Goal: Task Accomplishment & Management: Manage account settings

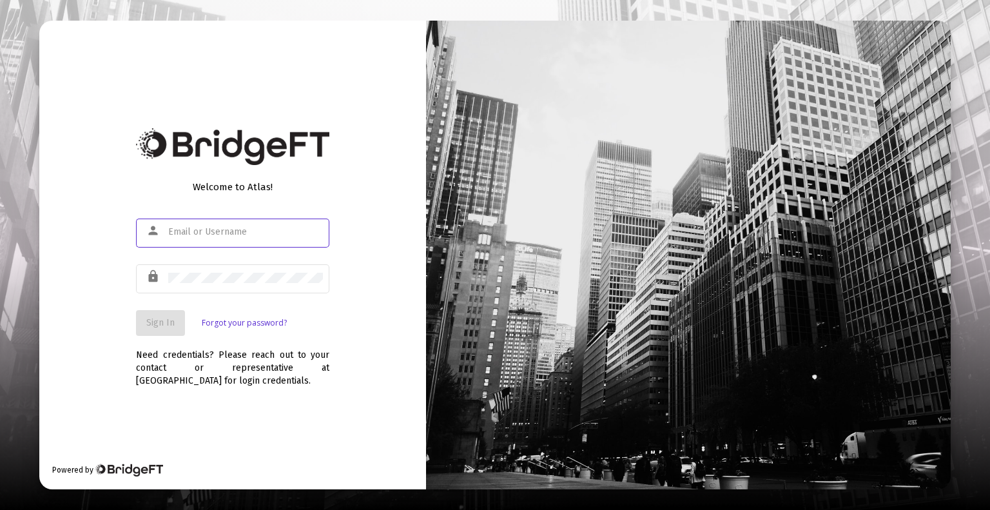
click at [275, 229] on input "text" at bounding box center [245, 232] width 155 height 10
type input "[EMAIL_ADDRESS][DOMAIN_NAME]"
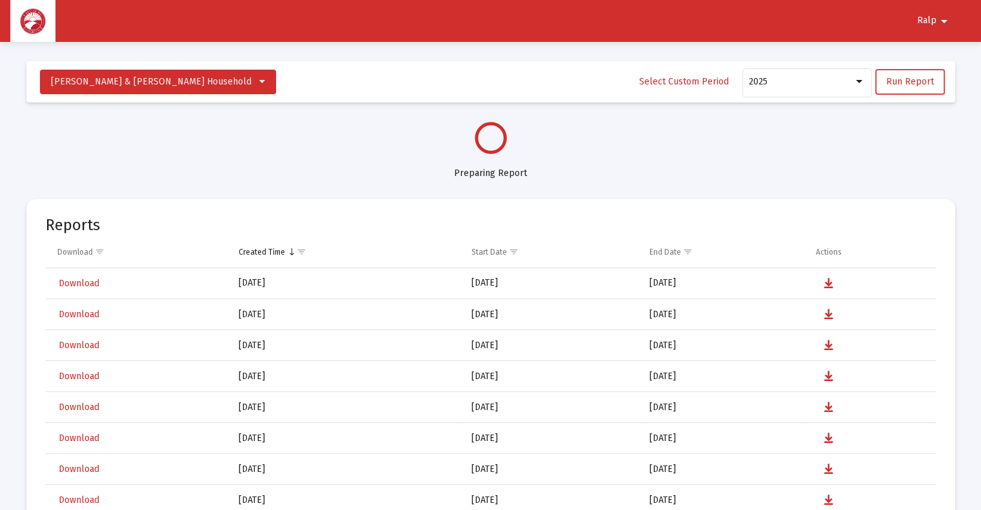
select select "View all"
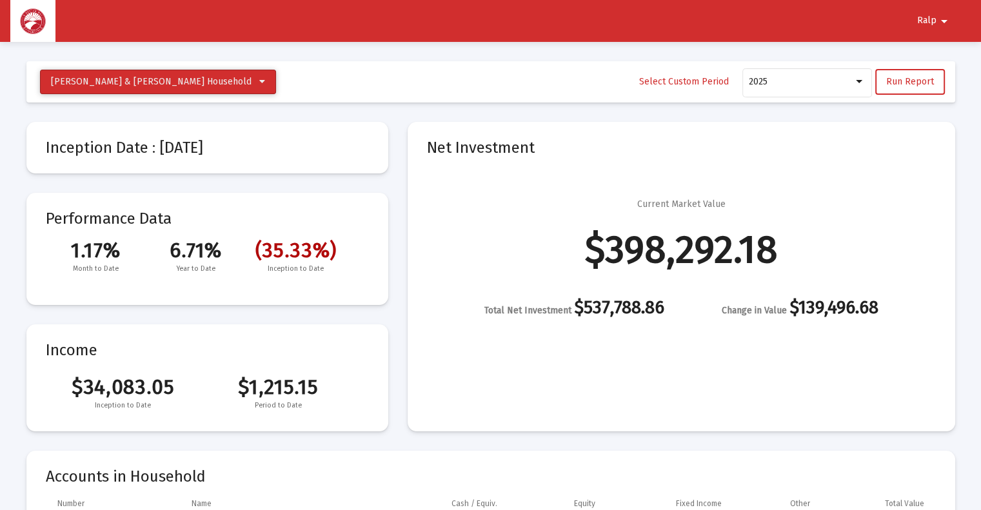
click at [172, 84] on span "[PERSON_NAME] & [PERSON_NAME] Household" at bounding box center [151, 81] width 201 height 11
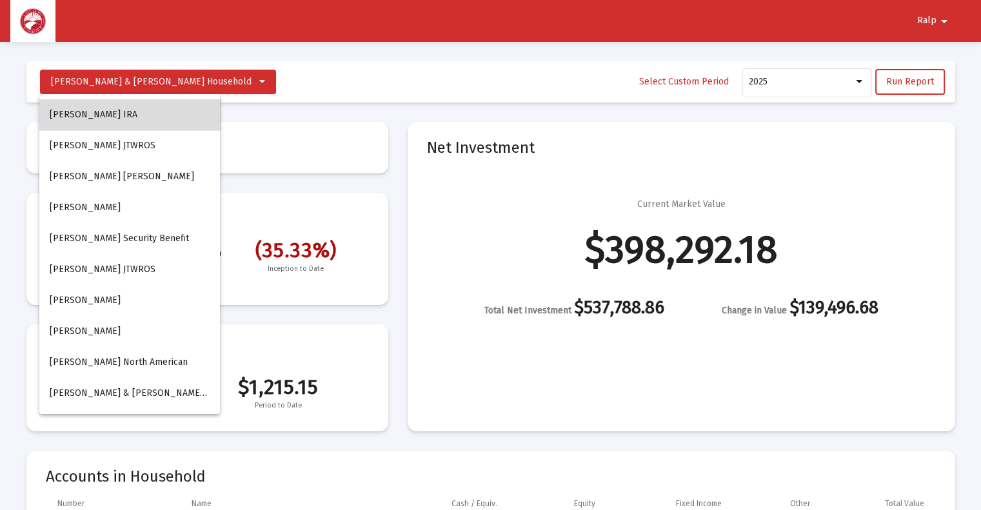
click at [134, 113] on button "[PERSON_NAME] IRA" at bounding box center [129, 114] width 181 height 31
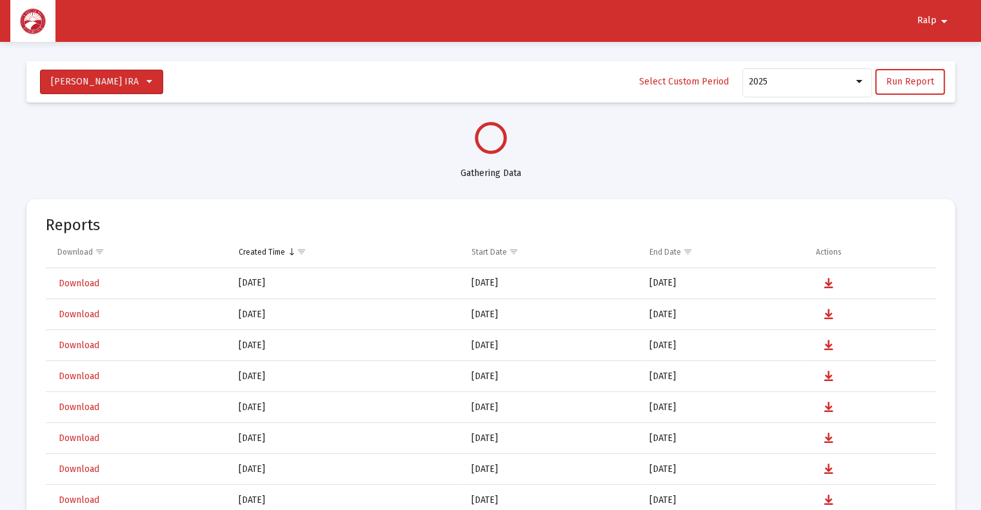
select select "View all"
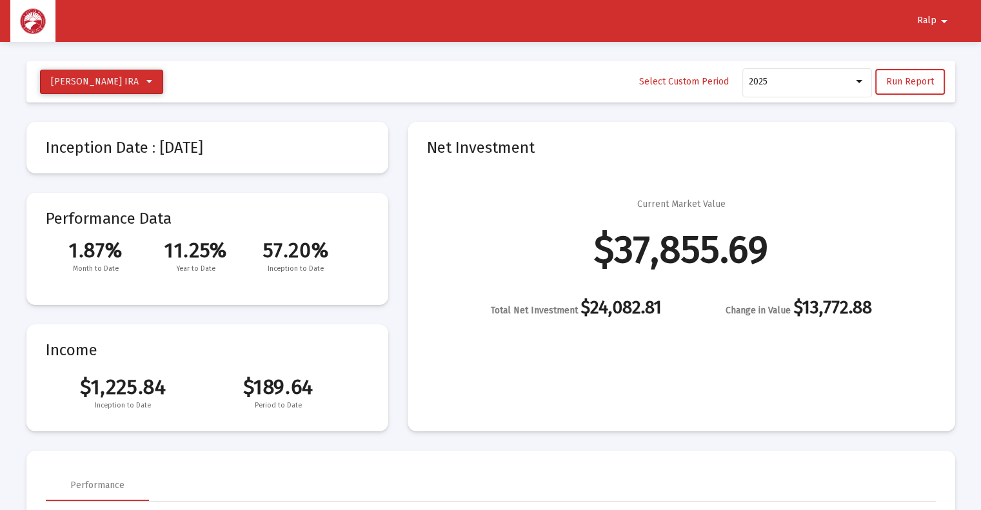
click at [163, 81] on button "[PERSON_NAME] IRA" at bounding box center [101, 82] width 123 height 25
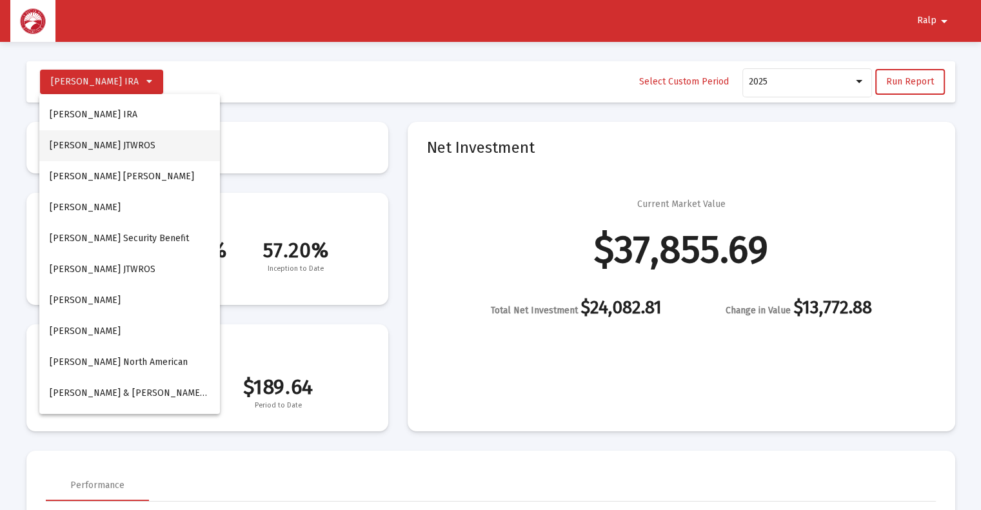
click at [125, 147] on button "[PERSON_NAME] JTWROS" at bounding box center [129, 145] width 181 height 31
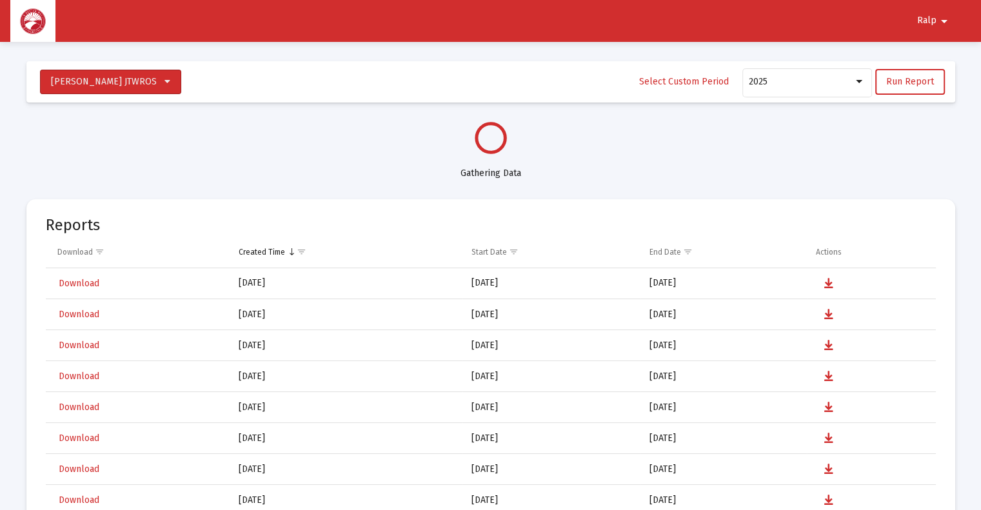
select select "View all"
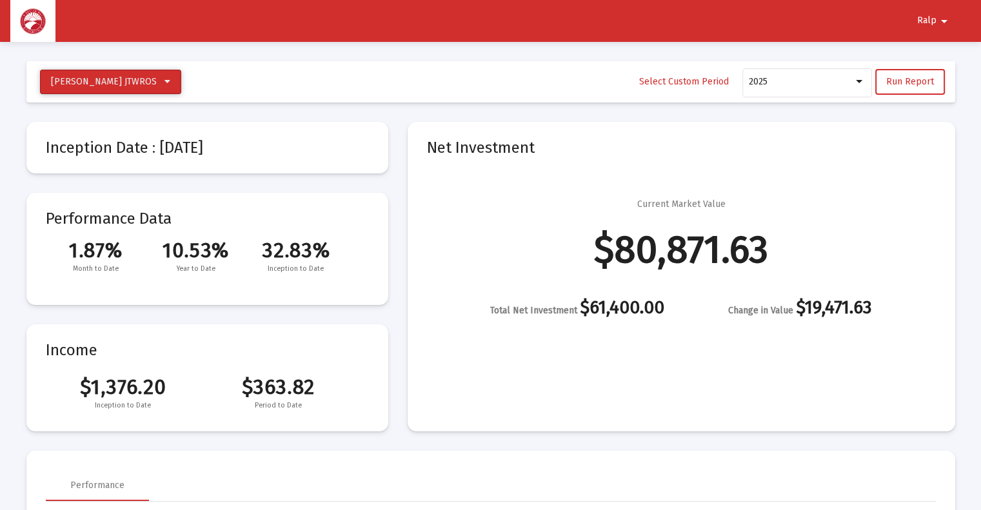
click at [113, 87] on span "[PERSON_NAME] JTWROS" at bounding box center [104, 81] width 106 height 11
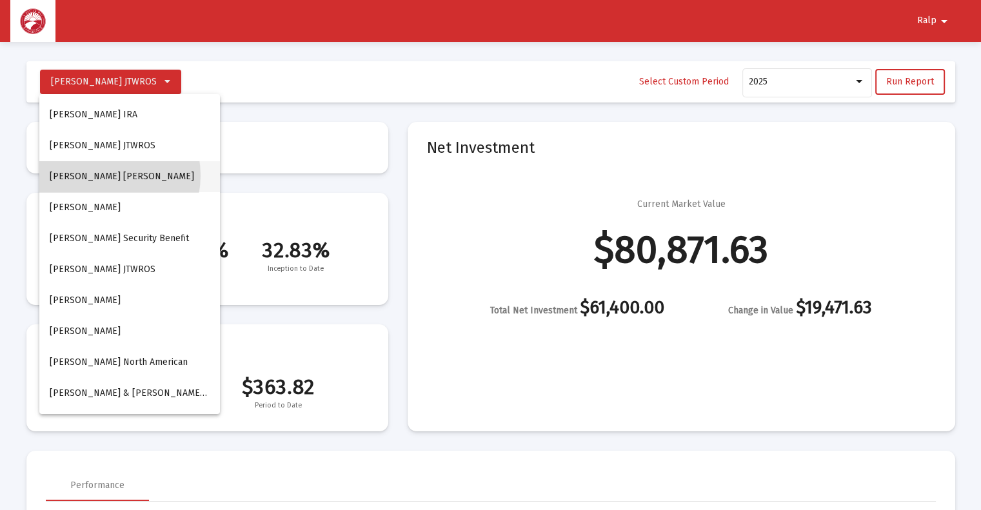
click at [102, 175] on button "[PERSON_NAME] [PERSON_NAME]" at bounding box center [129, 176] width 181 height 31
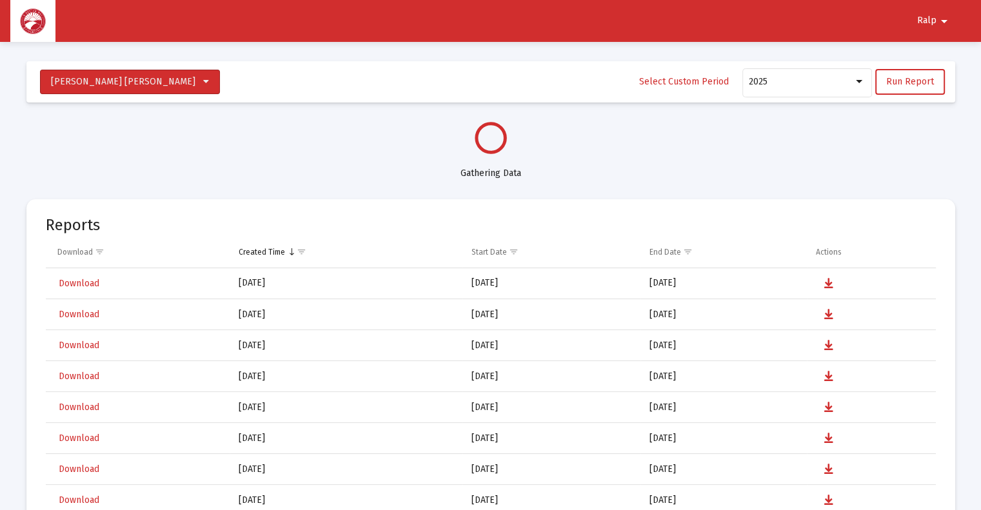
select select "View all"
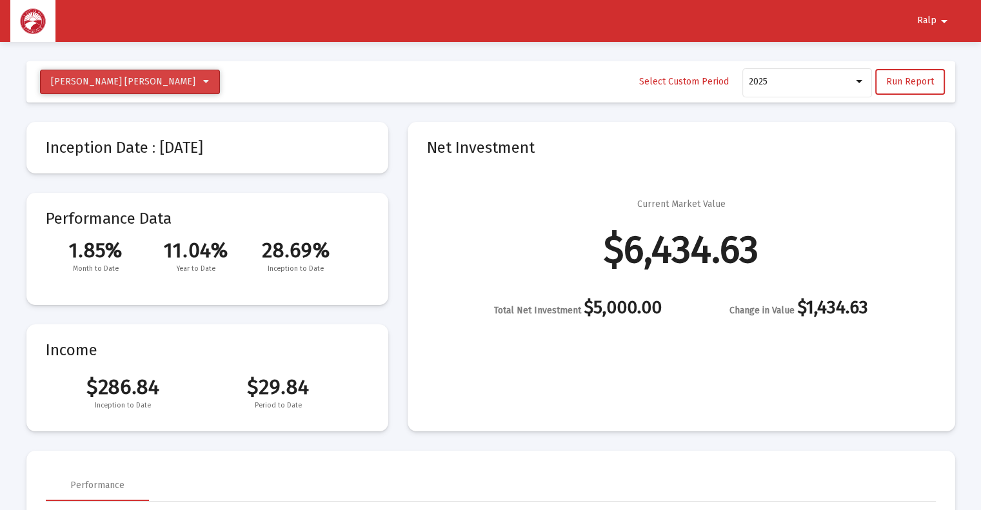
click at [203, 83] on icon at bounding box center [206, 81] width 6 height 9
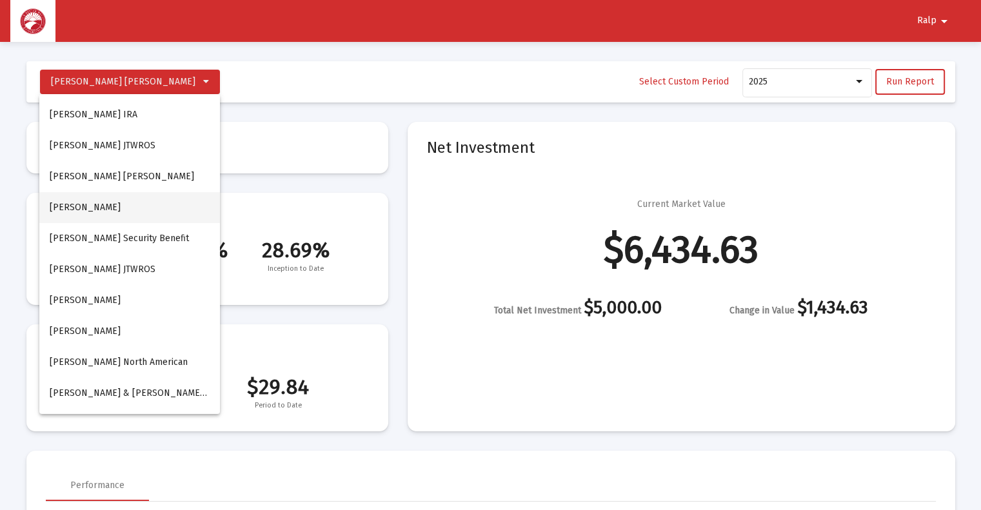
click at [122, 202] on button "[PERSON_NAME]" at bounding box center [129, 207] width 181 height 31
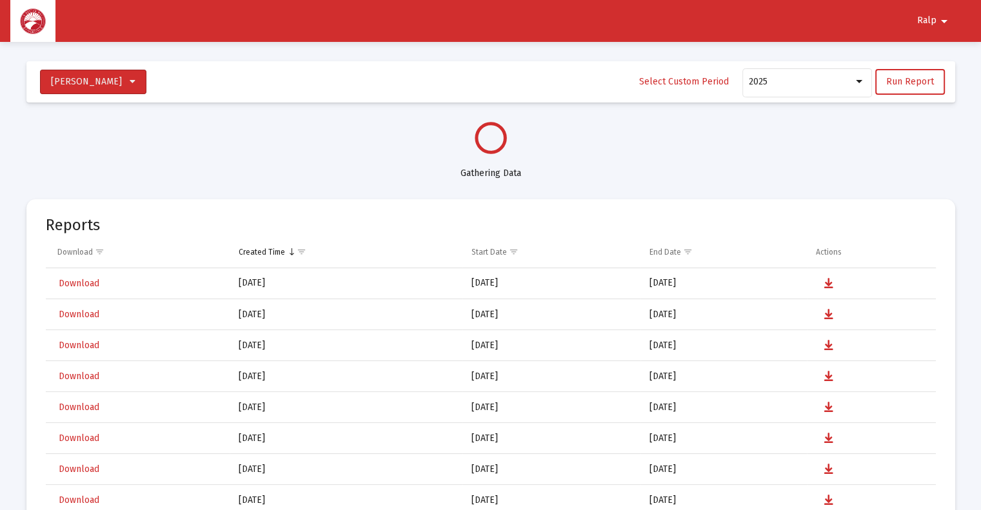
select select "View all"
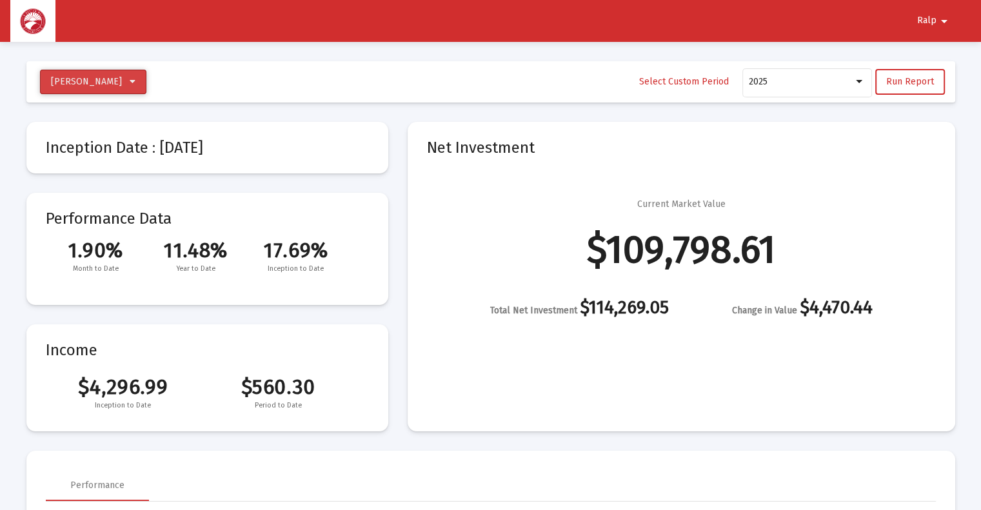
click at [126, 83] on button "[PERSON_NAME]" at bounding box center [93, 82] width 106 height 25
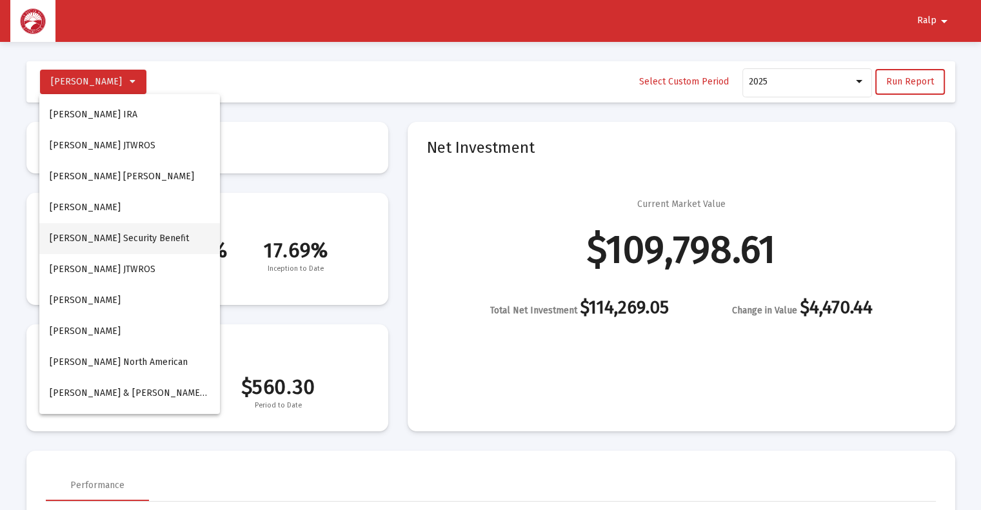
click at [130, 237] on button "[PERSON_NAME] Security Benefit" at bounding box center [129, 238] width 181 height 31
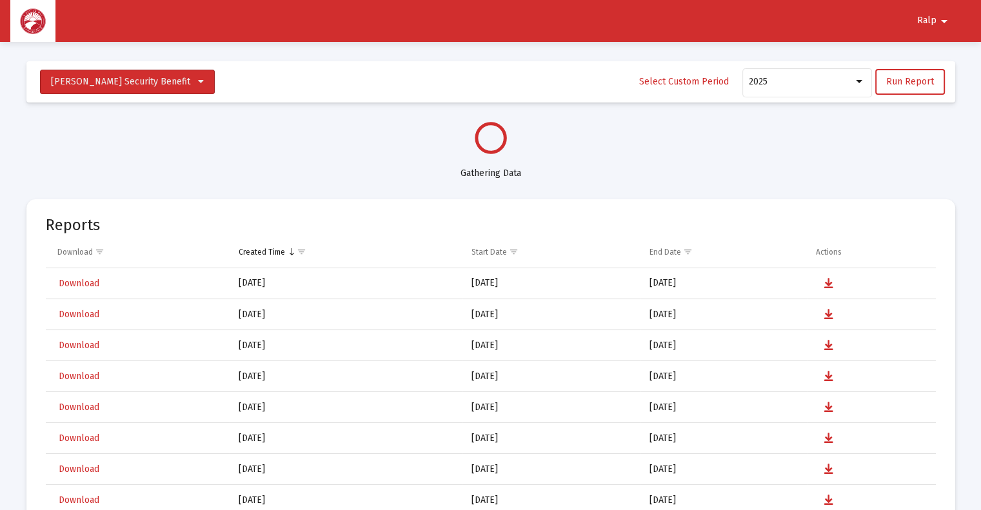
select select "View all"
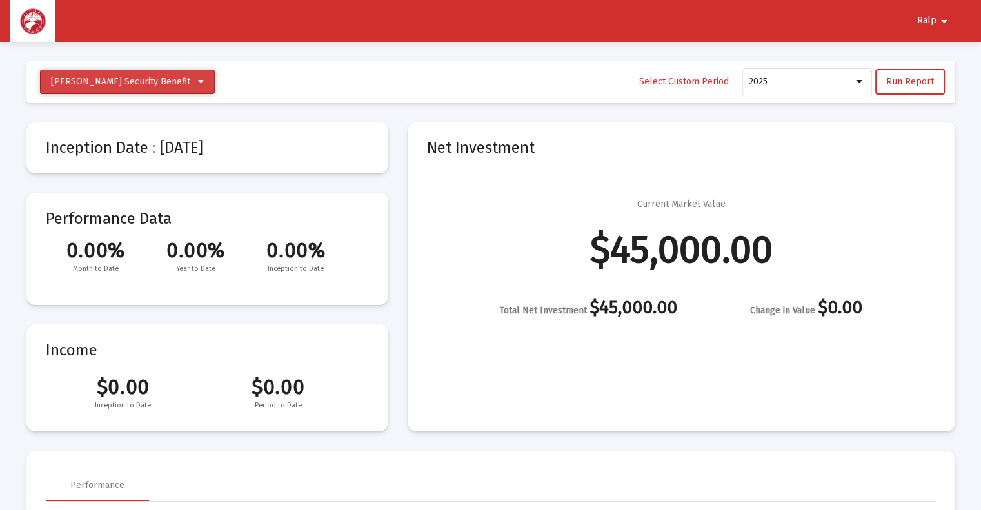
click at [198, 81] on icon at bounding box center [201, 81] width 6 height 9
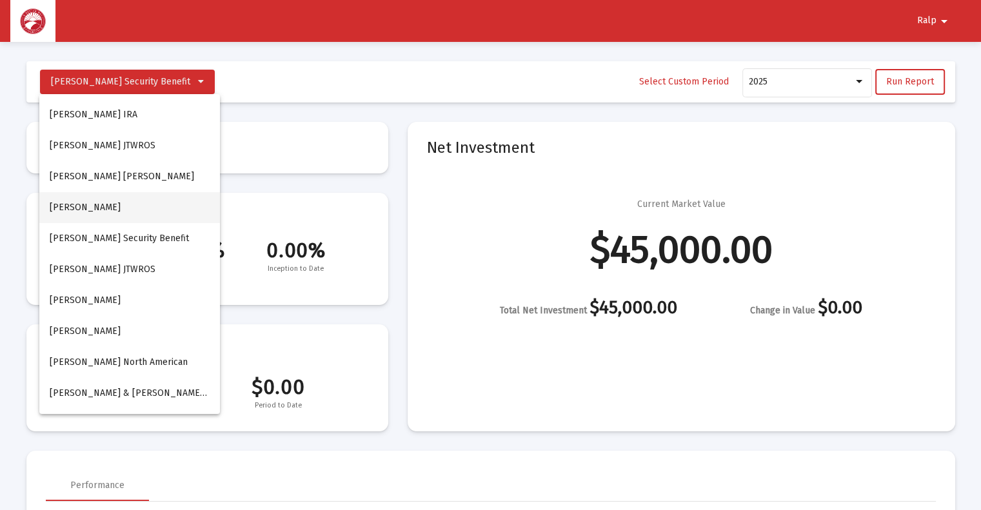
click at [106, 208] on button "[PERSON_NAME]" at bounding box center [129, 207] width 181 height 31
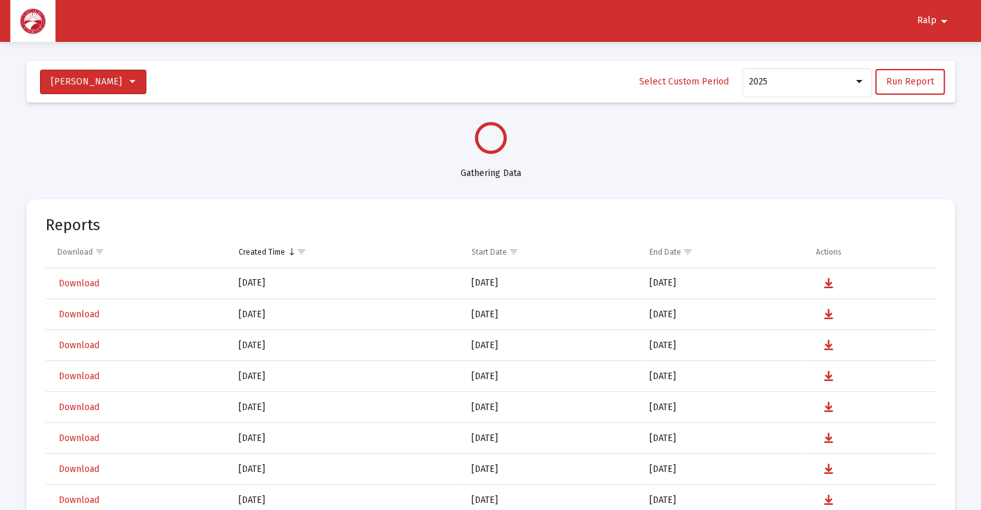
select select "View all"
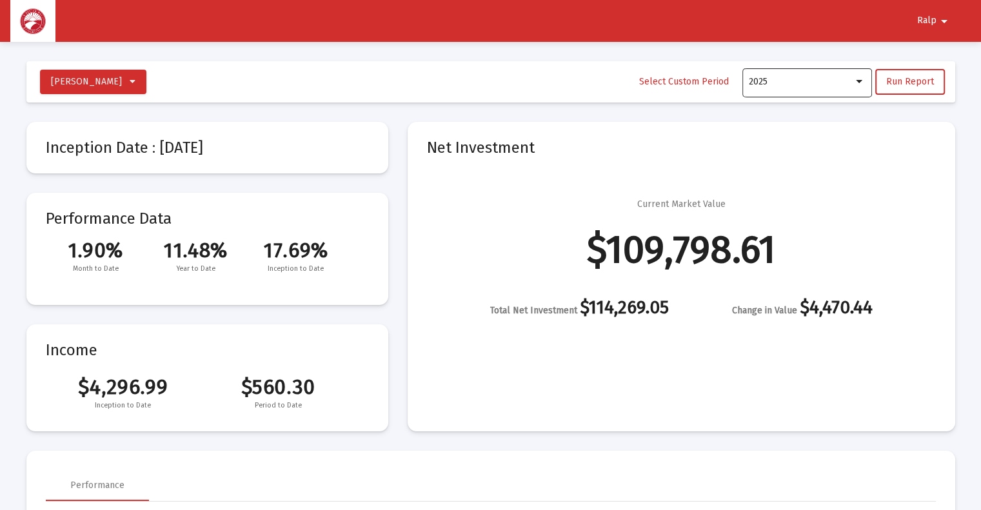
click at [862, 88] on div "2025" at bounding box center [807, 82] width 116 height 32
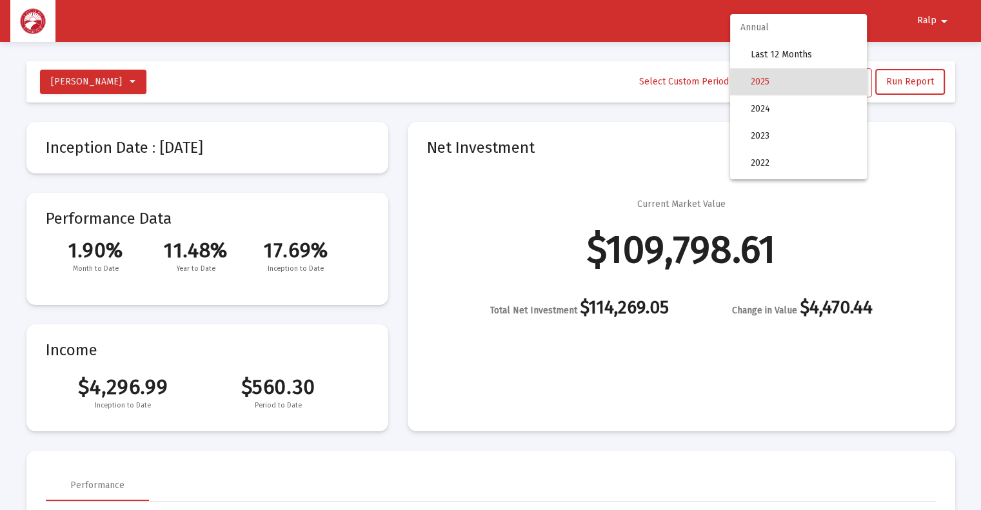
click at [386, 83] on div at bounding box center [490, 255] width 981 height 510
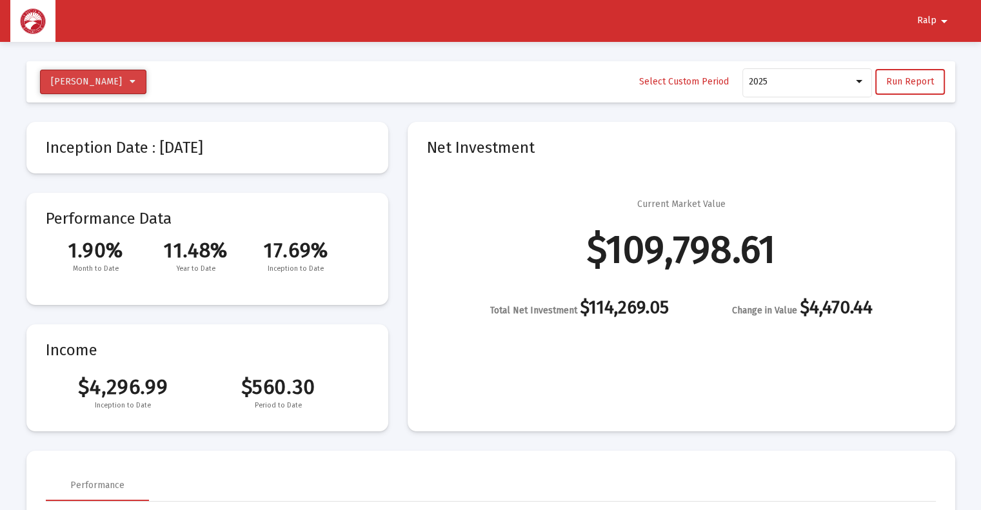
click at [127, 85] on button "[PERSON_NAME]" at bounding box center [93, 82] width 106 height 25
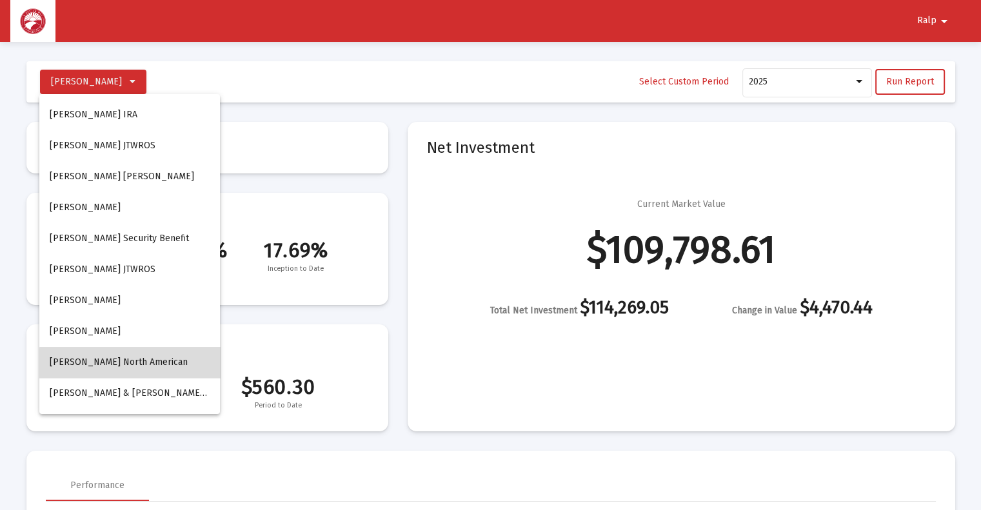
click at [144, 364] on button "[PERSON_NAME] North American" at bounding box center [129, 362] width 181 height 31
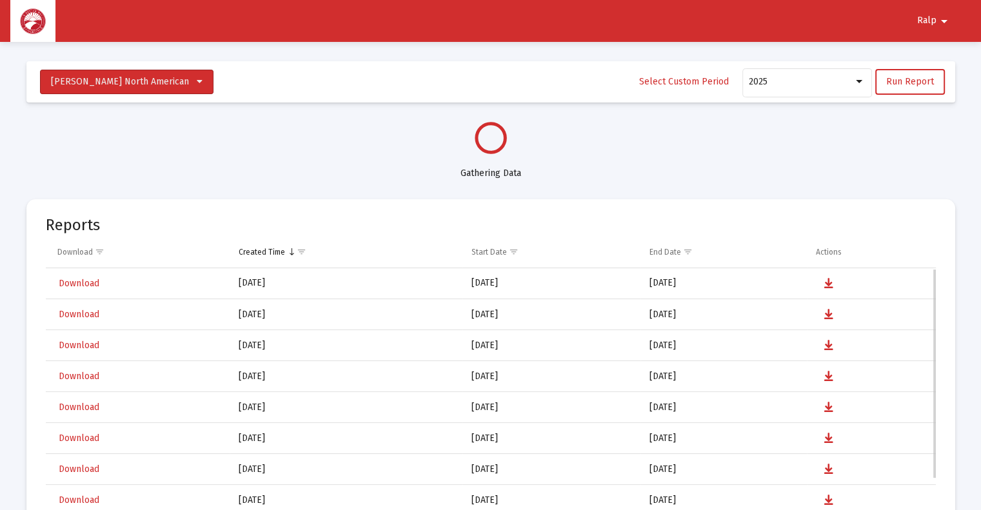
select select "View all"
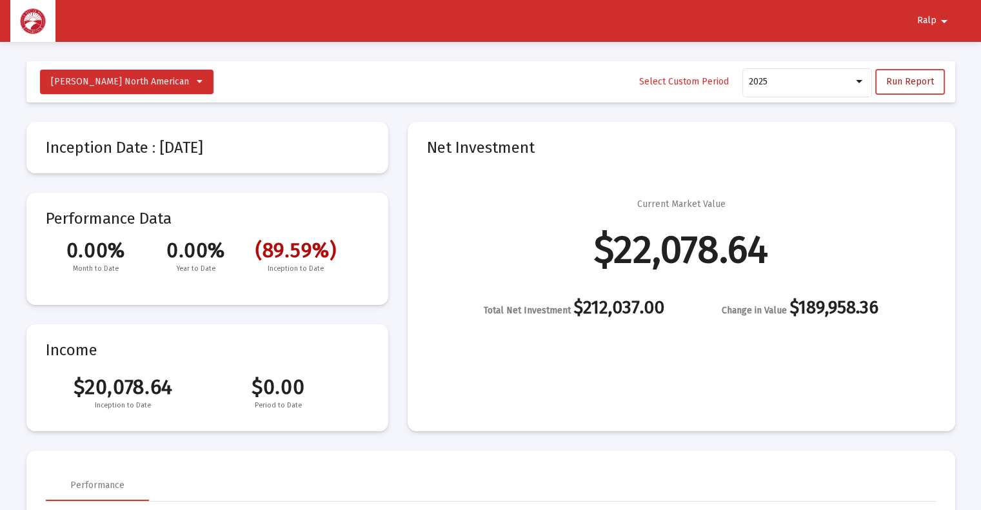
click at [916, 86] on span "Run Report" at bounding box center [910, 81] width 48 height 11
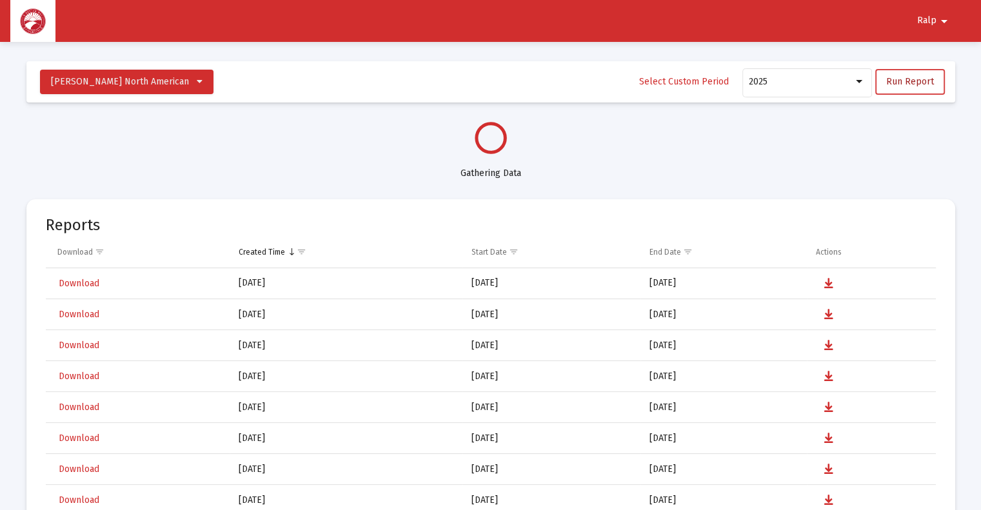
select select "View all"
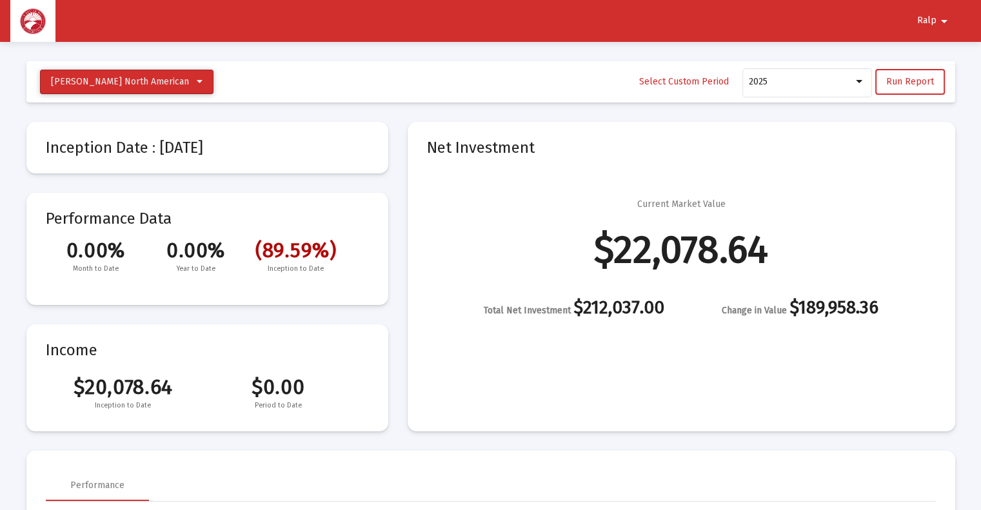
click at [177, 83] on button "[PERSON_NAME] North American" at bounding box center [126, 82] width 173 height 25
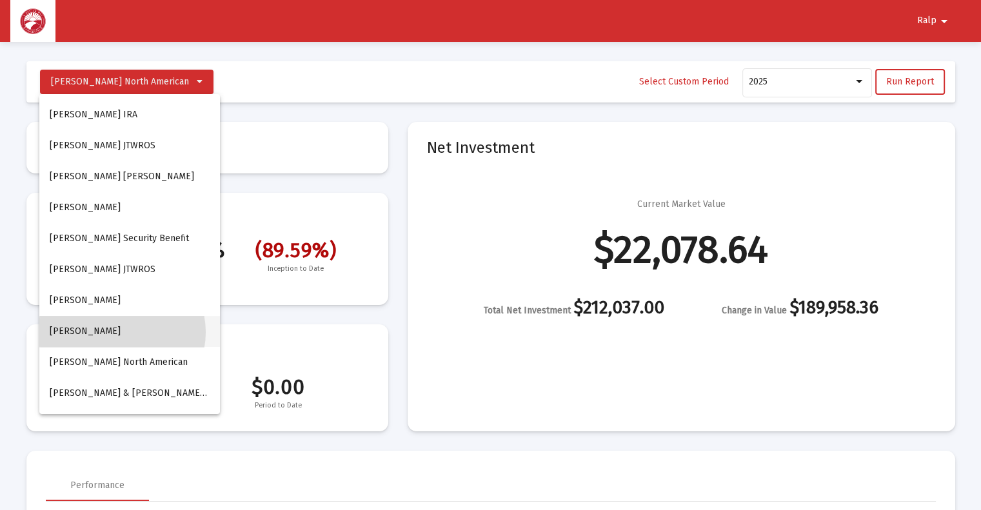
click at [122, 332] on button "[PERSON_NAME]" at bounding box center [129, 331] width 181 height 31
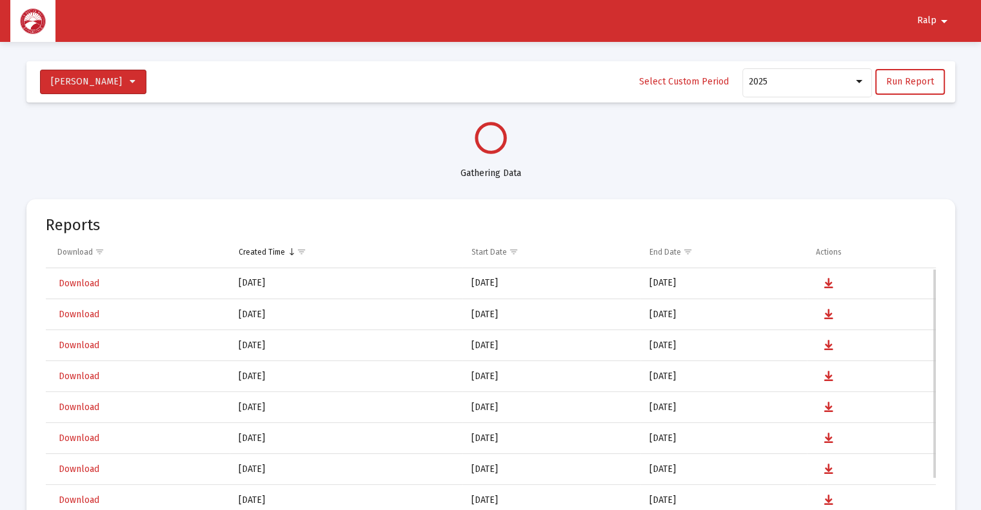
select select "View all"
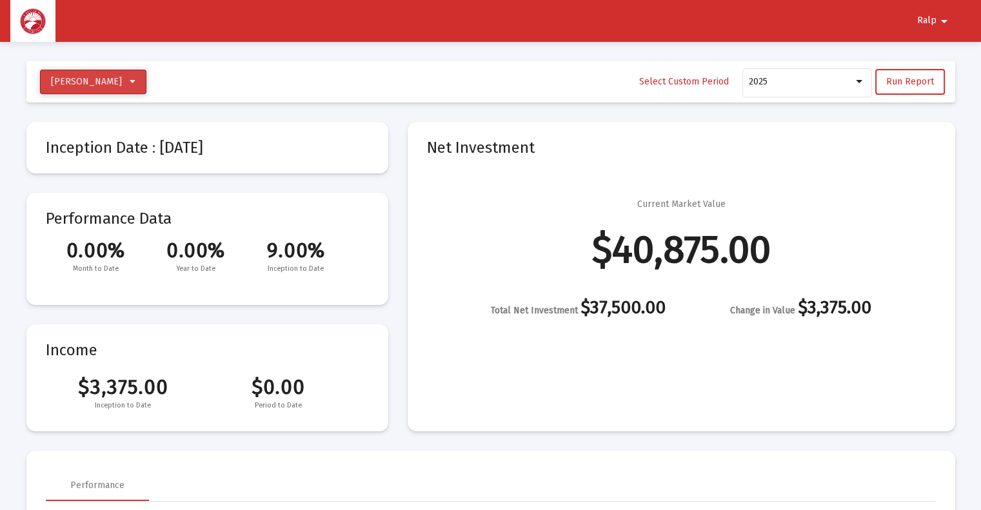
click at [146, 83] on button "[PERSON_NAME]" at bounding box center [93, 82] width 106 height 25
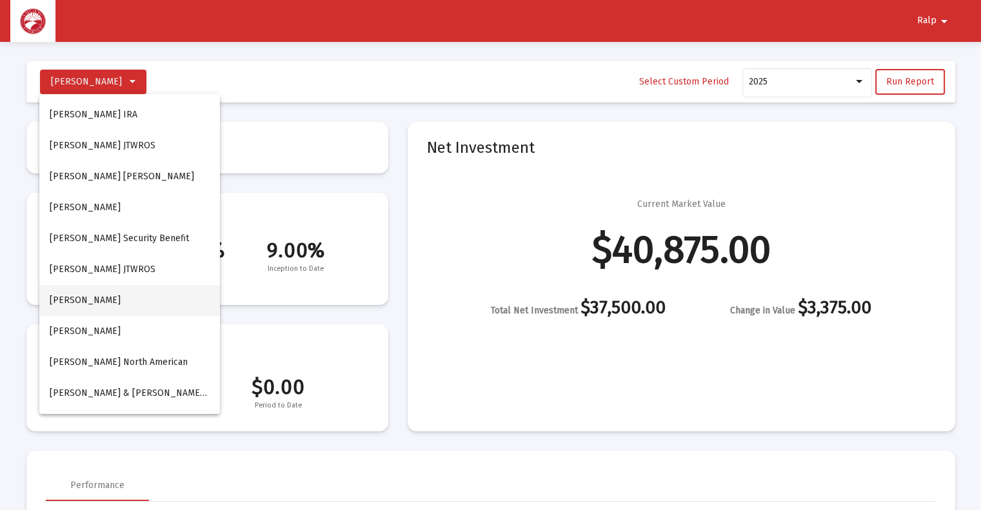
click at [126, 304] on button "[PERSON_NAME]" at bounding box center [129, 300] width 181 height 31
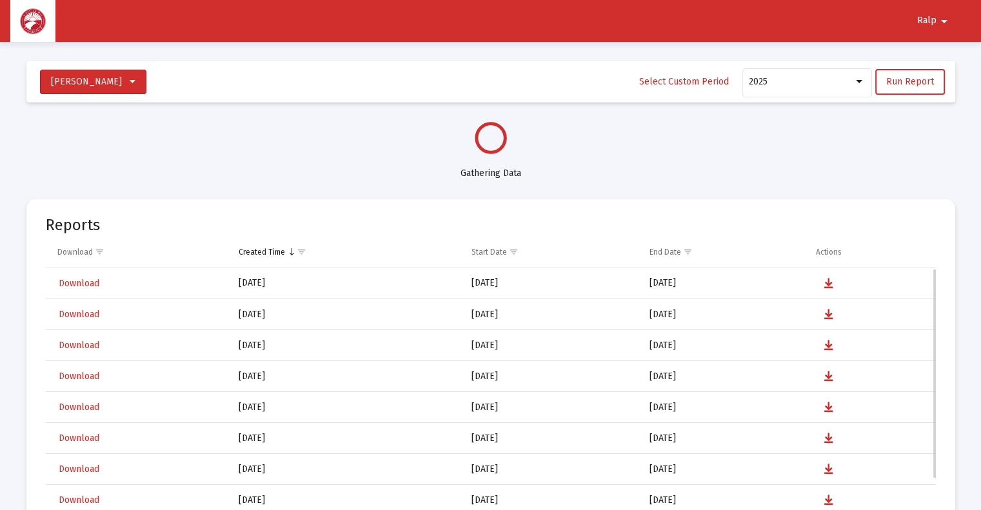
select select "View all"
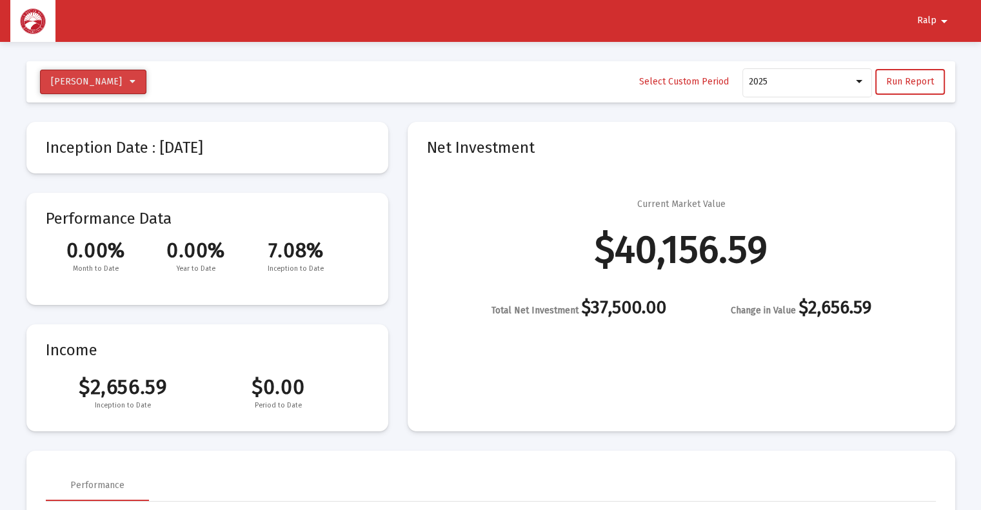
click at [135, 79] on icon at bounding box center [133, 81] width 6 height 9
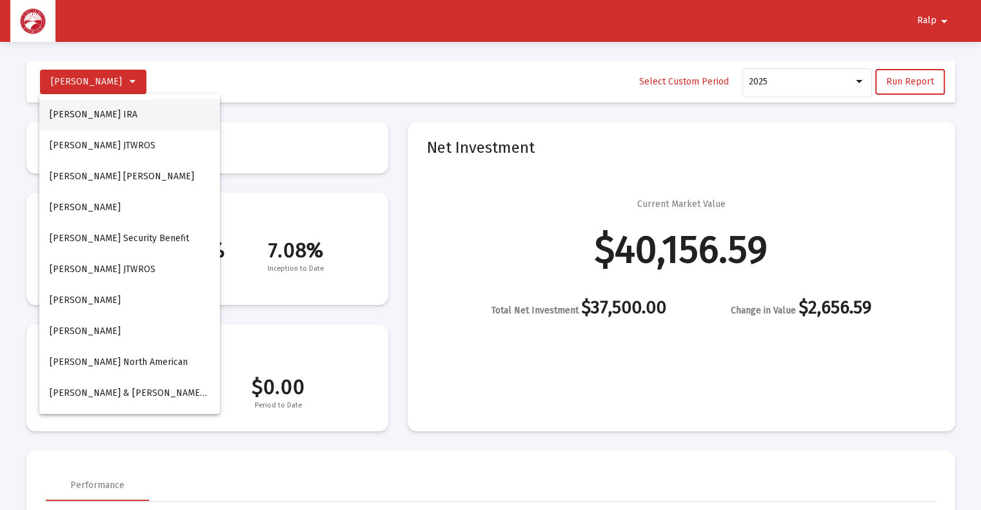
click at [137, 115] on button "[PERSON_NAME] IRA" at bounding box center [129, 114] width 181 height 31
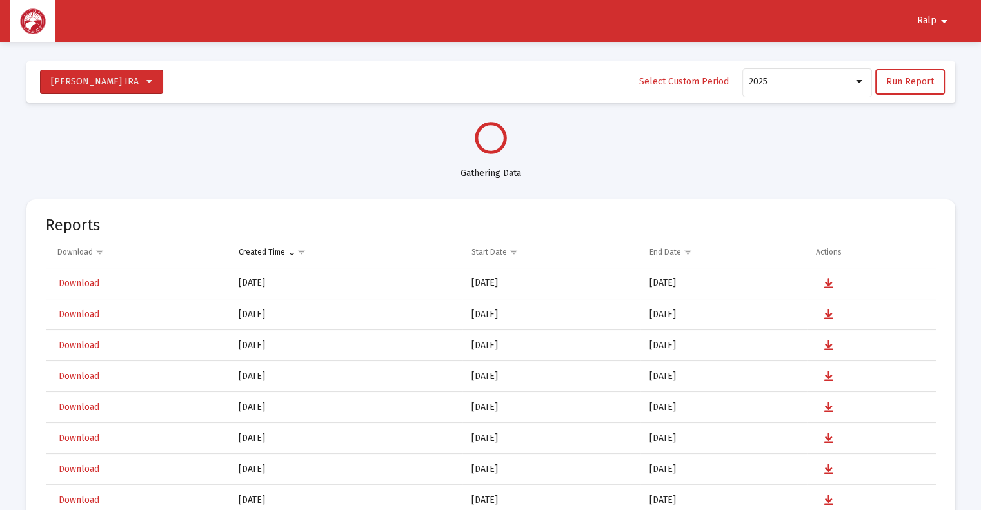
select select "View all"
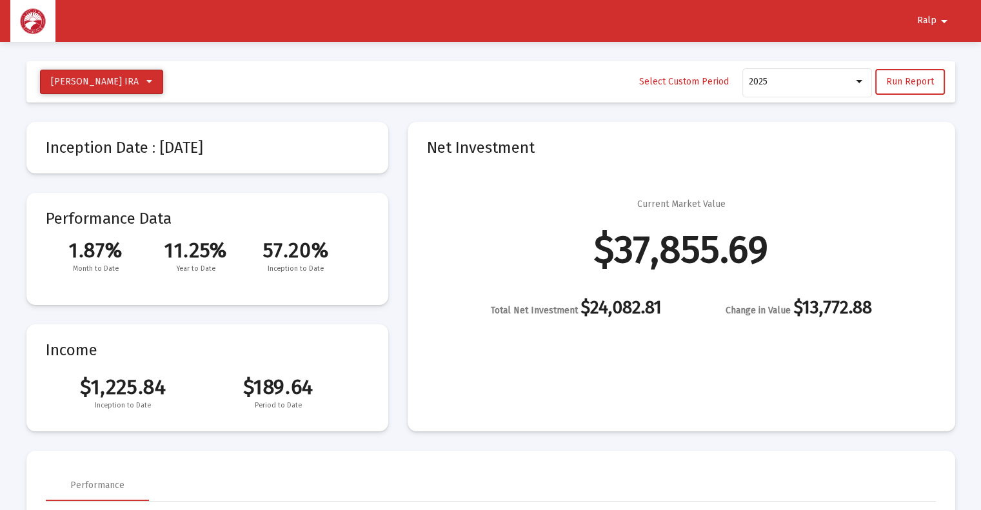
click at [163, 82] on button "[PERSON_NAME] IRA" at bounding box center [101, 82] width 123 height 25
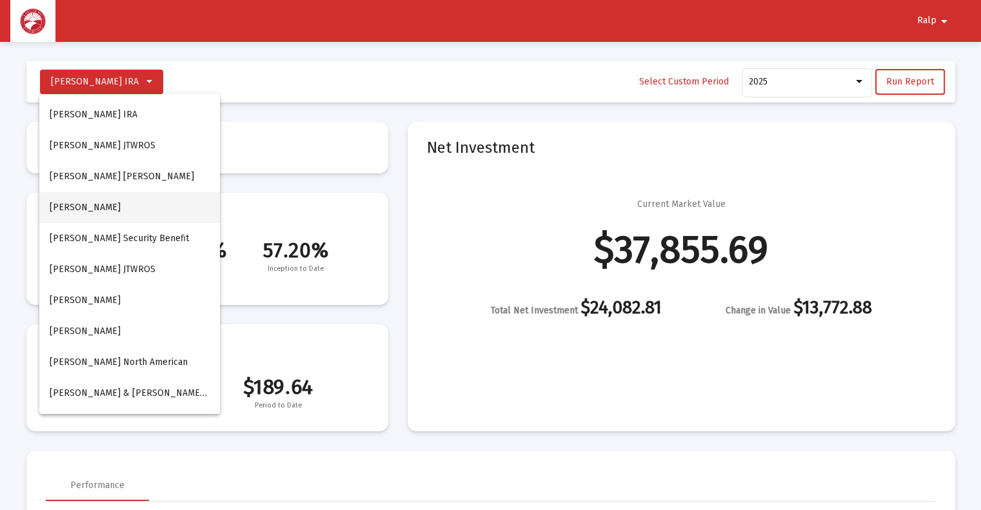
click at [104, 210] on button "[PERSON_NAME]" at bounding box center [129, 207] width 181 height 31
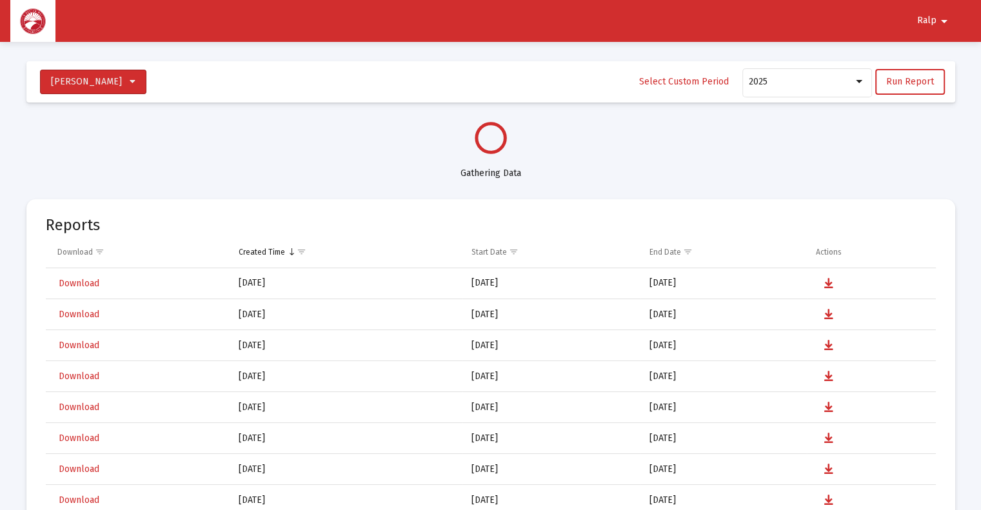
select select "View all"
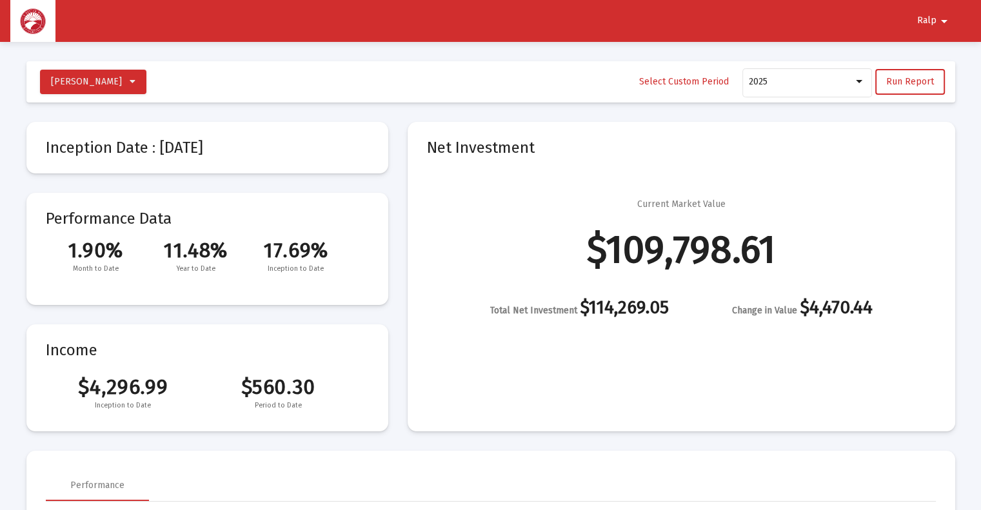
click at [949, 23] on mat-icon "arrow_drop_down" at bounding box center [943, 21] width 15 height 26
click at [670, 29] on div at bounding box center [490, 255] width 981 height 510
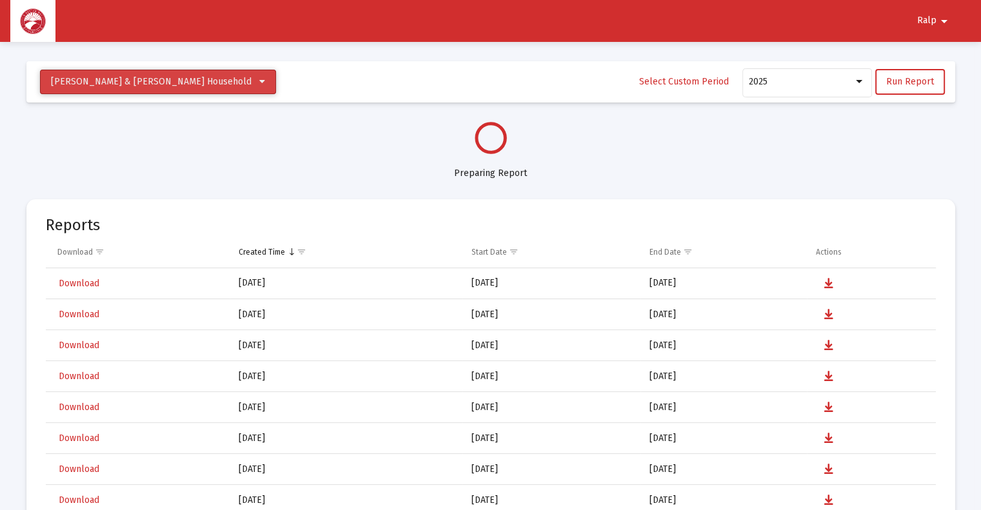
click at [259, 84] on icon at bounding box center [262, 81] width 6 height 9
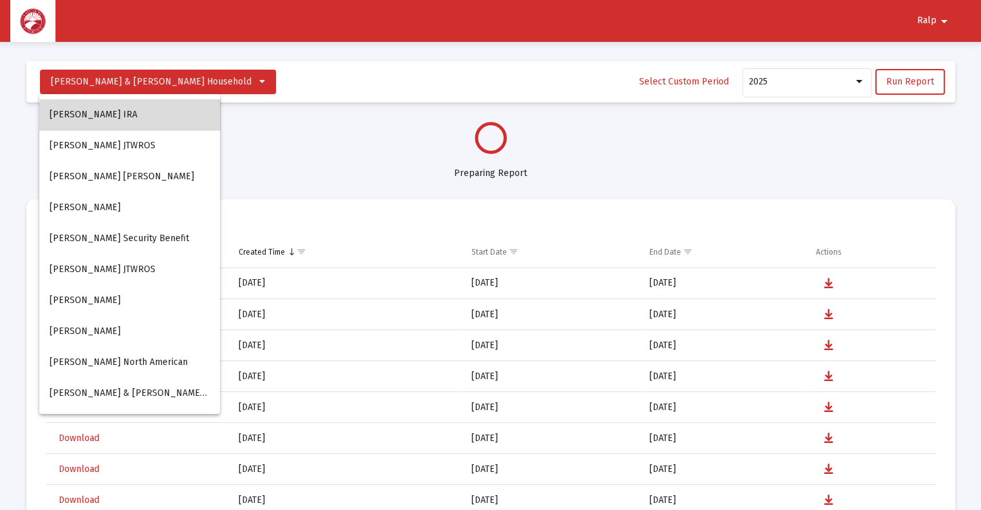
click at [139, 118] on button "[PERSON_NAME] IRA" at bounding box center [129, 114] width 181 height 31
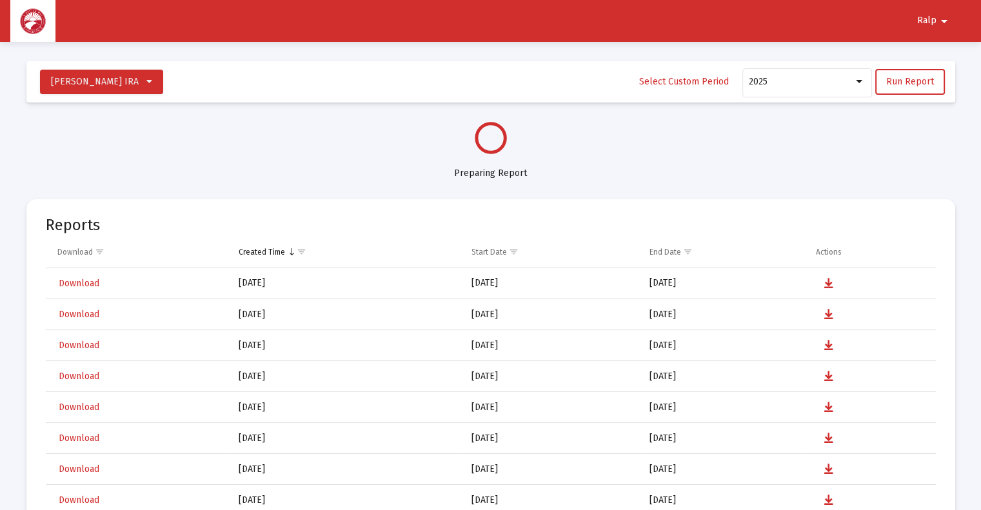
click at [945, 20] on mat-icon "arrow_drop_down" at bounding box center [943, 21] width 15 height 26
click at [943, 57] on button "Logout" at bounding box center [939, 54] width 72 height 31
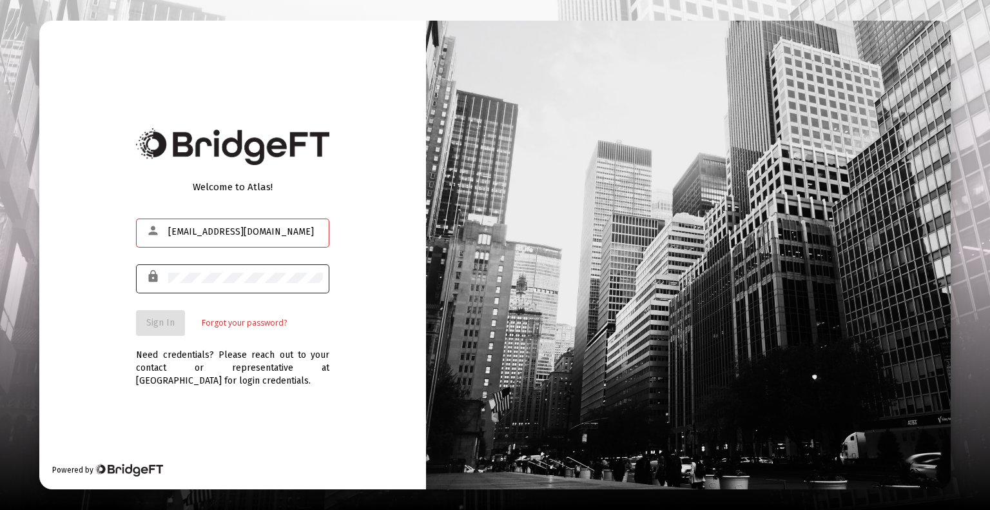
type input "[EMAIL_ADDRESS][DOMAIN_NAME]"
click at [157, 322] on span "Sign In" at bounding box center [160, 322] width 28 height 11
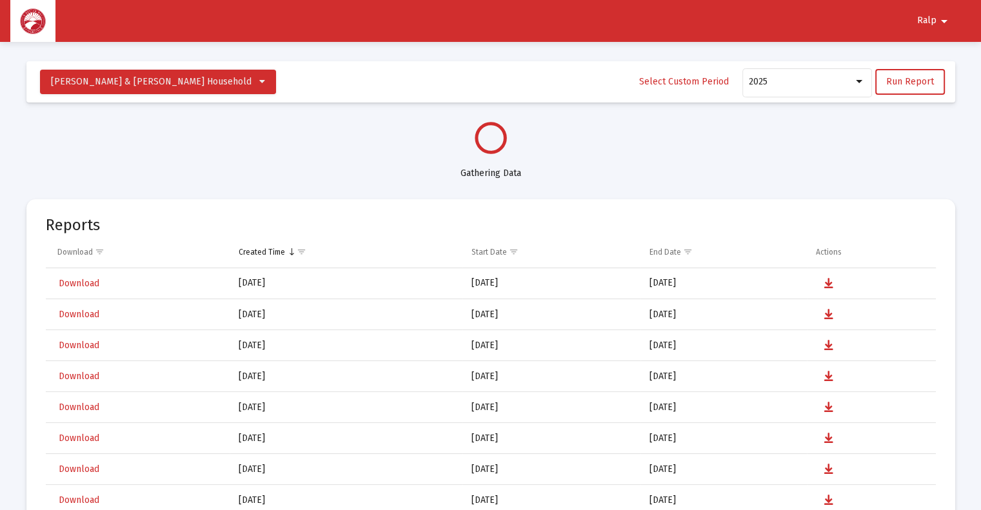
select select "View all"
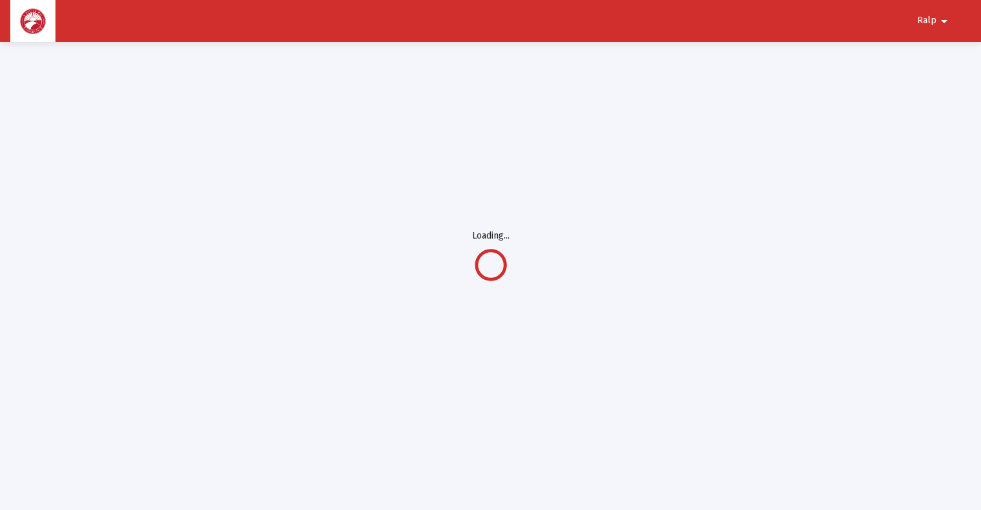
scroll to position [41, 0]
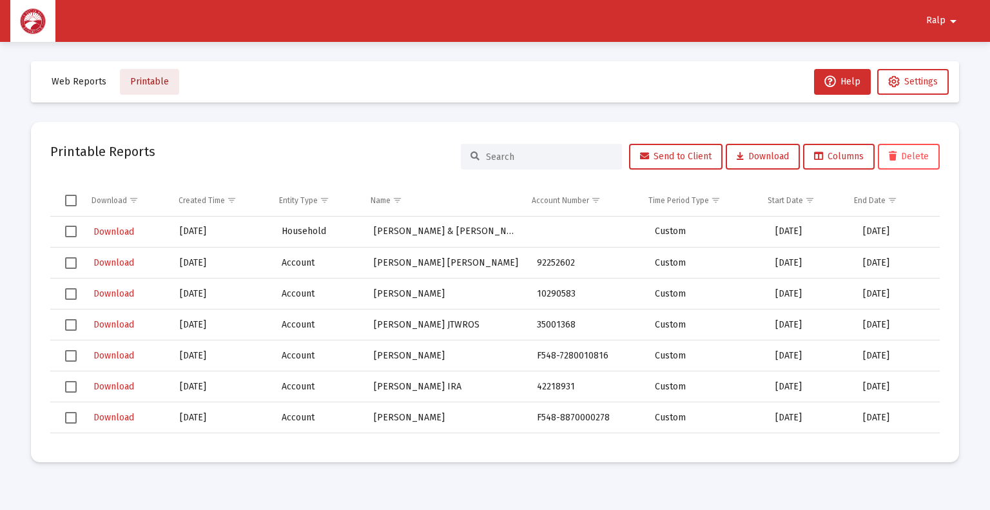
click at [155, 83] on span "Printable" at bounding box center [149, 81] width 39 height 11
select select "View all"
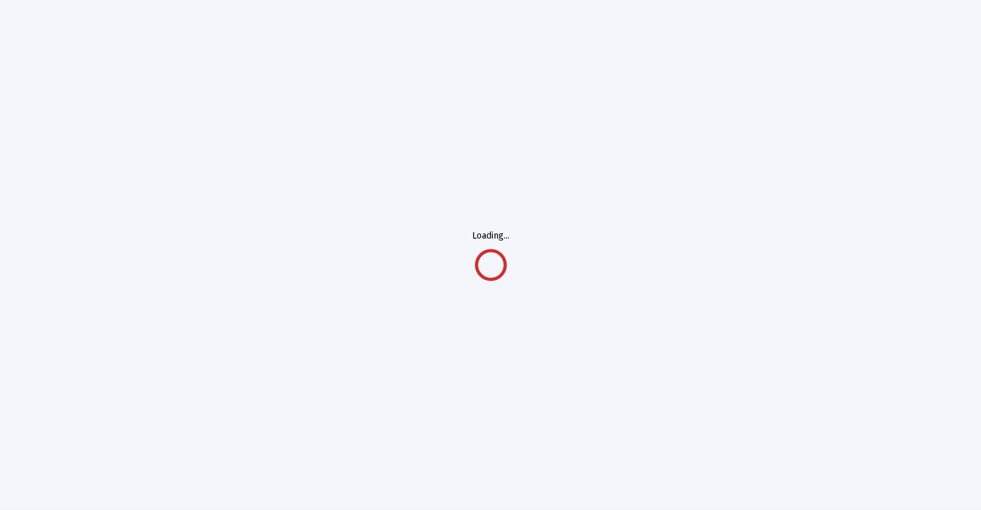
select select "View all"
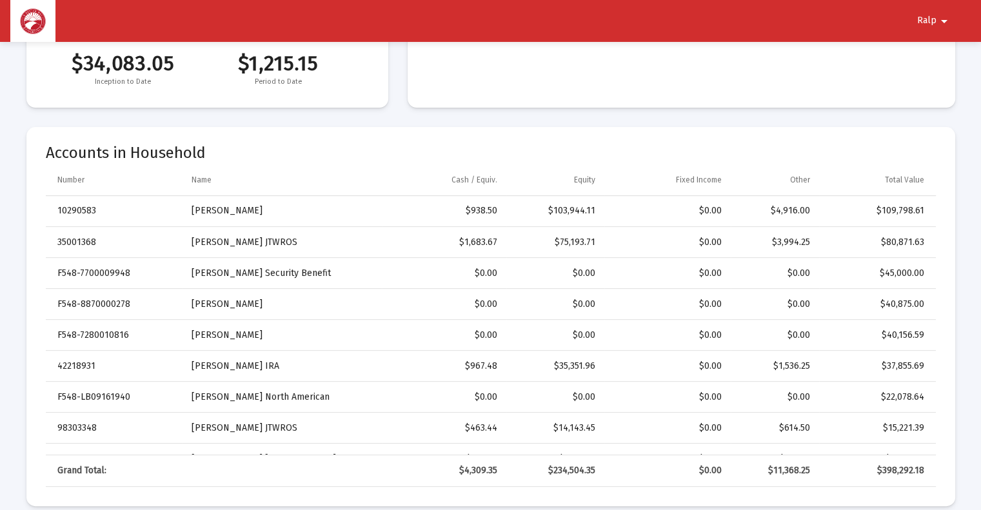
scroll to position [319, 0]
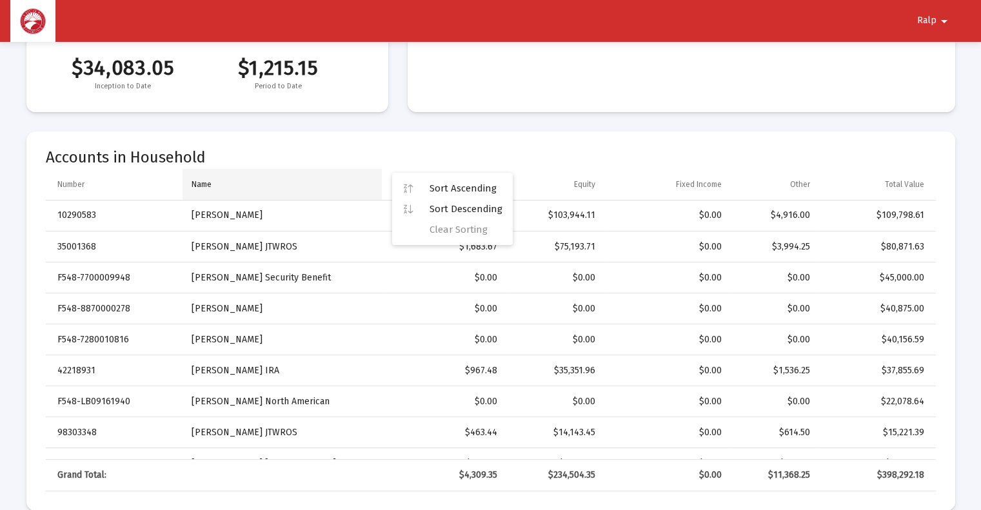
click at [328, 174] on td "Name" at bounding box center [281, 184] width 199 height 31
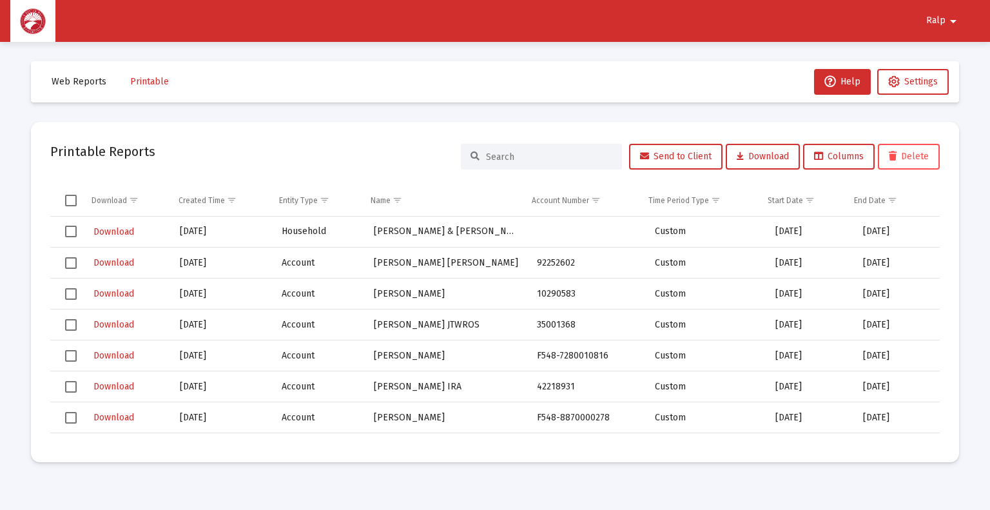
select select "View all"
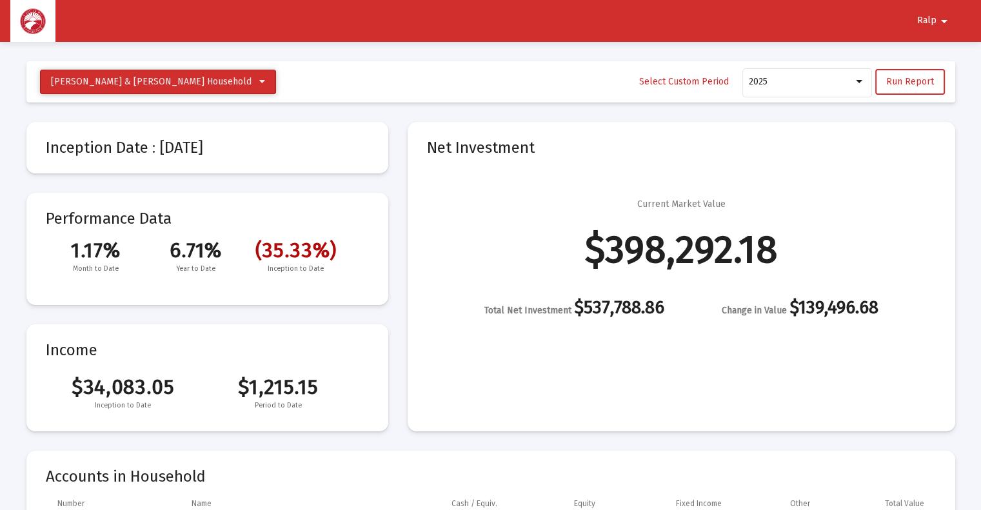
click at [203, 81] on button "[PERSON_NAME] & [PERSON_NAME] Household" at bounding box center [158, 82] width 236 height 25
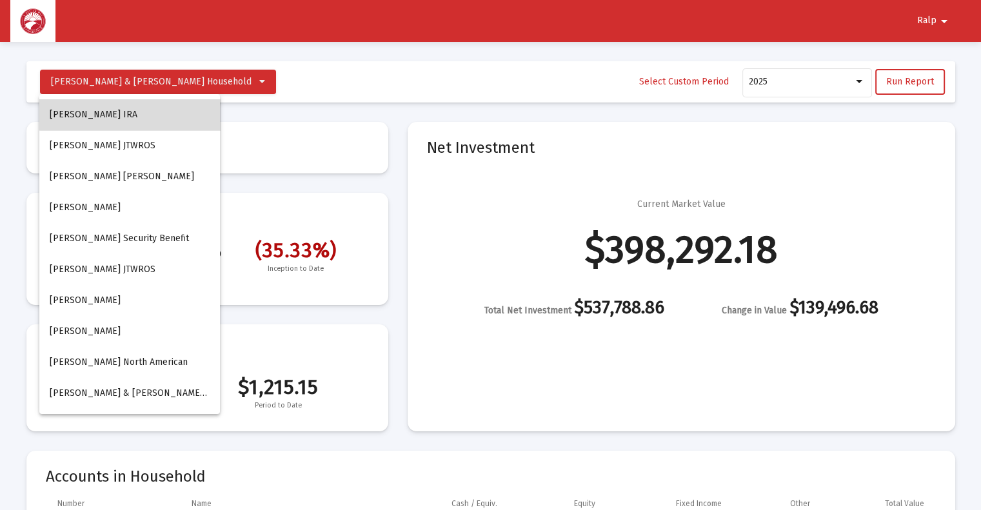
click at [152, 113] on button "[PERSON_NAME] IRA" at bounding box center [129, 114] width 181 height 31
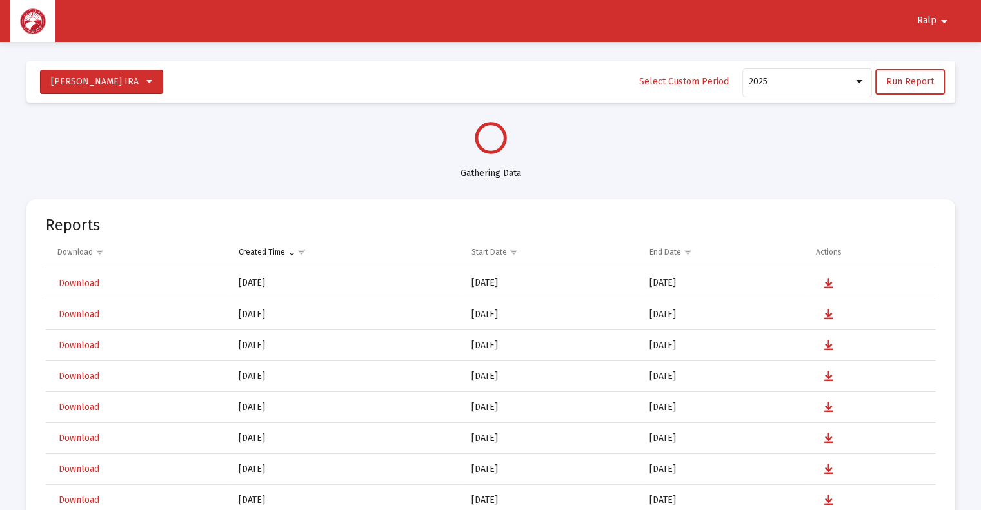
select select "View all"
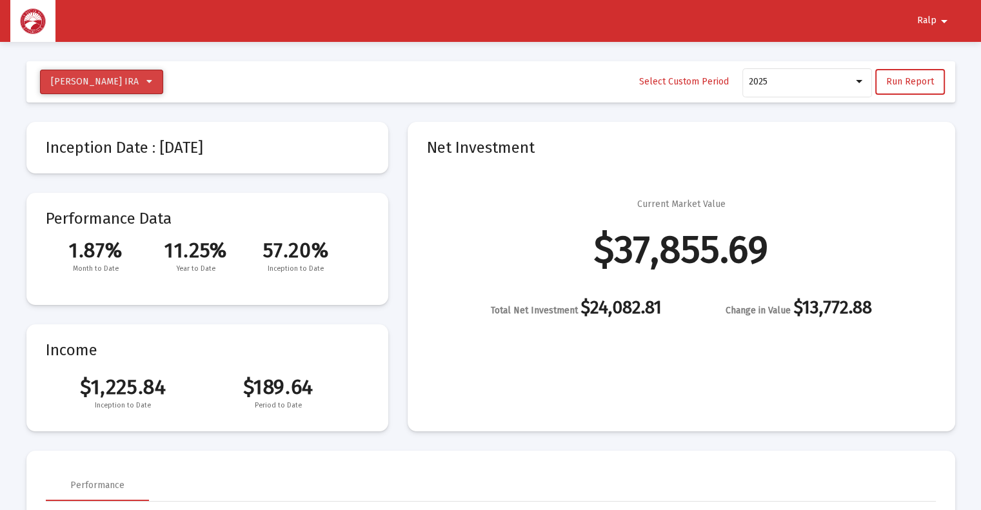
click at [163, 79] on button "[PERSON_NAME] IRA" at bounding box center [101, 82] width 123 height 25
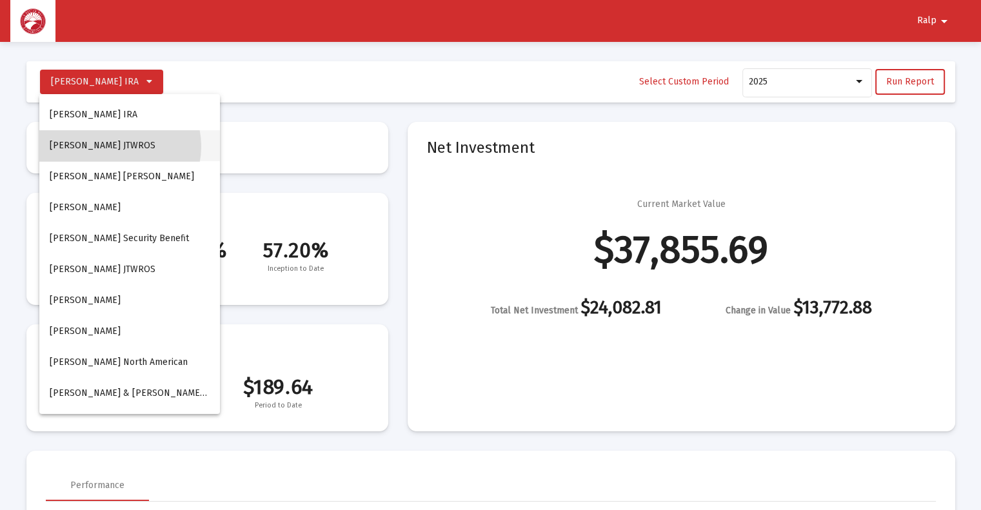
click at [119, 146] on button "[PERSON_NAME] JTWROS" at bounding box center [129, 145] width 181 height 31
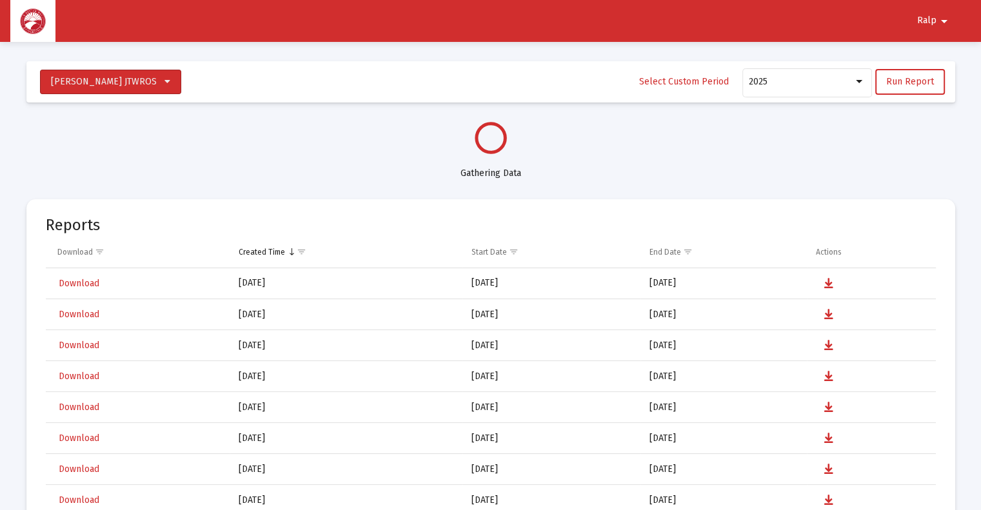
select select "View all"
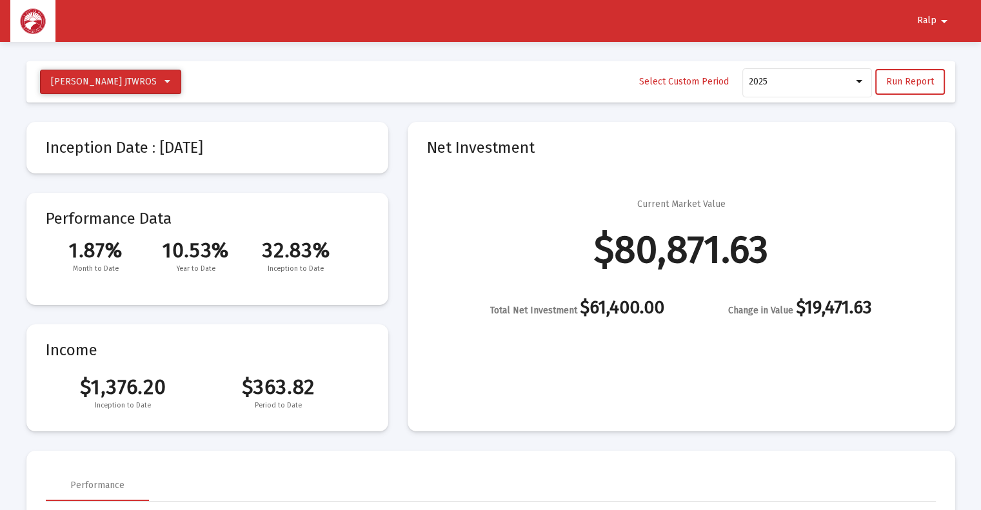
click at [164, 82] on icon at bounding box center [167, 81] width 6 height 9
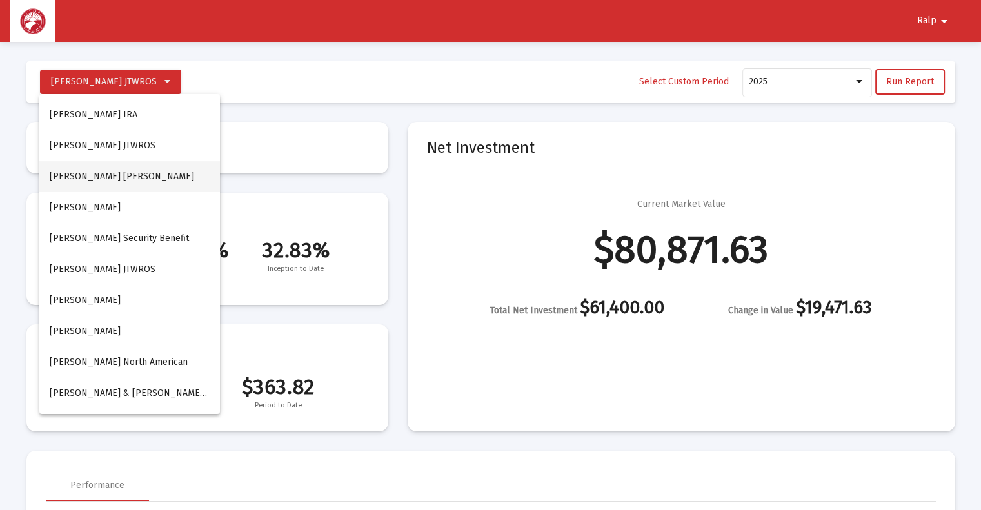
click at [116, 174] on button "[PERSON_NAME] [PERSON_NAME]" at bounding box center [129, 176] width 181 height 31
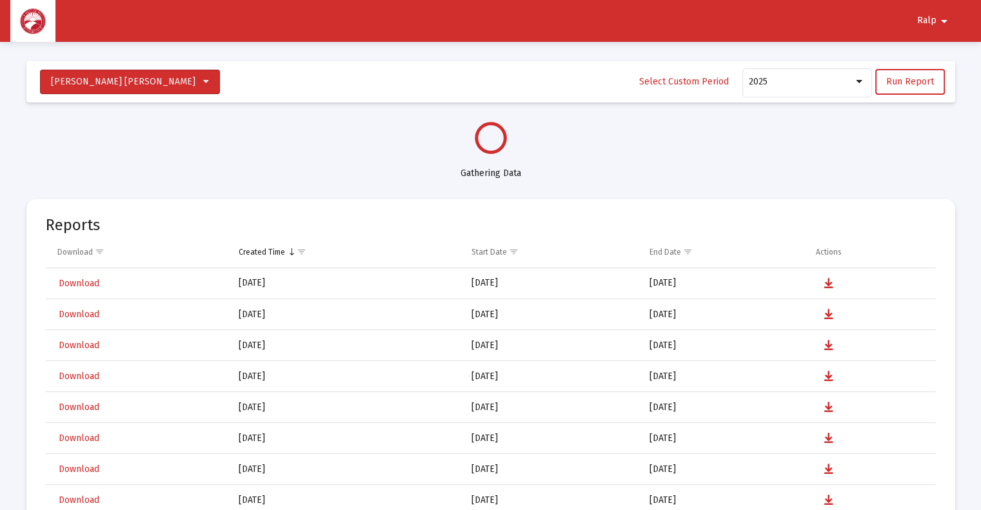
select select "View all"
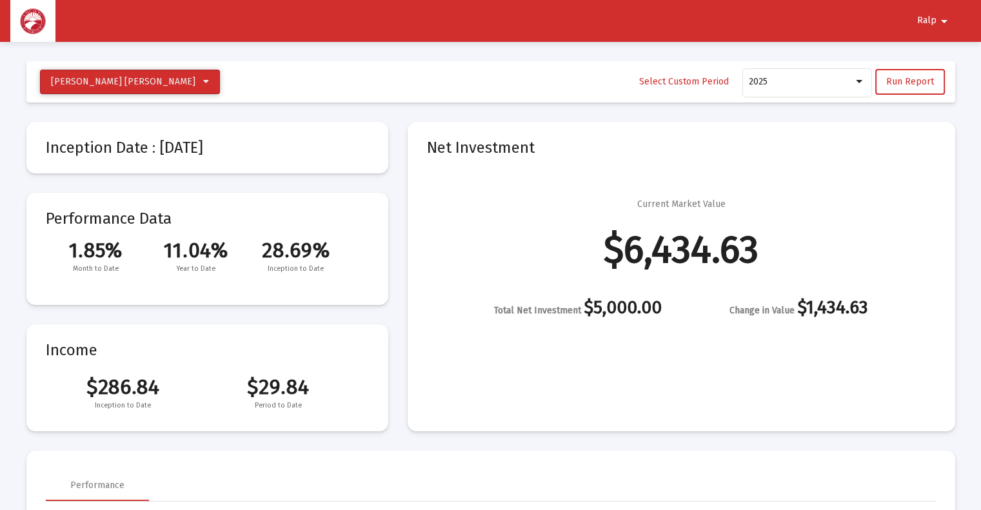
click at [203, 79] on icon at bounding box center [206, 81] width 6 height 9
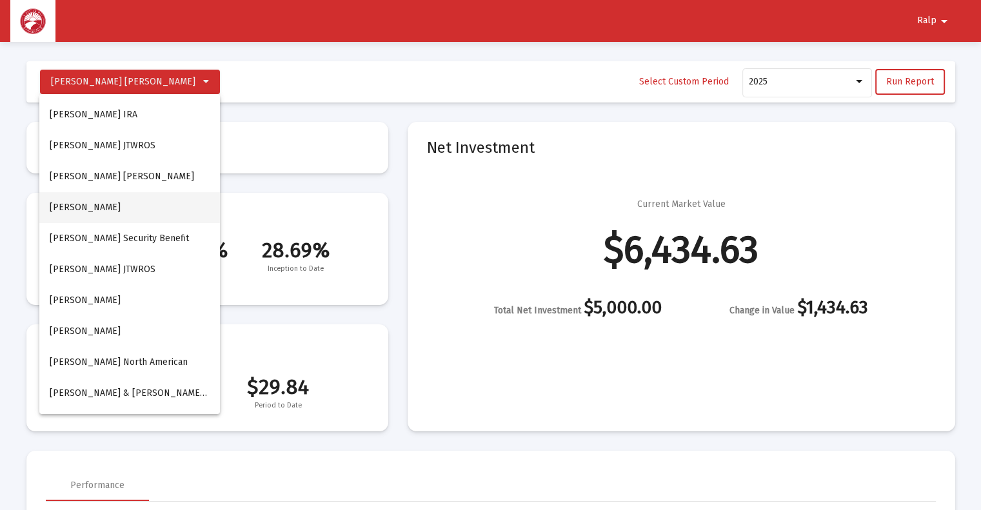
click at [107, 204] on button "[PERSON_NAME]" at bounding box center [129, 207] width 181 height 31
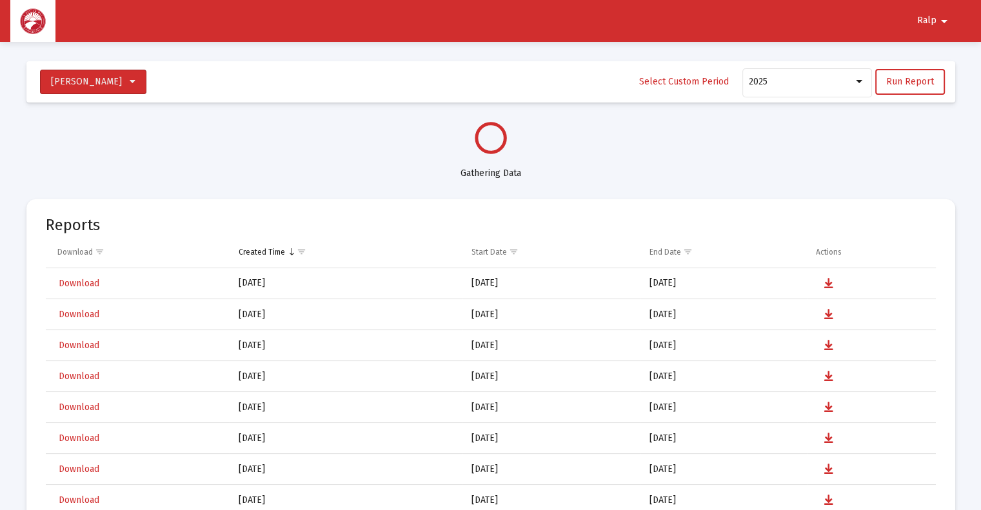
select select "View all"
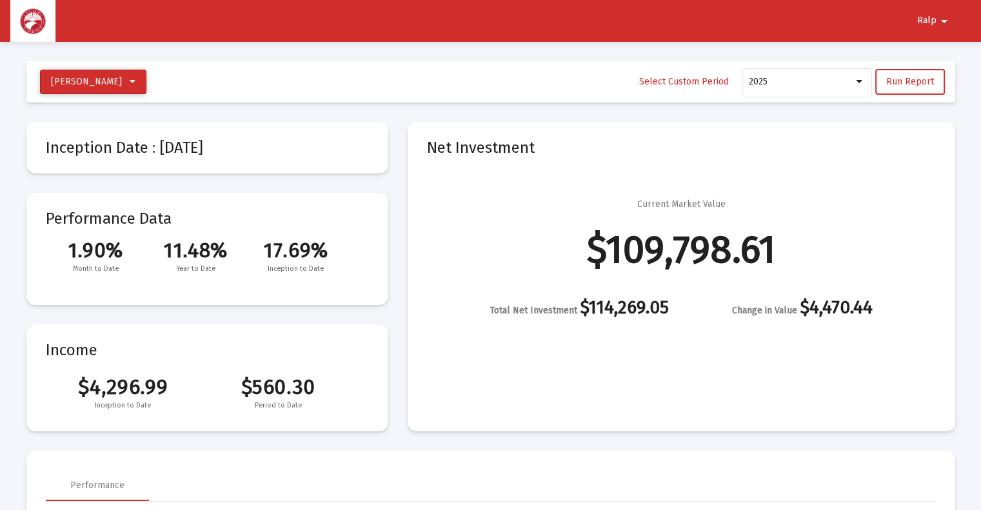
click at [130, 84] on icon at bounding box center [133, 81] width 6 height 9
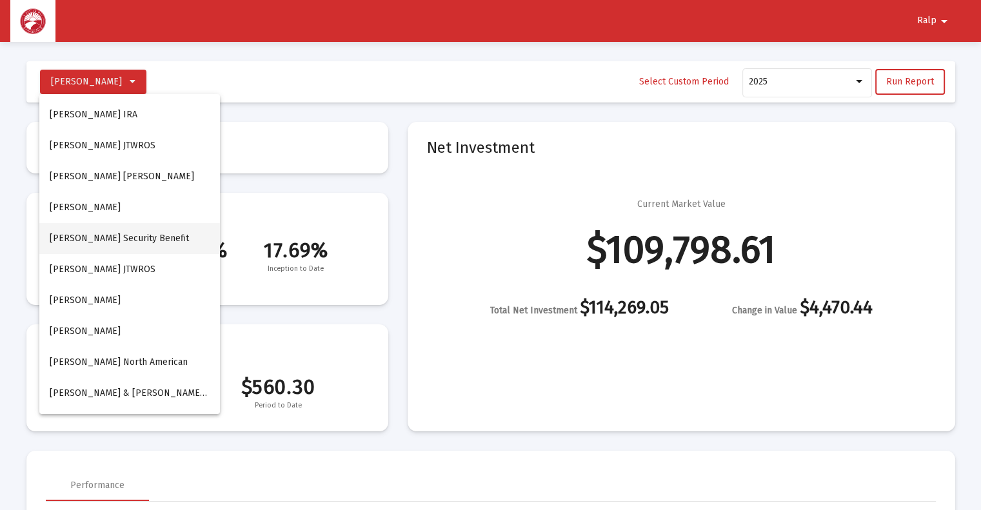
click at [118, 239] on button "[PERSON_NAME] Security Benefit" at bounding box center [129, 238] width 181 height 31
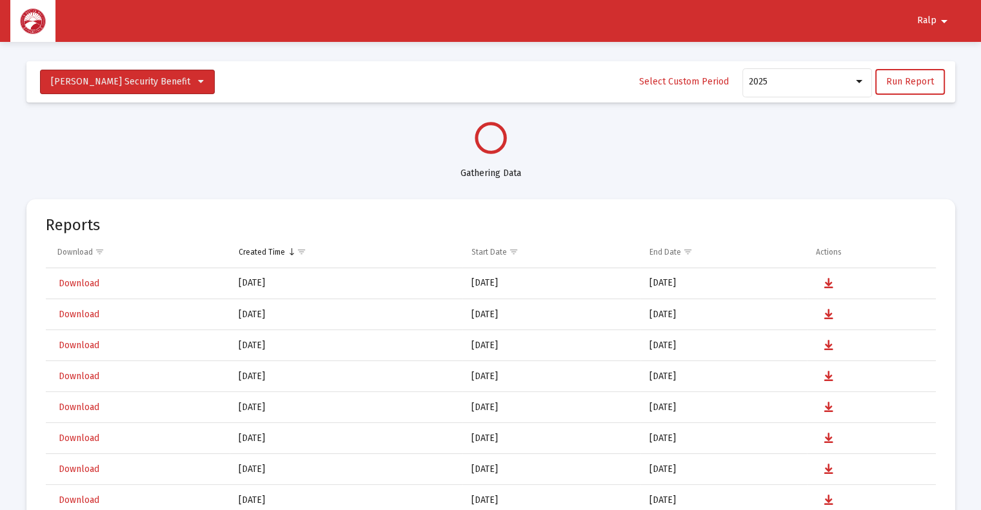
select select "View all"
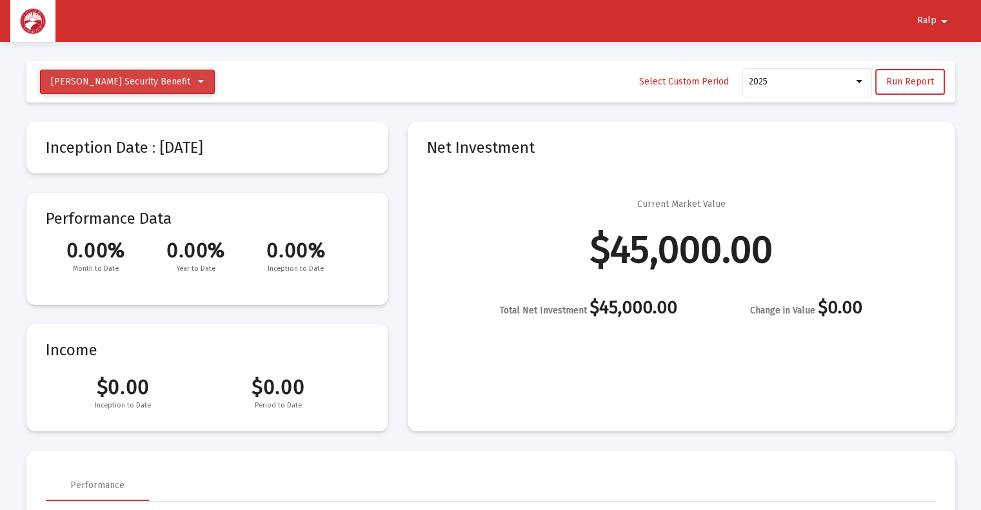
click at [175, 78] on button "[PERSON_NAME] Security Benefit" at bounding box center [127, 82] width 175 height 25
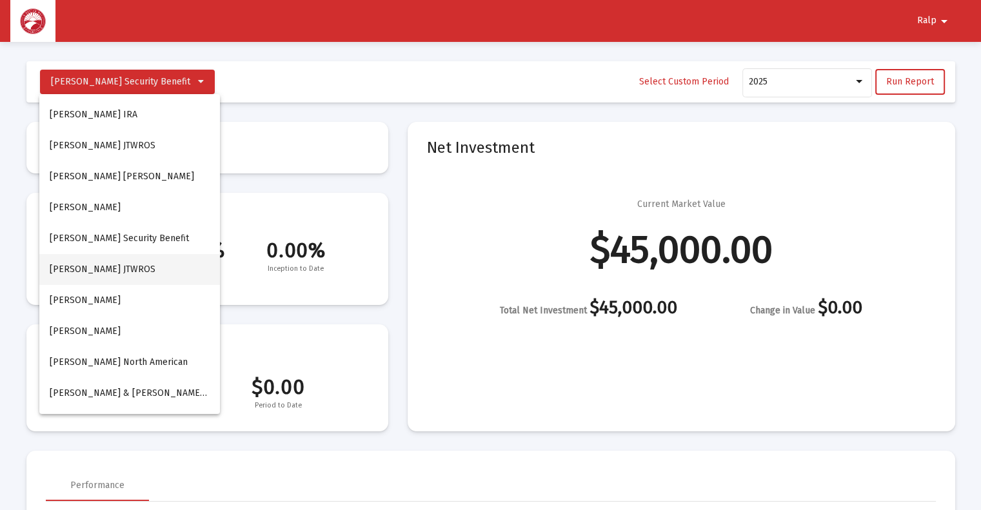
click at [139, 275] on button "[PERSON_NAME] JTWROS" at bounding box center [129, 269] width 181 height 31
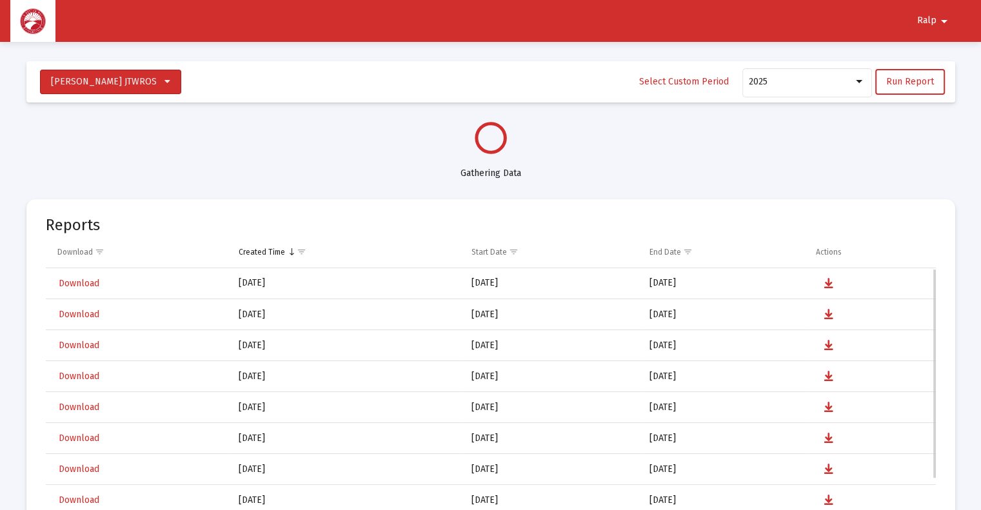
select select "View all"
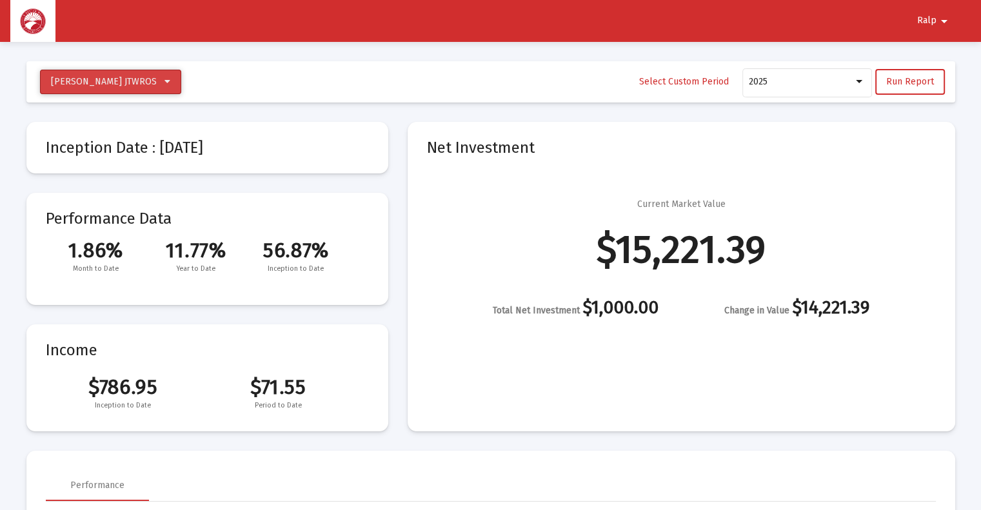
click at [144, 84] on button "[PERSON_NAME] JTWROS" at bounding box center [110, 82] width 141 height 25
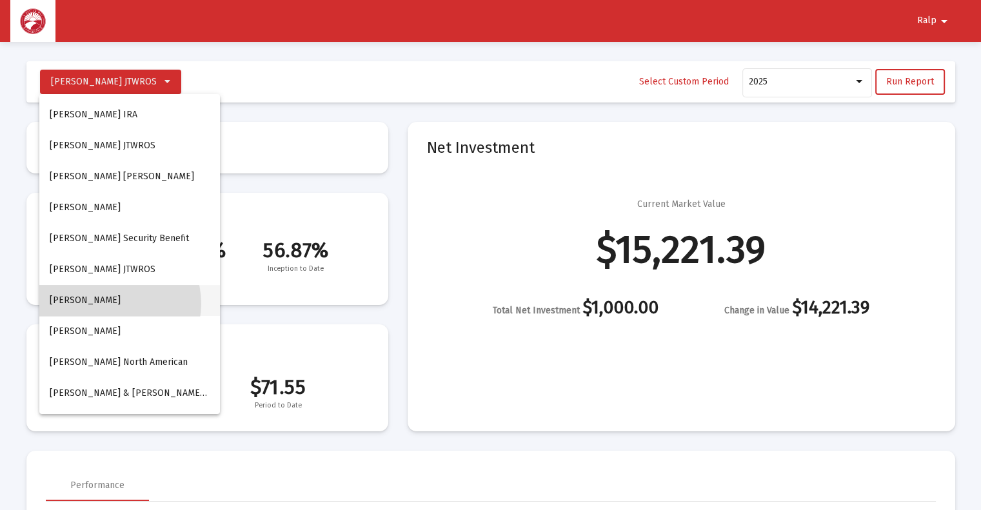
click at [113, 304] on button "[PERSON_NAME]" at bounding box center [129, 300] width 181 height 31
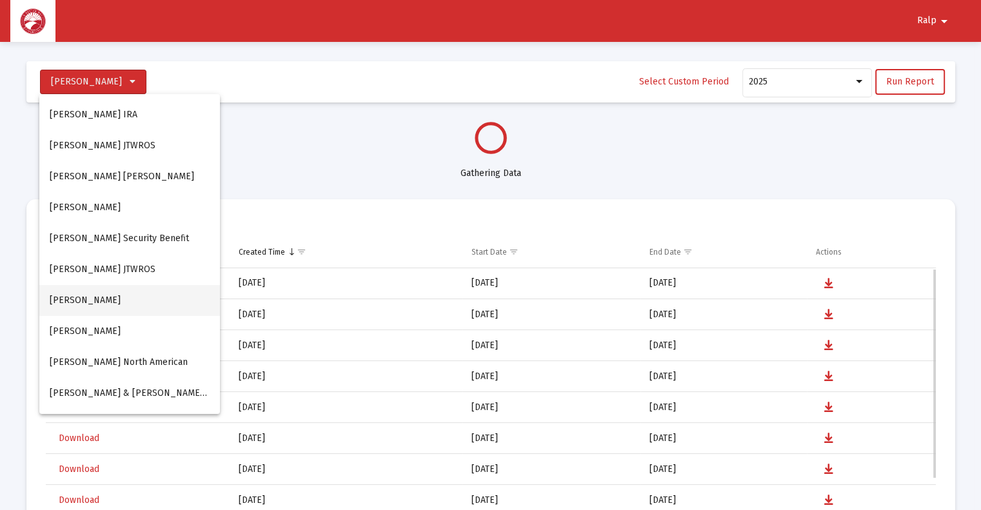
select select "View all"
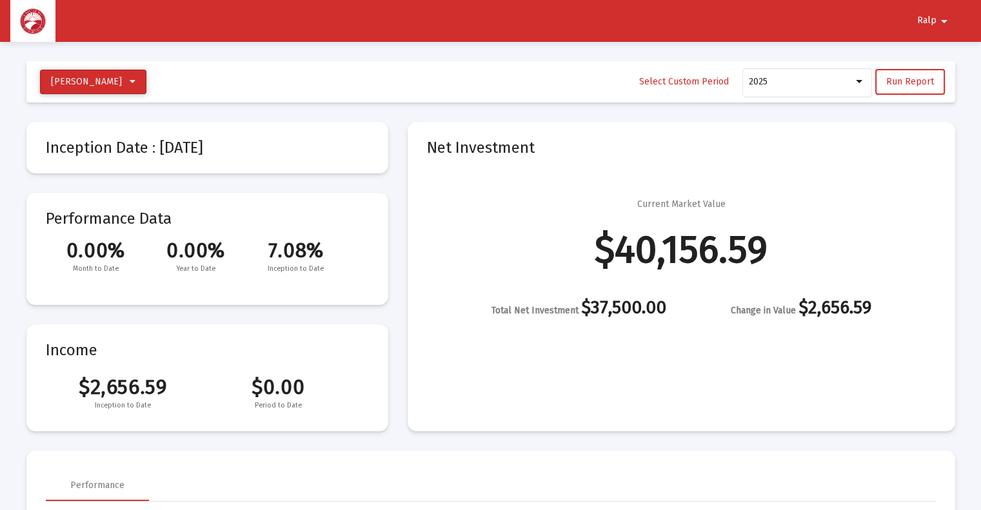
click at [135, 79] on icon at bounding box center [133, 81] width 6 height 9
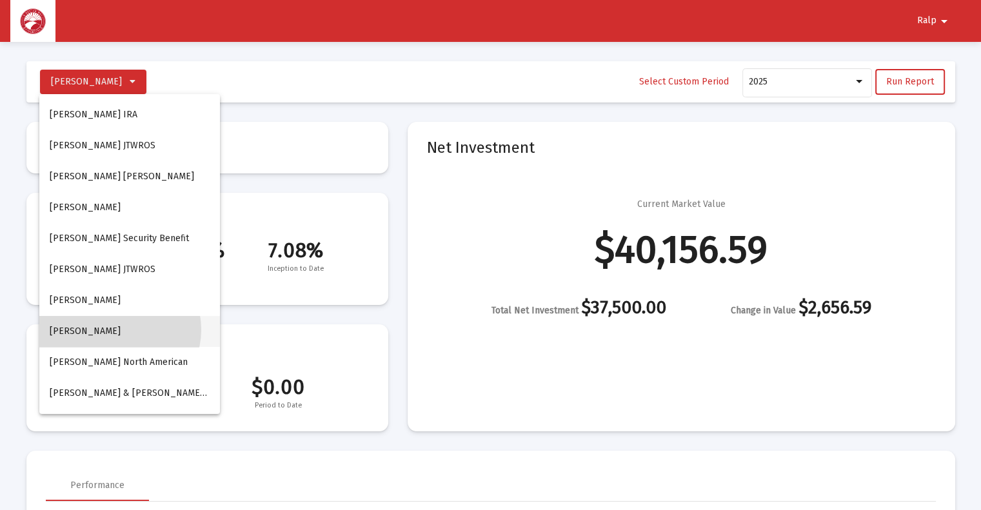
click at [118, 330] on button "[PERSON_NAME]" at bounding box center [129, 331] width 181 height 31
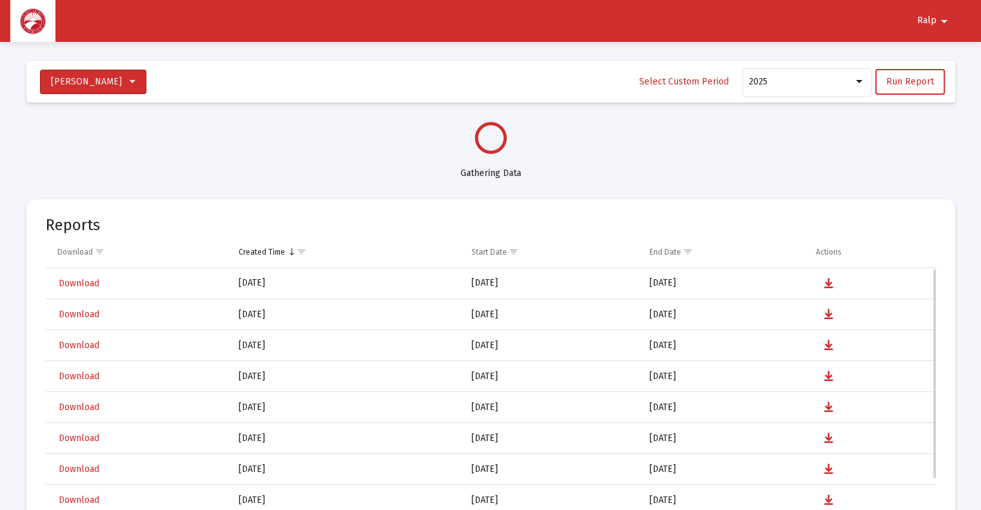
select select "View all"
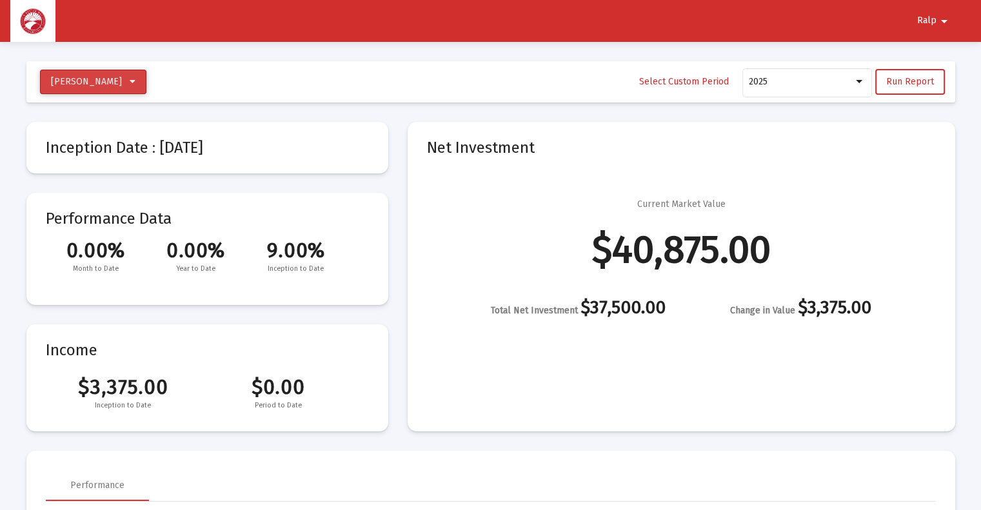
click at [135, 79] on icon at bounding box center [133, 81] width 6 height 9
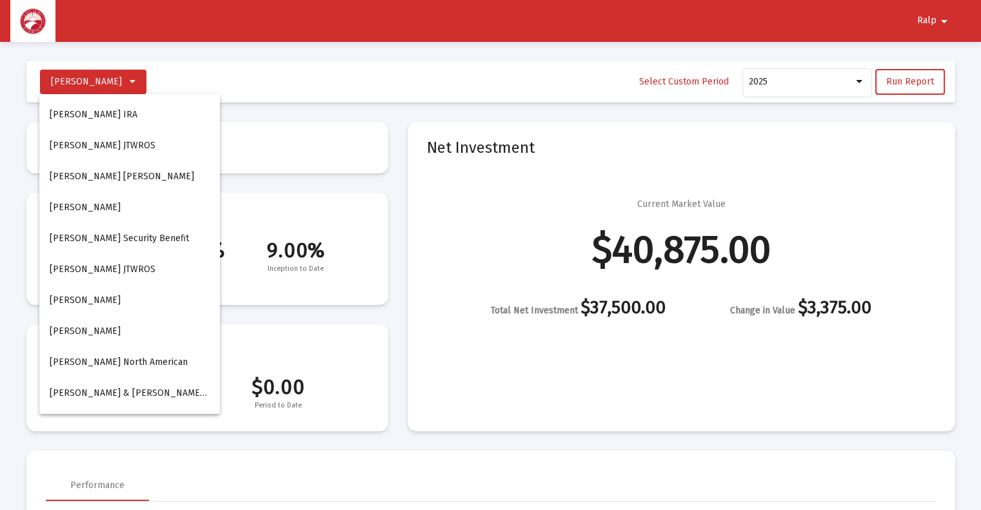
click at [374, 92] on div at bounding box center [490, 255] width 981 height 510
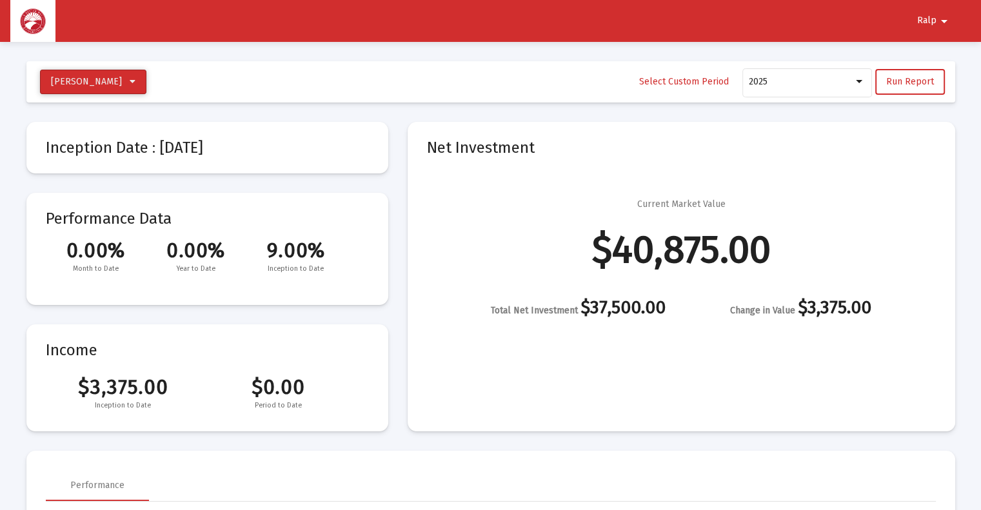
click at [135, 82] on icon at bounding box center [133, 81] width 6 height 9
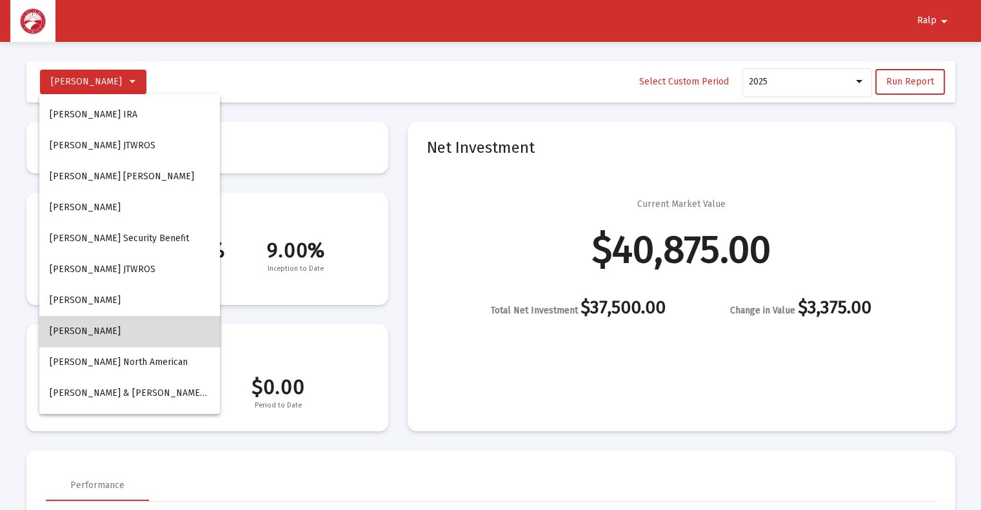
click at [137, 337] on button "[PERSON_NAME]" at bounding box center [129, 331] width 181 height 31
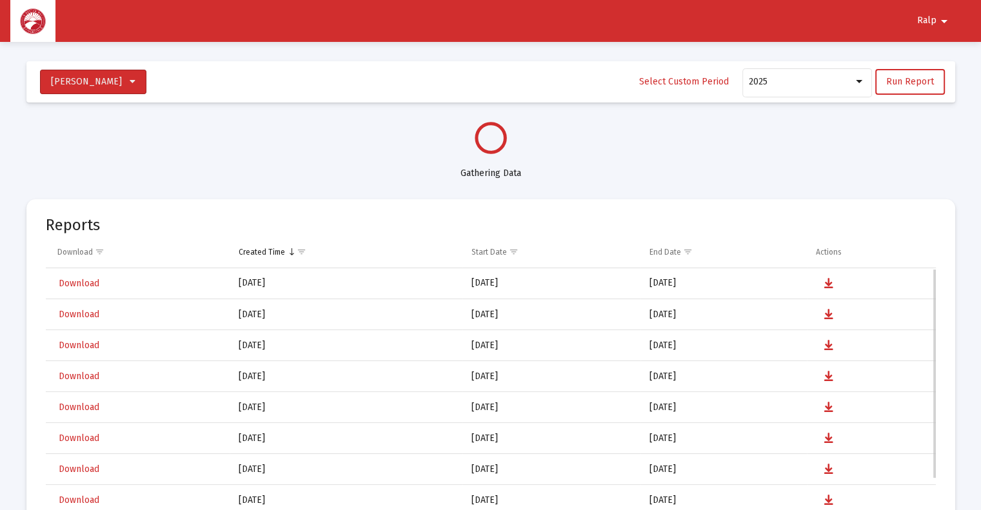
select select "View all"
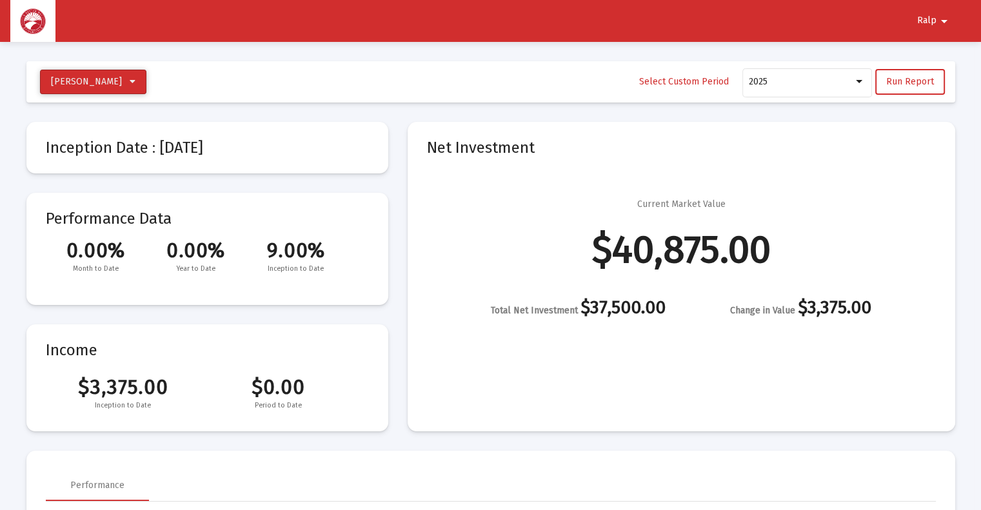
click at [146, 83] on button "[PERSON_NAME]" at bounding box center [93, 82] width 106 height 25
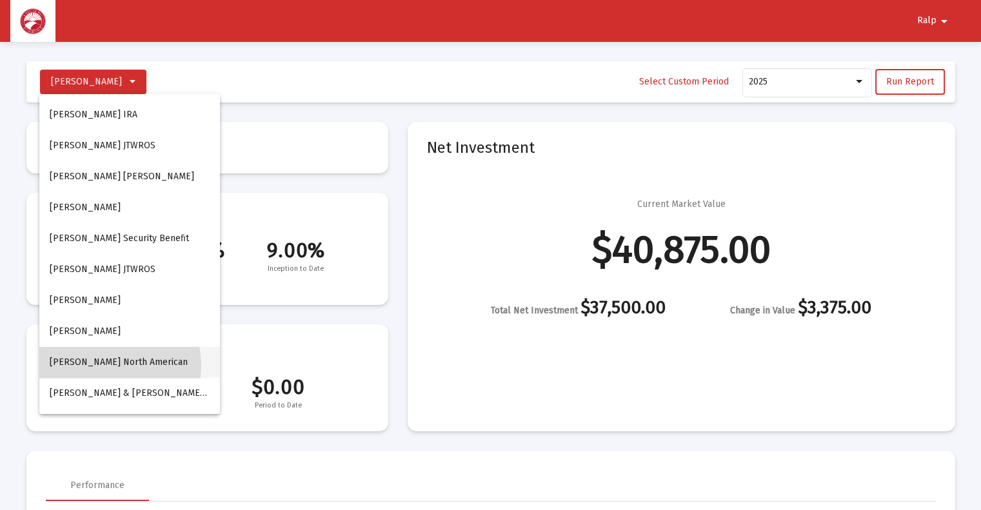
click at [108, 366] on button "[PERSON_NAME] North American" at bounding box center [129, 362] width 181 height 31
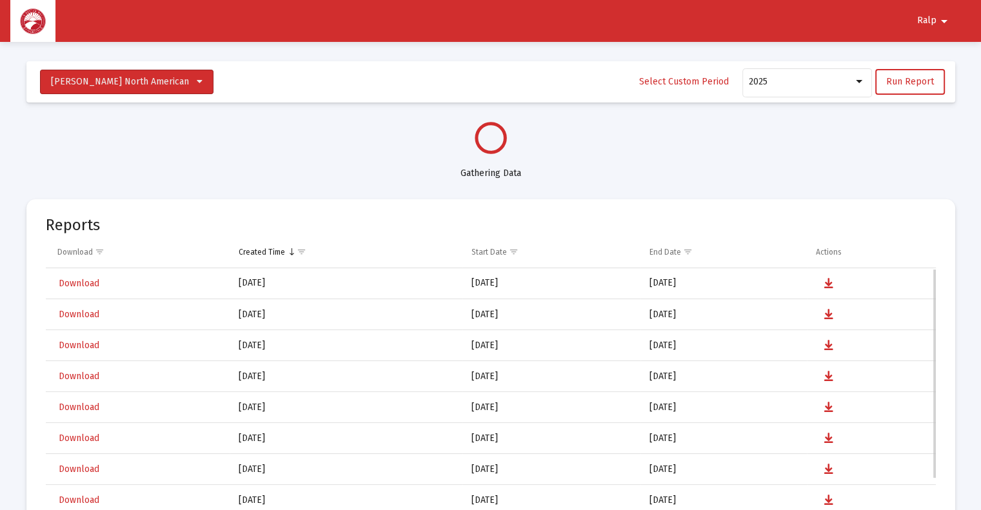
select select "View all"
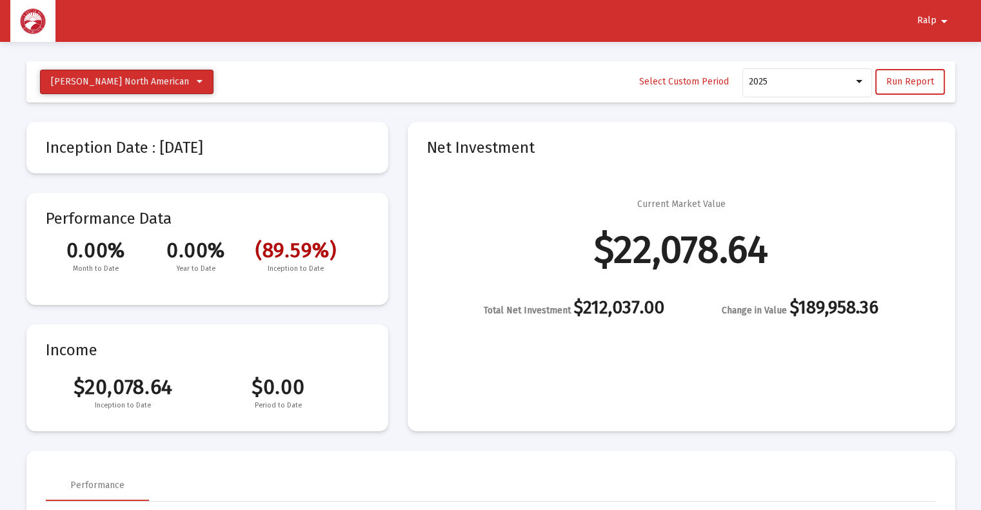
click at [175, 80] on button "[PERSON_NAME] North American" at bounding box center [126, 82] width 173 height 25
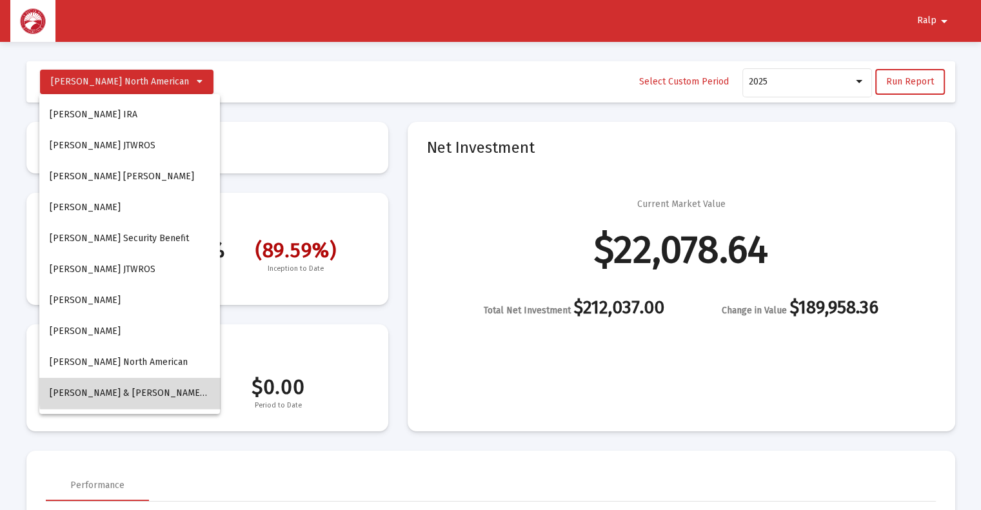
click at [166, 391] on span "[PERSON_NAME] & [PERSON_NAME] Household" at bounding box center [150, 393] width 201 height 11
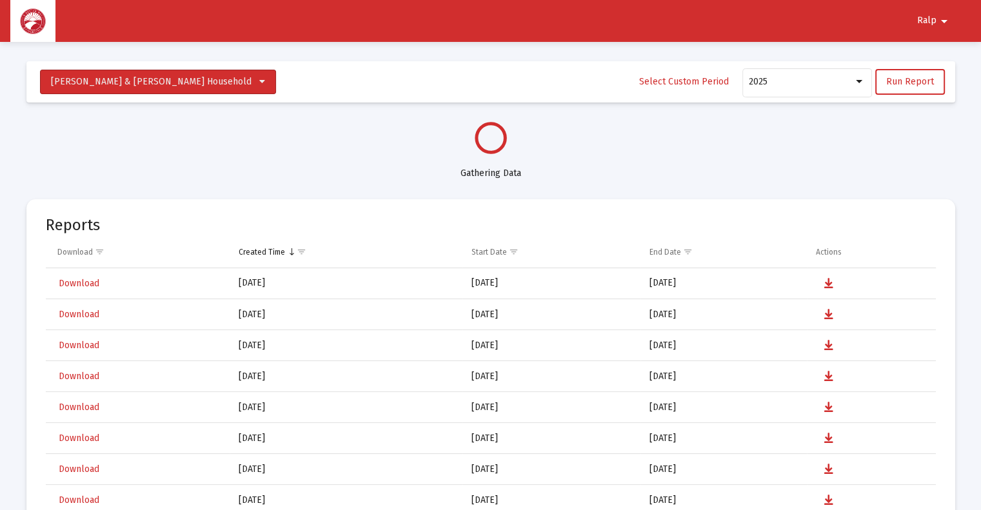
select select "View all"
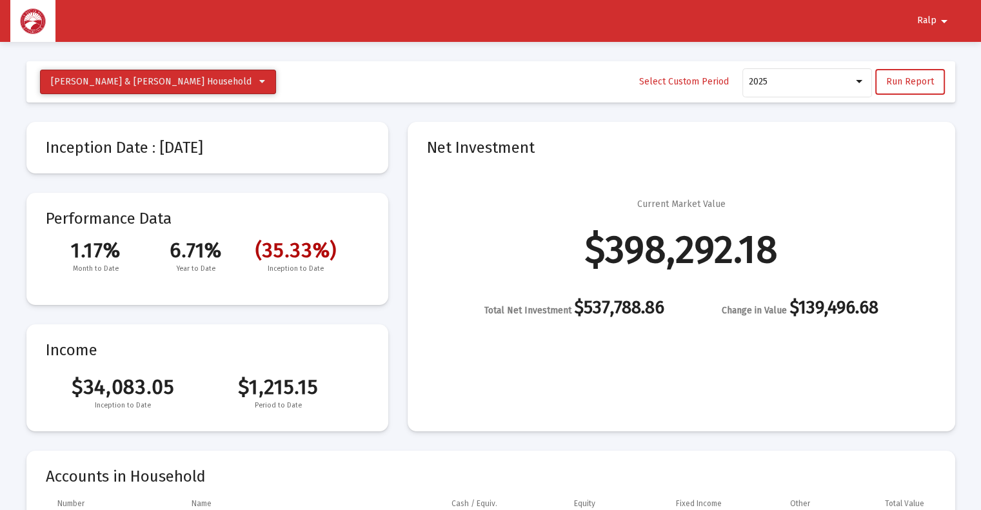
click at [204, 84] on button "[PERSON_NAME] & [PERSON_NAME] Household" at bounding box center [158, 82] width 236 height 25
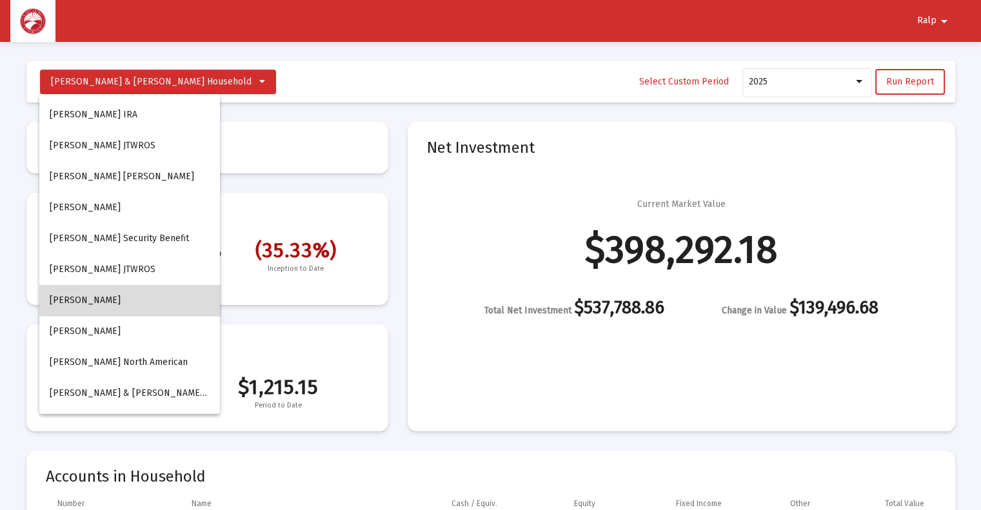
click at [135, 301] on button "[PERSON_NAME]" at bounding box center [129, 300] width 181 height 31
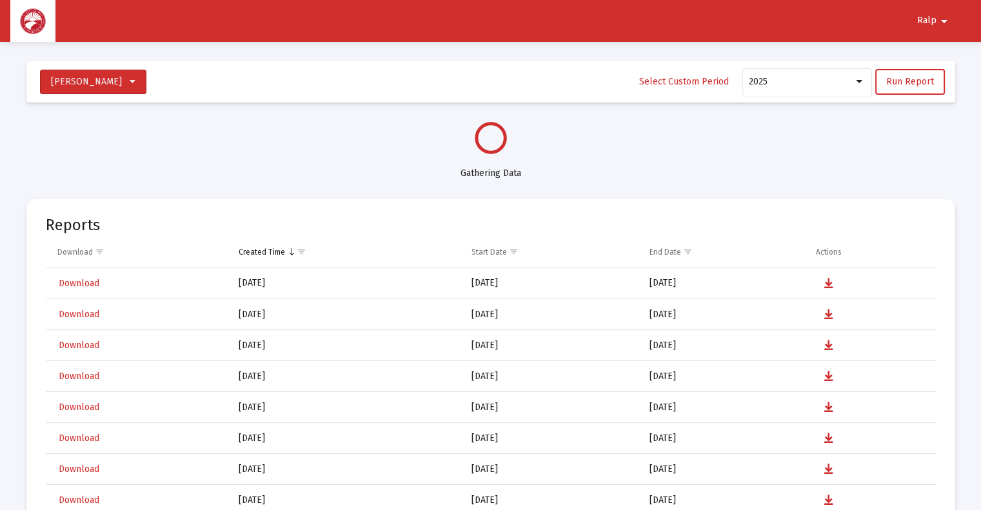
select select "View all"
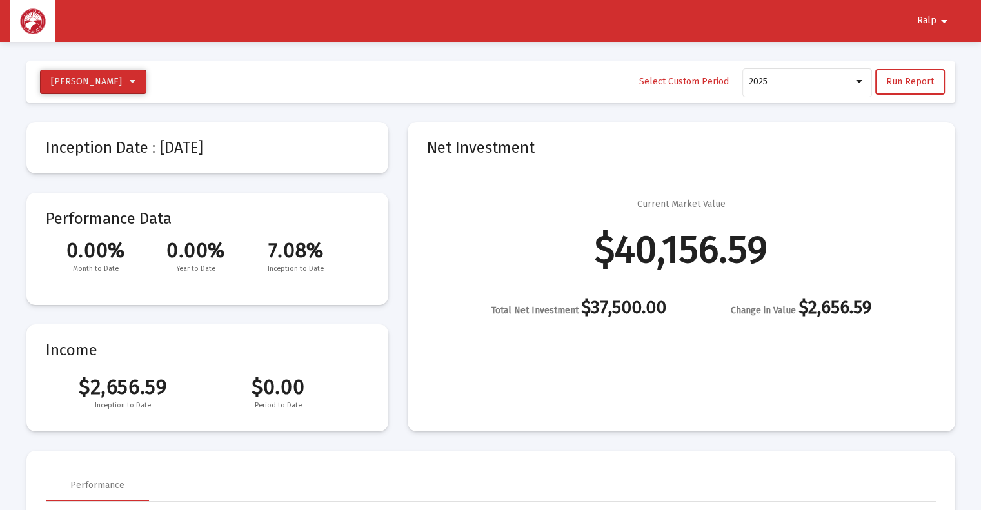
click at [135, 81] on icon at bounding box center [133, 81] width 6 height 9
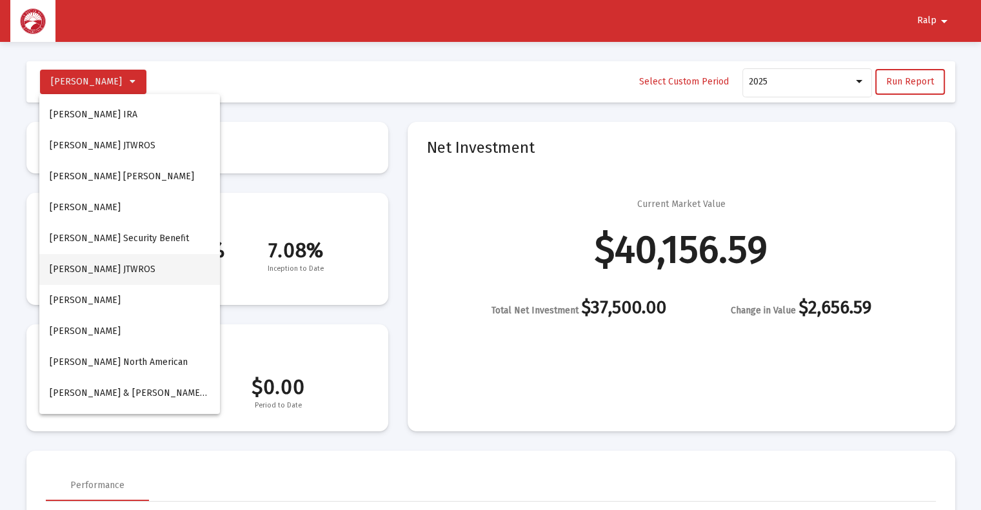
click at [121, 268] on button "[PERSON_NAME] JTWROS" at bounding box center [129, 269] width 181 height 31
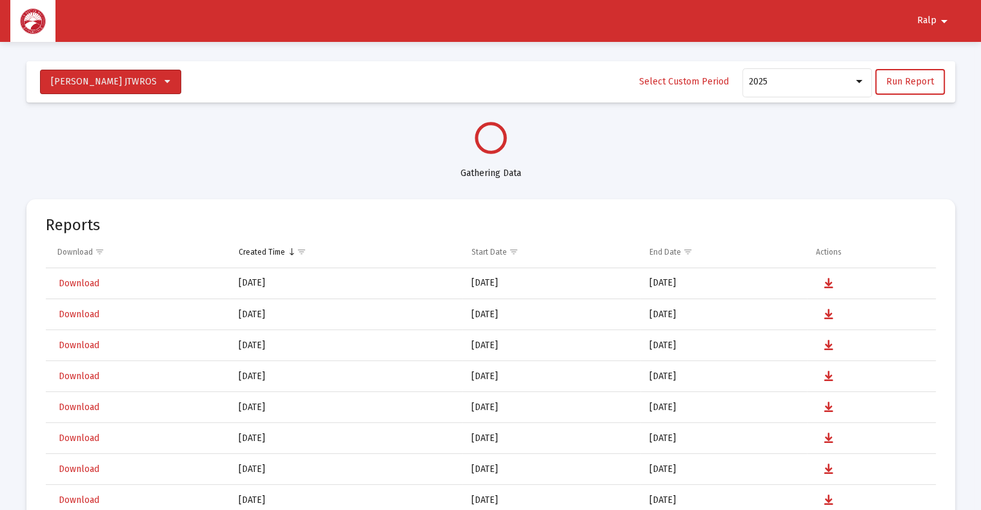
select select "View all"
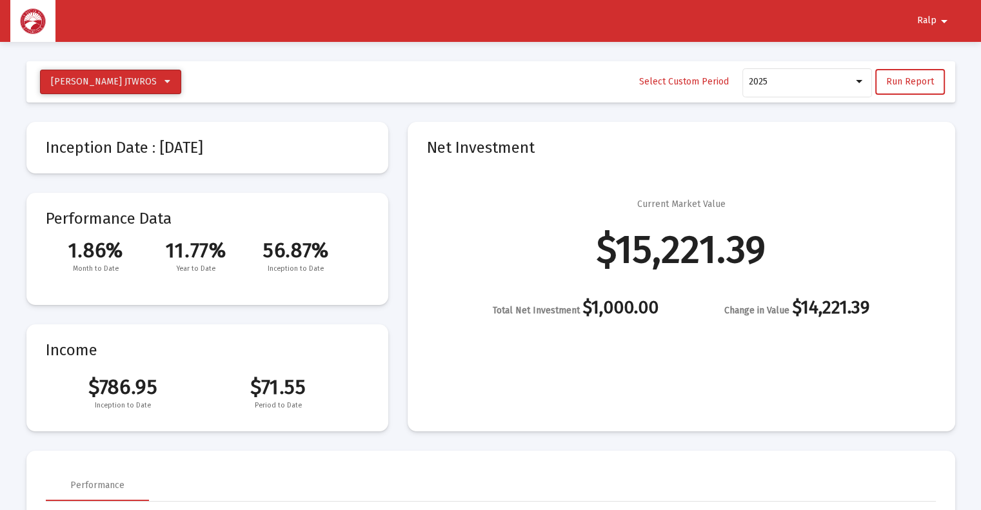
click at [164, 79] on icon at bounding box center [167, 81] width 6 height 9
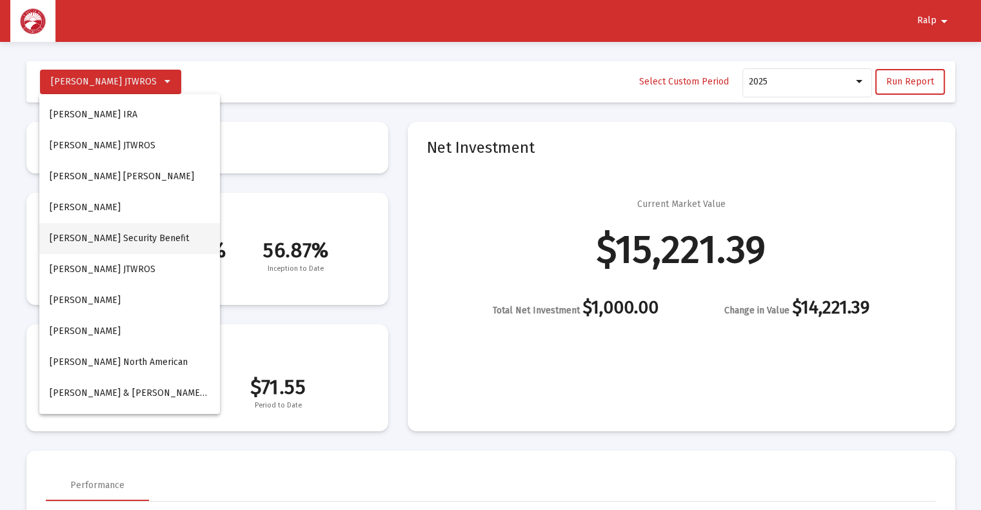
click at [116, 242] on button "[PERSON_NAME] Security Benefit" at bounding box center [129, 238] width 181 height 31
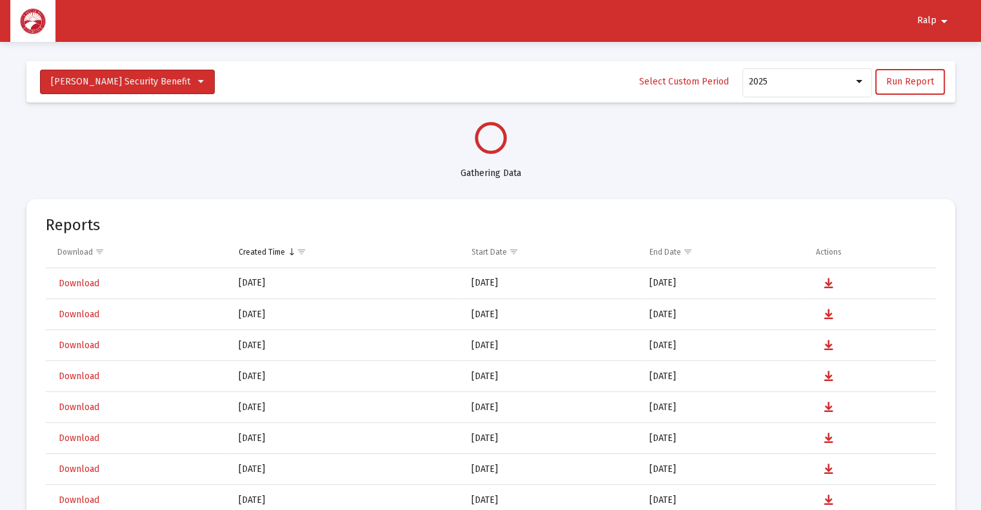
select select "View all"
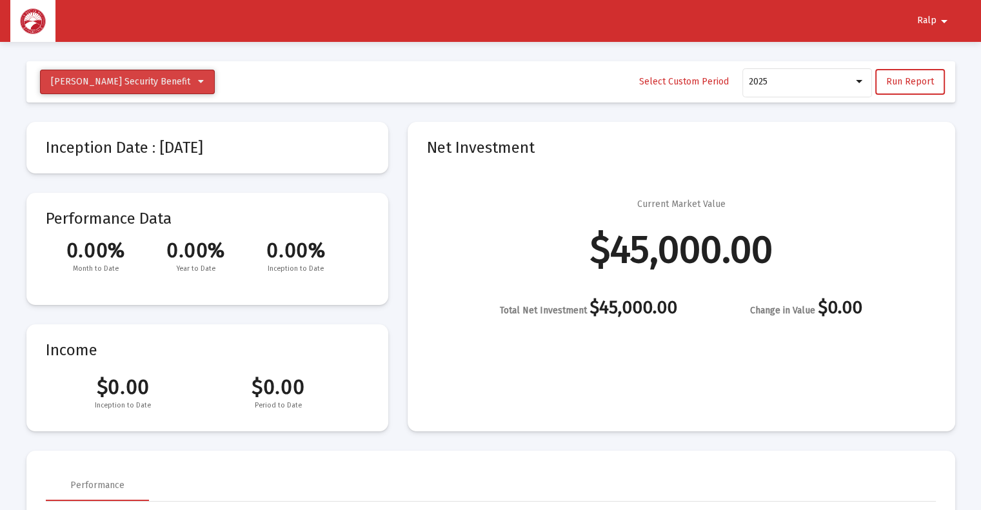
click at [175, 83] on button "[PERSON_NAME] Security Benefit" at bounding box center [127, 82] width 175 height 25
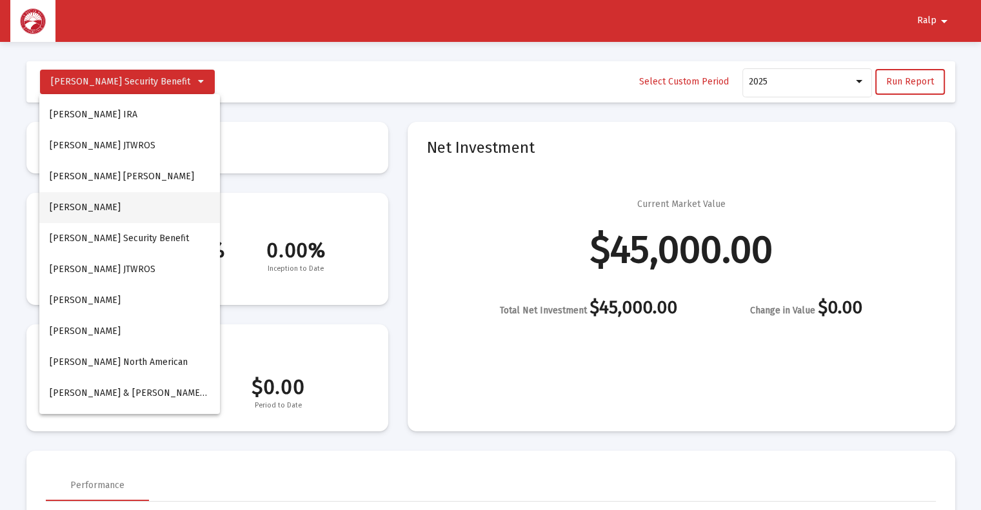
click at [112, 210] on button "[PERSON_NAME]" at bounding box center [129, 207] width 181 height 31
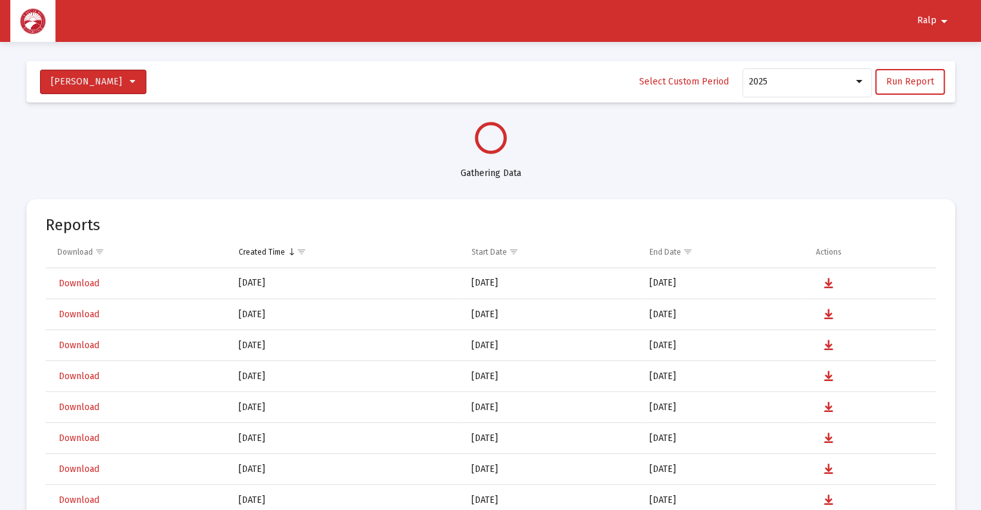
select select "View all"
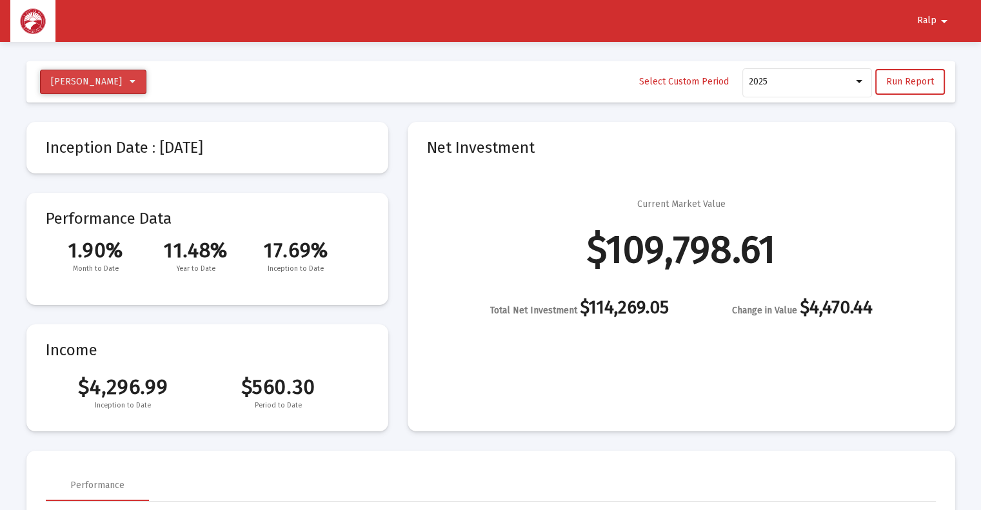
click at [124, 84] on button "[PERSON_NAME]" at bounding box center [93, 82] width 106 height 25
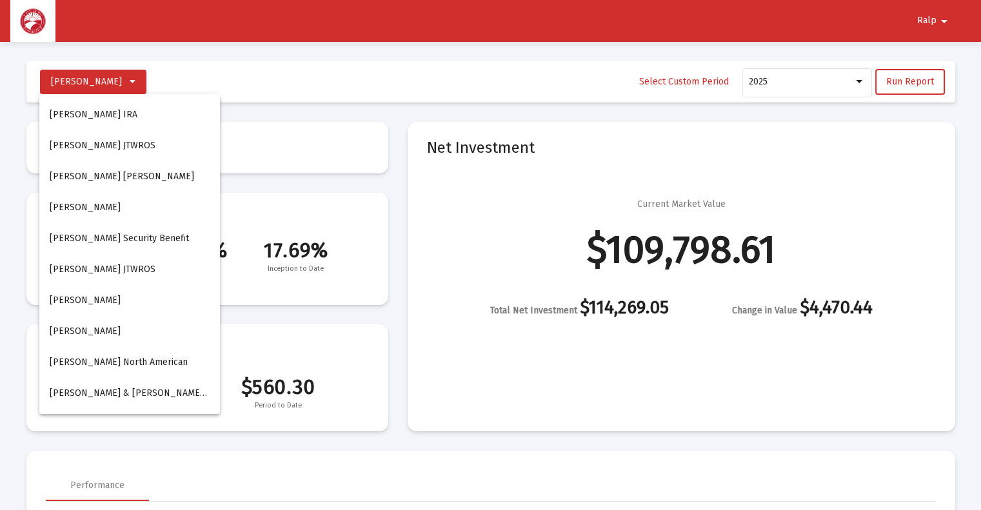
click at [446, 196] on div at bounding box center [490, 255] width 981 height 510
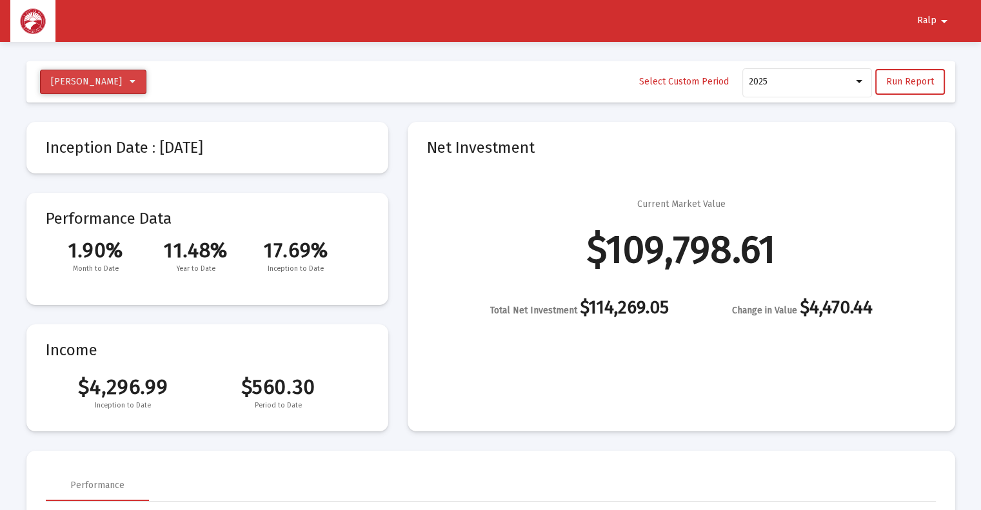
click at [130, 82] on icon at bounding box center [133, 81] width 6 height 9
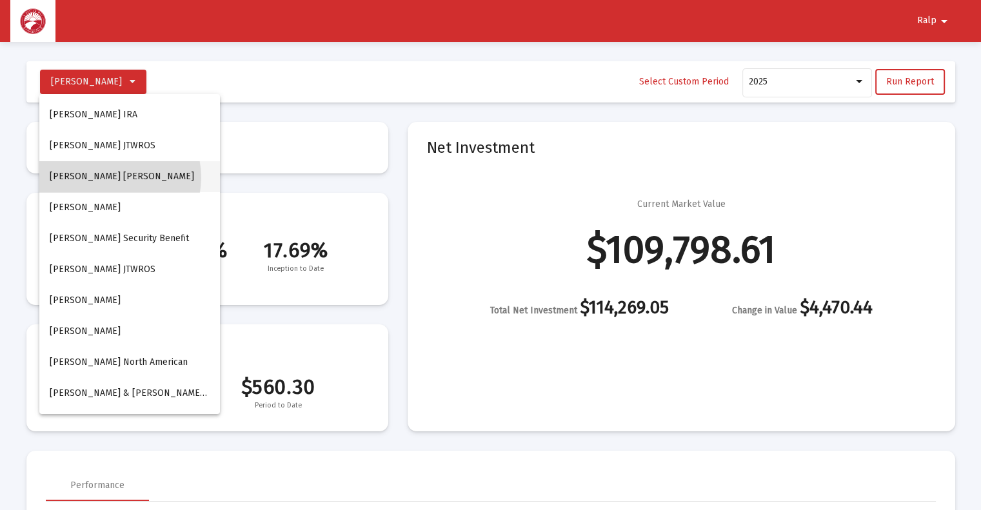
click at [118, 177] on button "[PERSON_NAME] [PERSON_NAME]" at bounding box center [129, 176] width 181 height 31
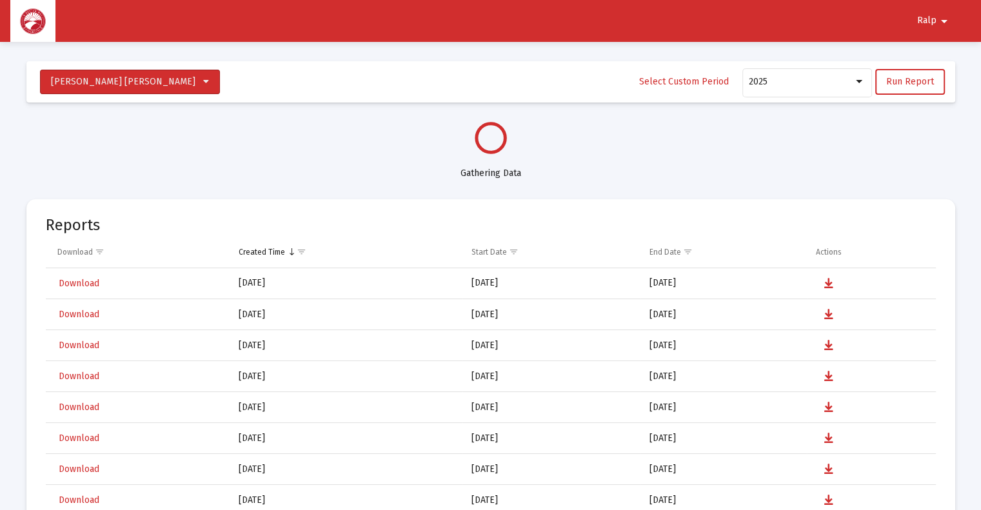
select select "View all"
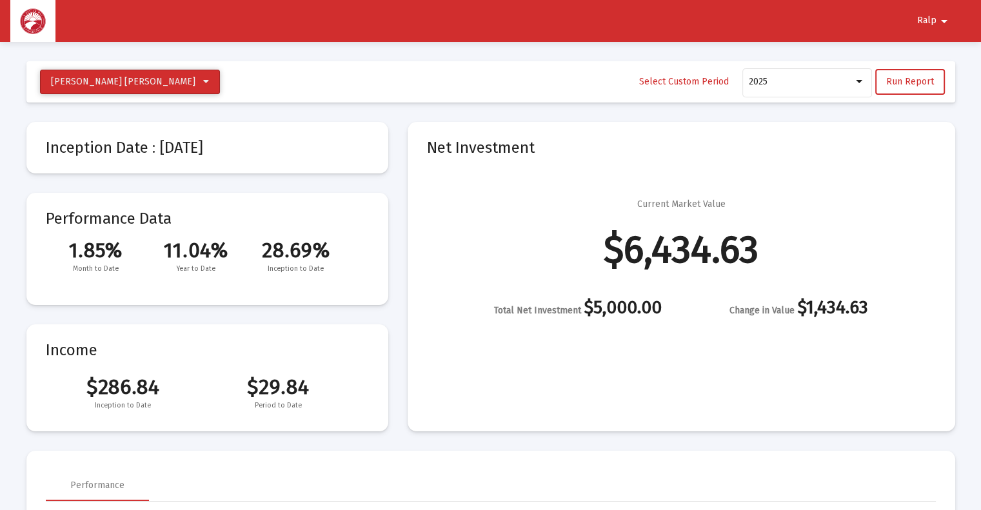
click at [203, 81] on icon at bounding box center [206, 81] width 6 height 9
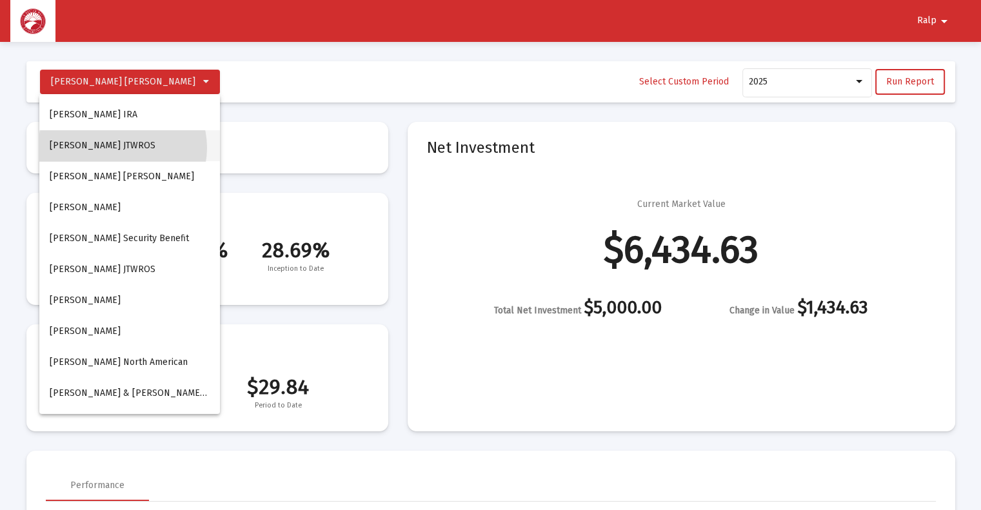
click at [123, 148] on button "[PERSON_NAME] JTWROS" at bounding box center [129, 145] width 181 height 31
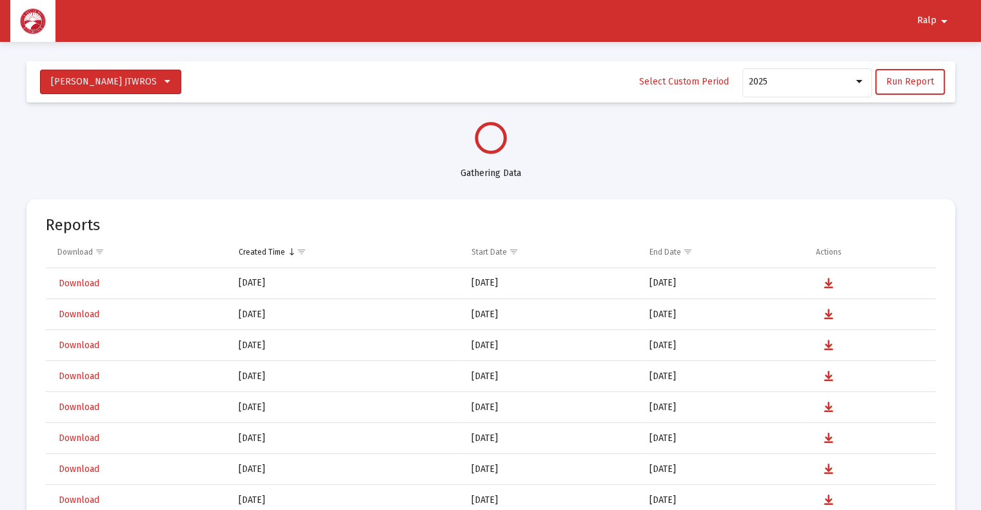
select select "View all"
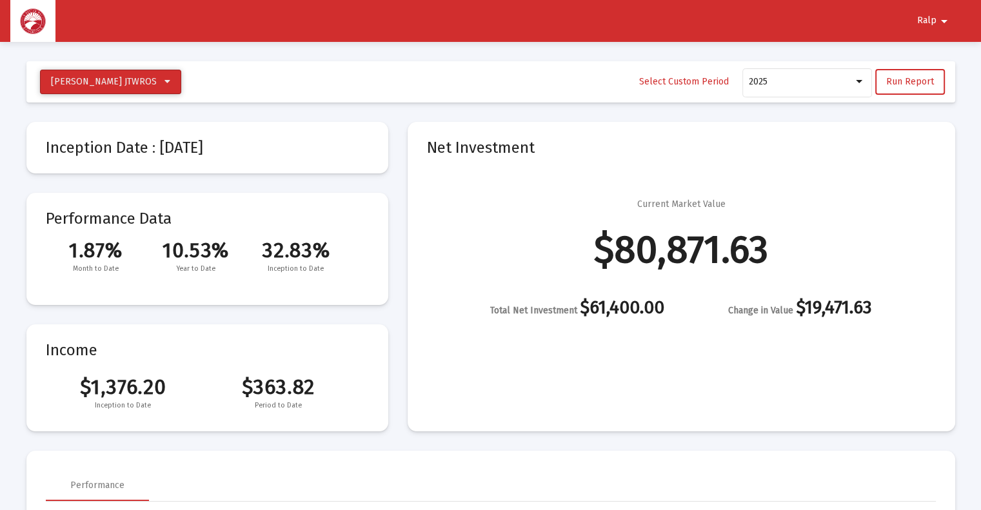
click at [144, 82] on button "[PERSON_NAME] JTWROS" at bounding box center [110, 82] width 141 height 25
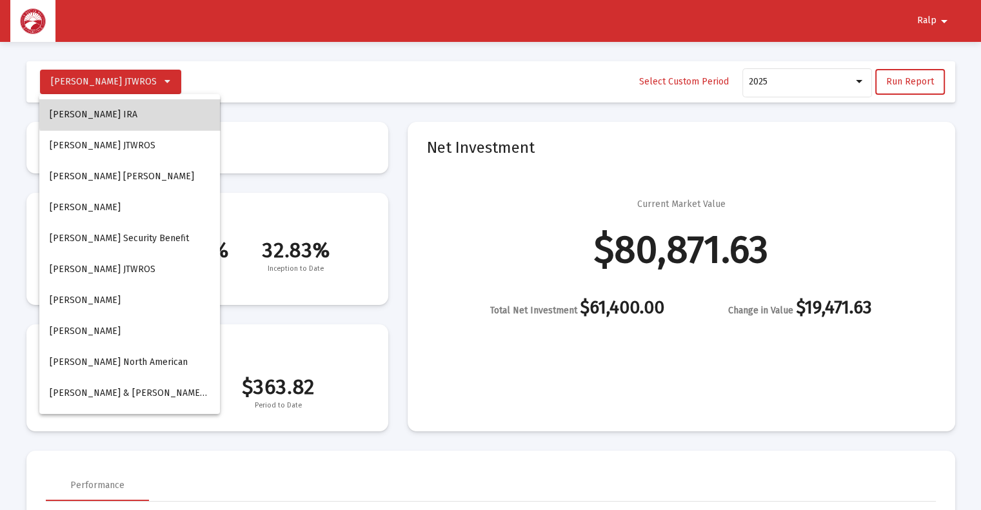
click at [132, 113] on button "[PERSON_NAME] IRA" at bounding box center [129, 114] width 181 height 31
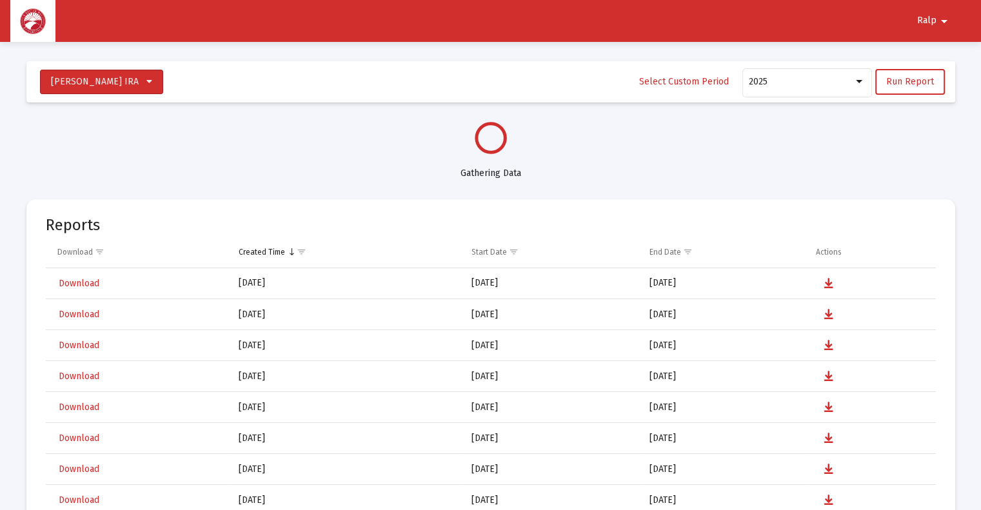
select select "View all"
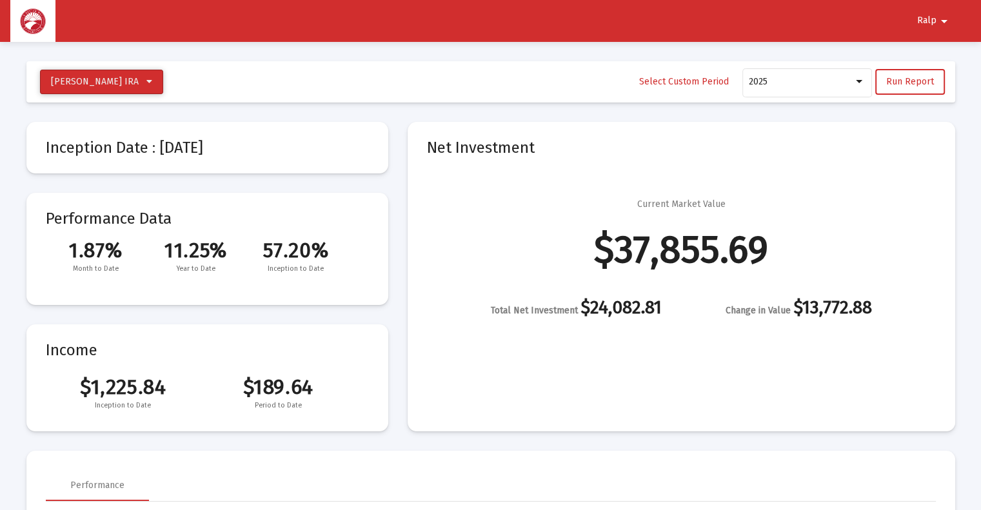
click at [152, 84] on icon at bounding box center [149, 81] width 6 height 9
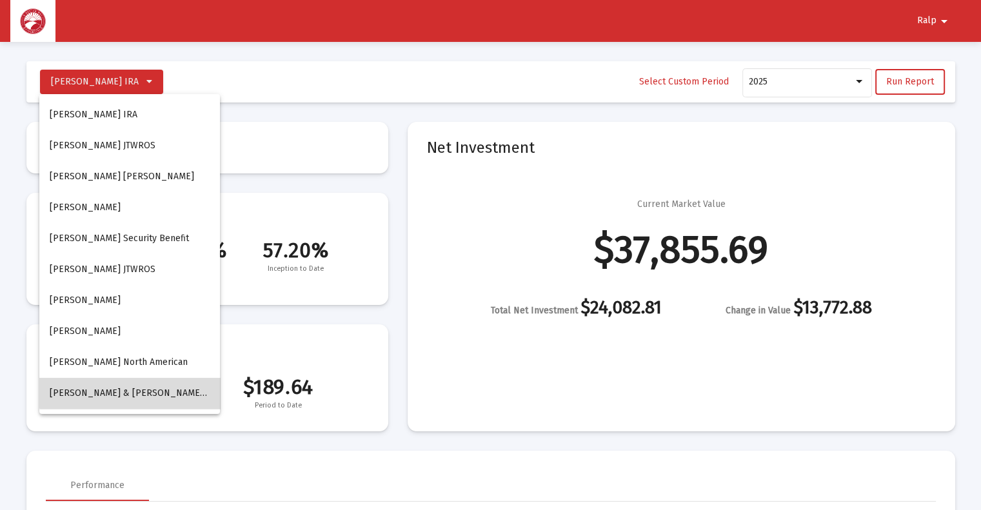
click at [147, 391] on span "[PERSON_NAME] & [PERSON_NAME] Household" at bounding box center [150, 393] width 201 height 11
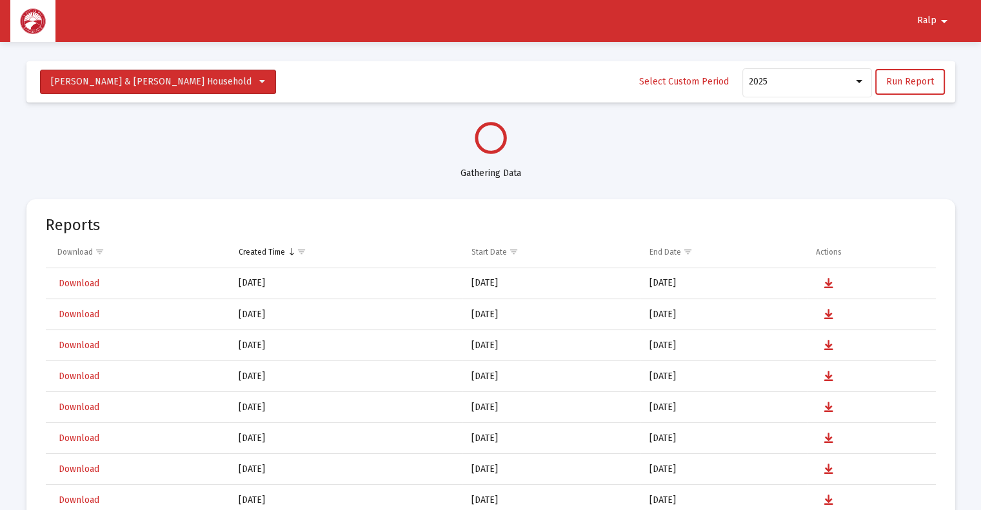
select select "View all"
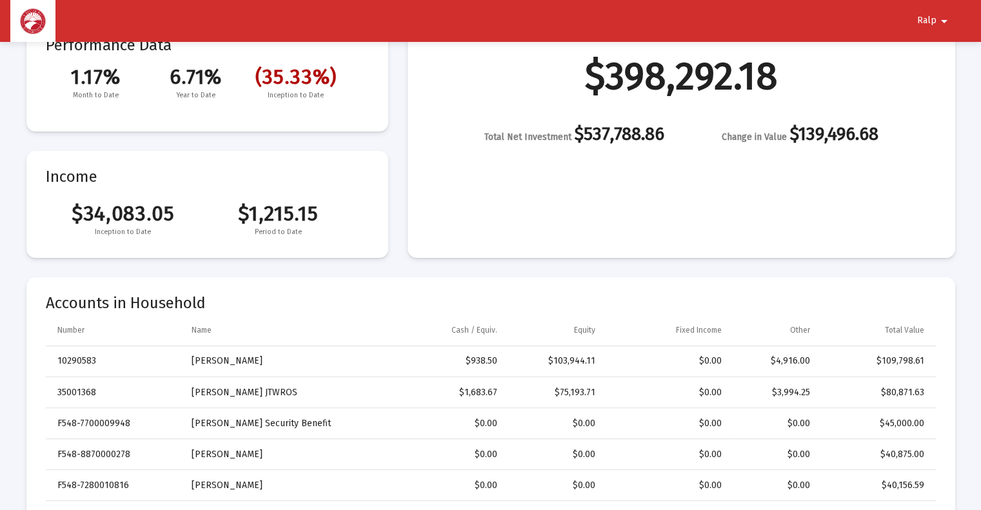
scroll to position [214, 0]
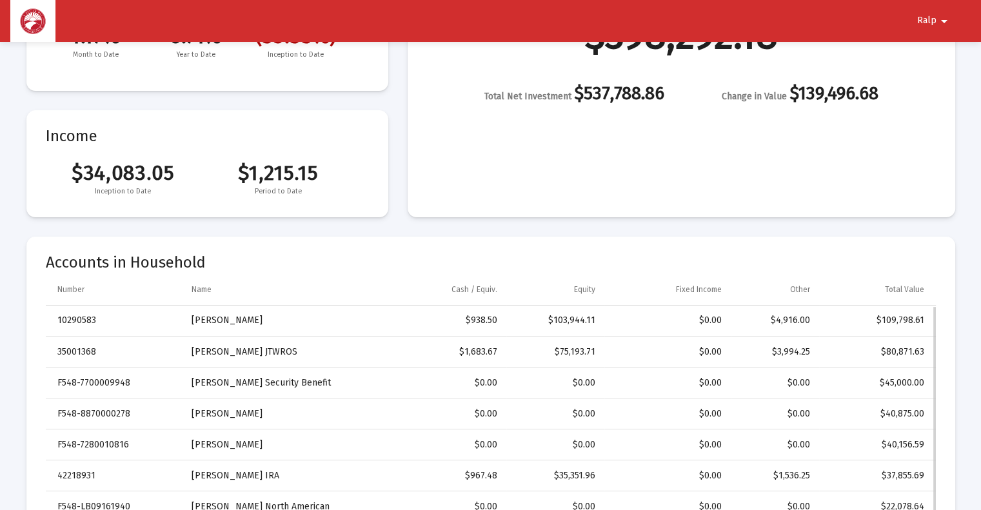
click at [70, 320] on td "10290583" at bounding box center [114, 321] width 137 height 31
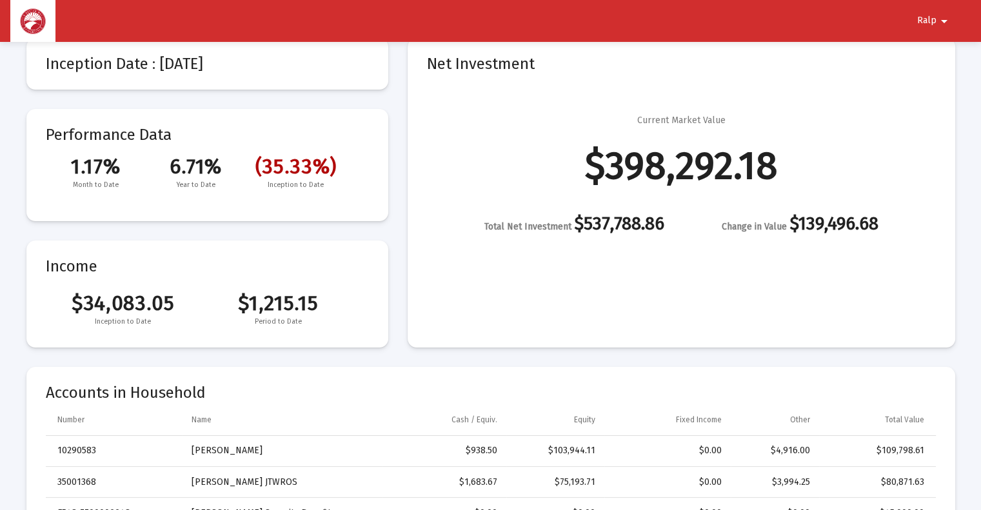
scroll to position [0, 0]
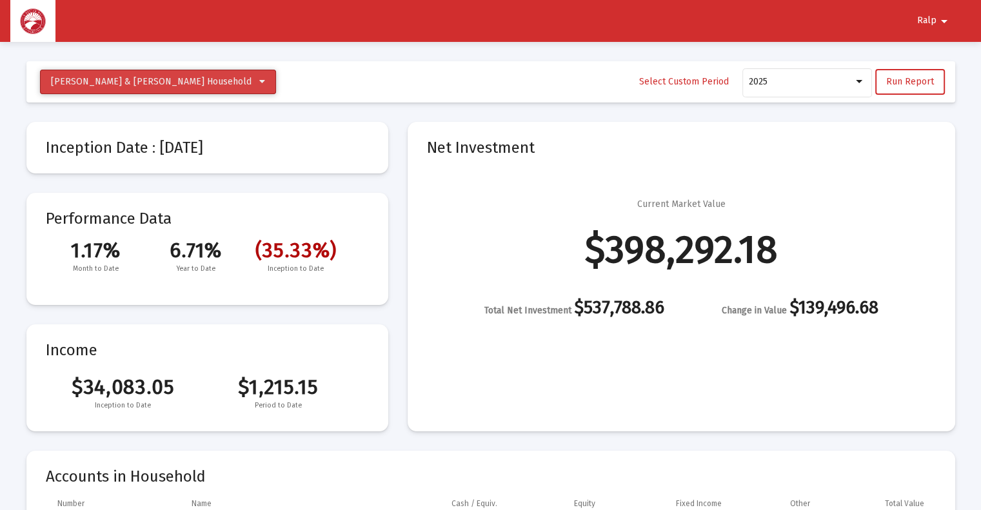
click at [259, 82] on icon at bounding box center [262, 81] width 6 height 9
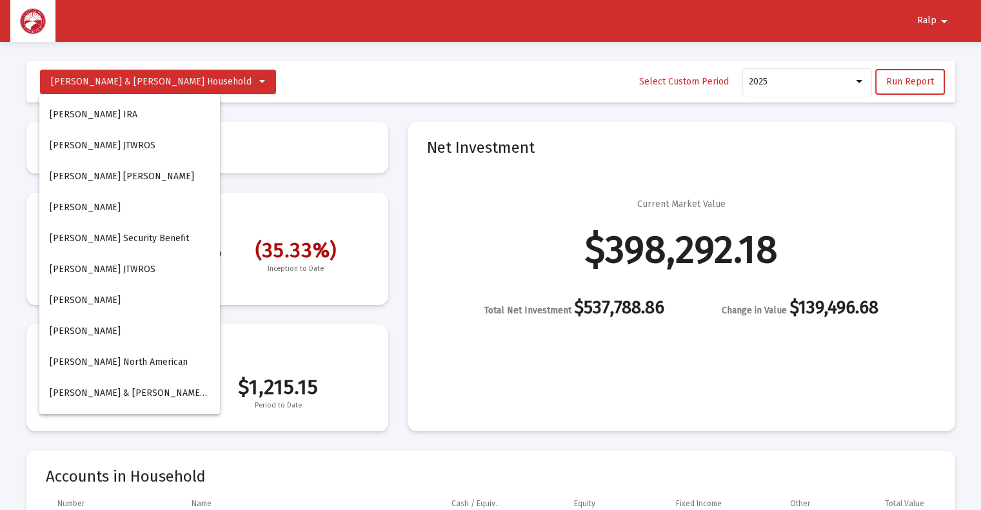
click at [470, 393] on div at bounding box center [490, 255] width 981 height 510
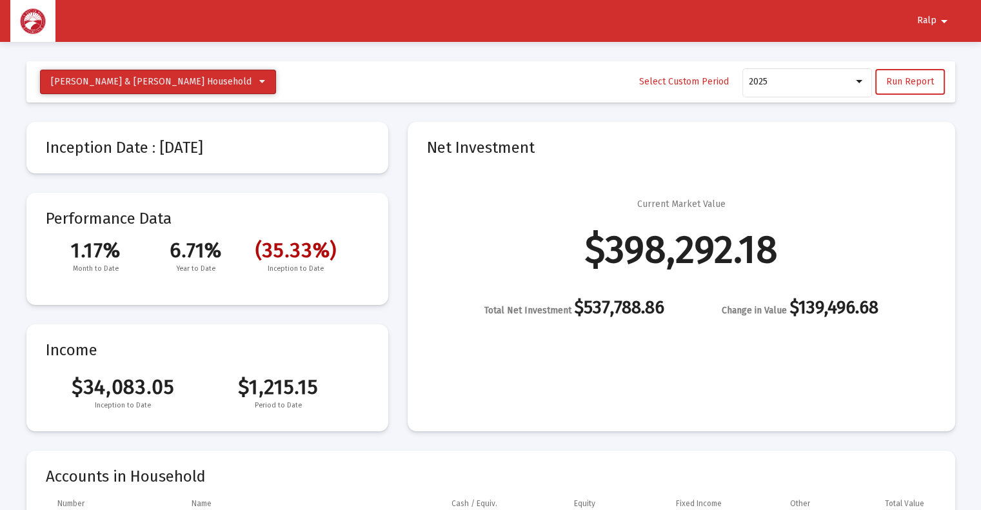
click at [259, 82] on icon at bounding box center [262, 81] width 6 height 9
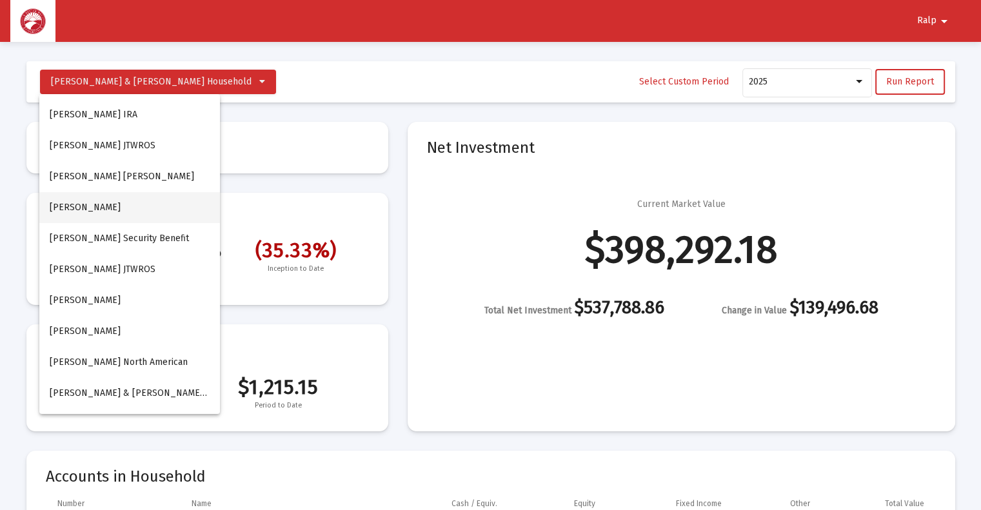
click at [146, 201] on button "[PERSON_NAME]" at bounding box center [129, 207] width 181 height 31
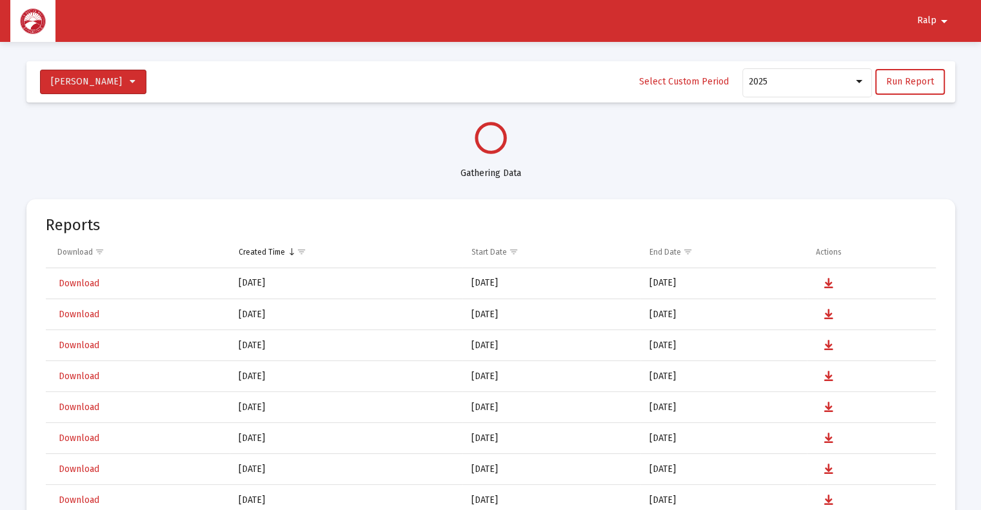
select select "View all"
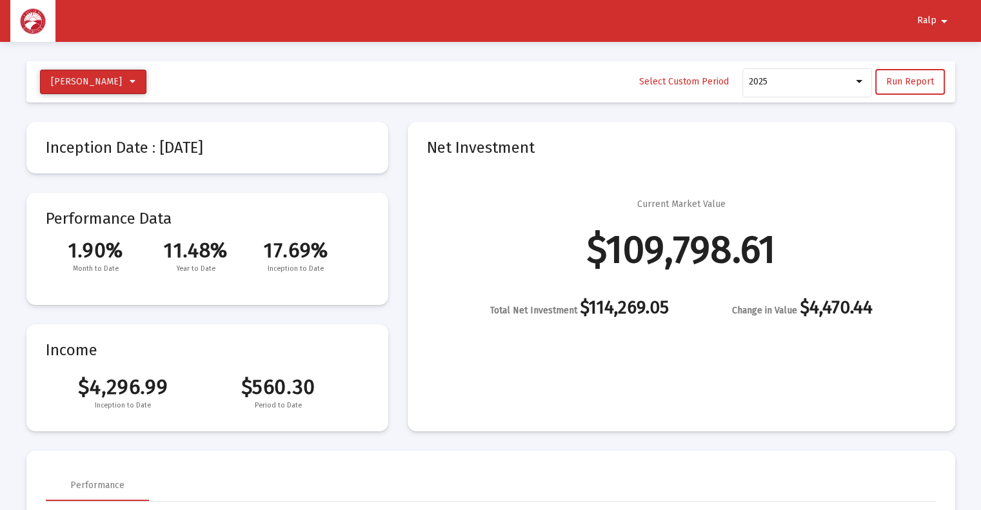
click at [125, 81] on button "[PERSON_NAME]" at bounding box center [93, 82] width 106 height 25
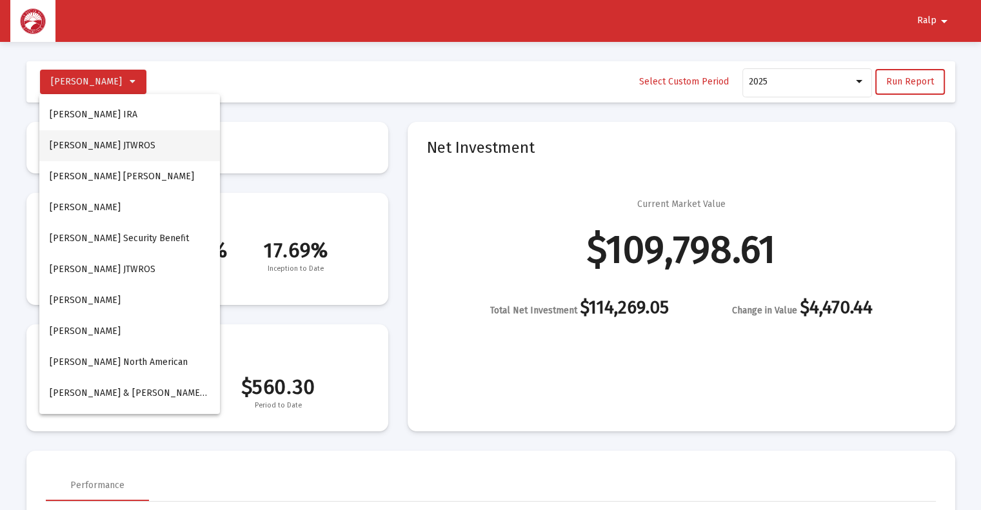
click at [131, 144] on button "[PERSON_NAME] JTWROS" at bounding box center [129, 145] width 181 height 31
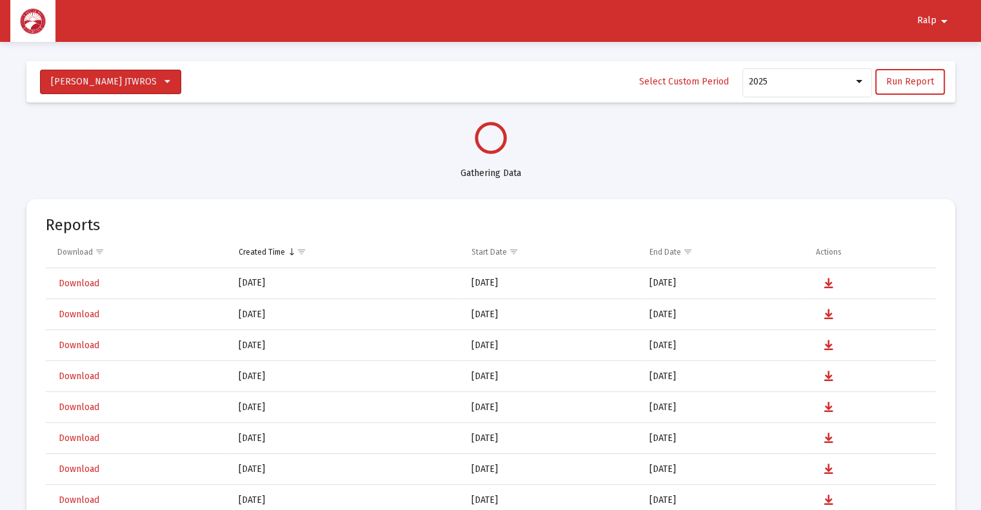
select select "View all"
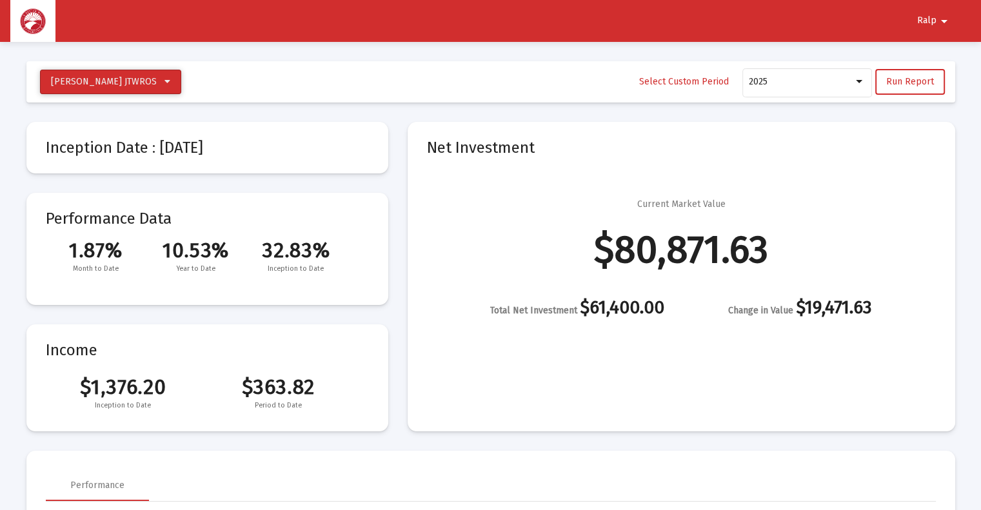
click at [164, 81] on icon at bounding box center [167, 81] width 6 height 9
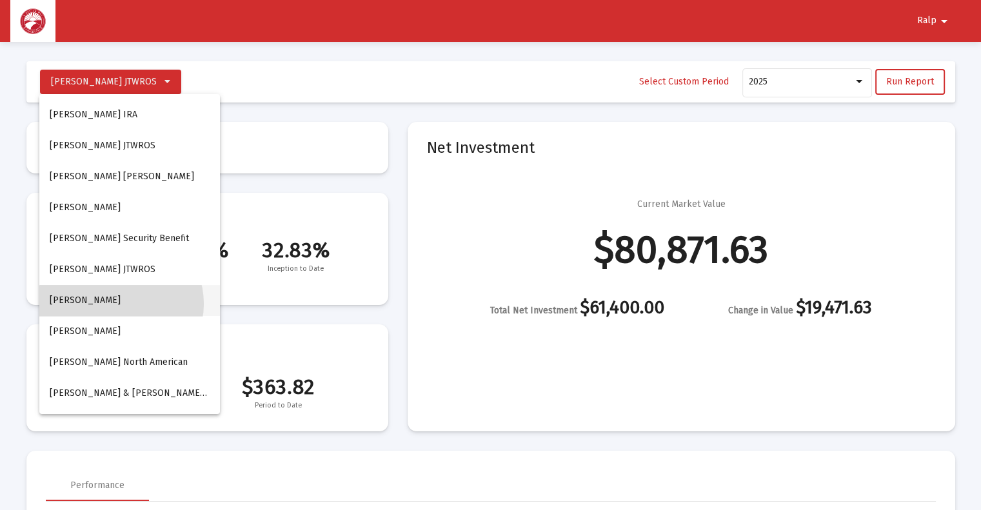
click at [121, 304] on button "[PERSON_NAME]" at bounding box center [129, 300] width 181 height 31
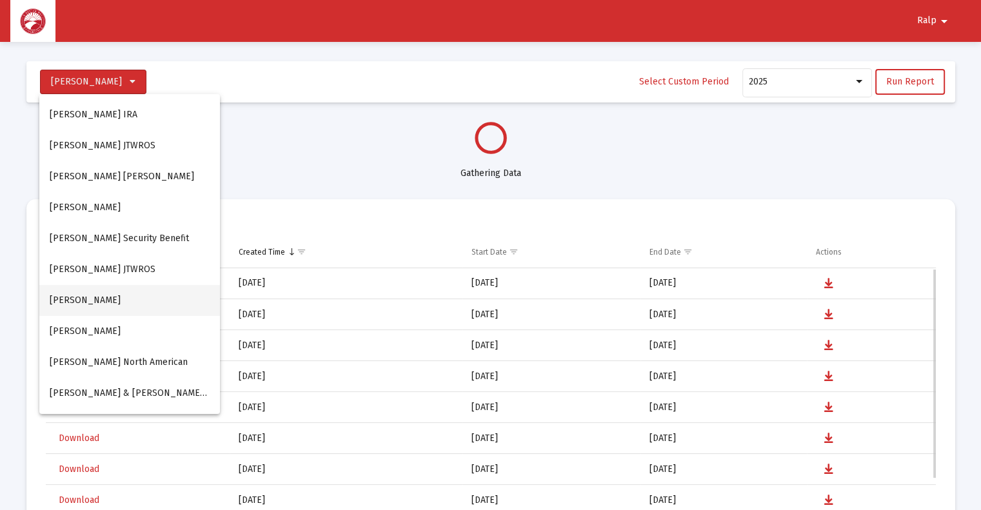
select select "View all"
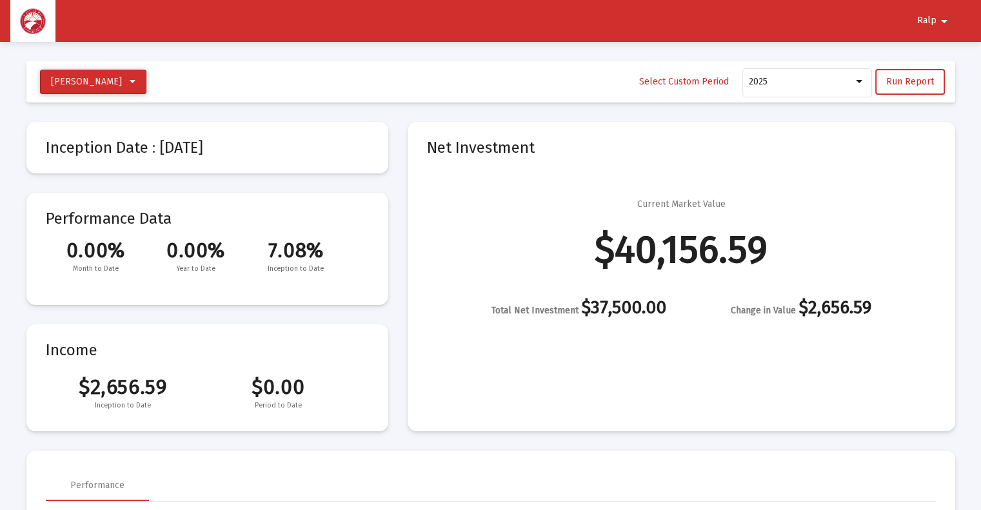
click at [135, 84] on icon at bounding box center [133, 81] width 6 height 9
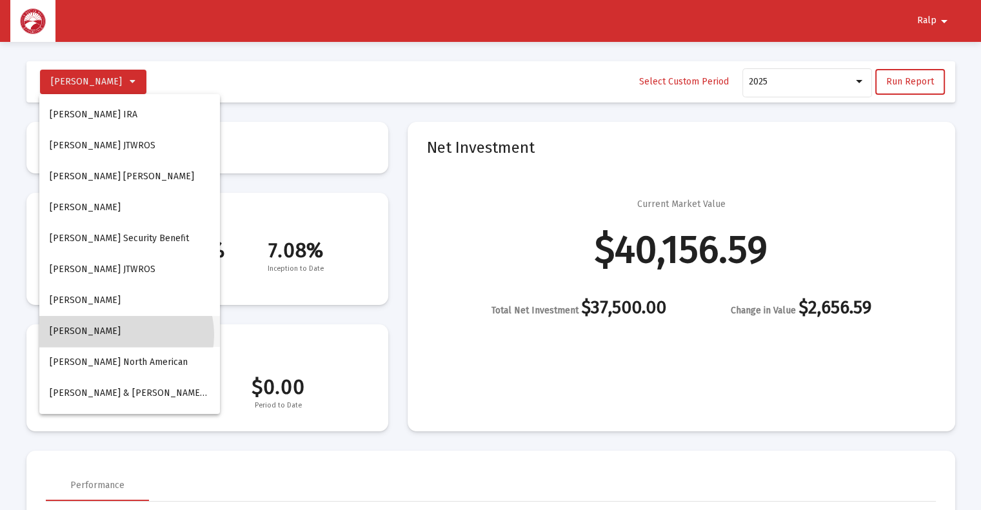
click at [126, 335] on button "[PERSON_NAME]" at bounding box center [129, 331] width 181 height 31
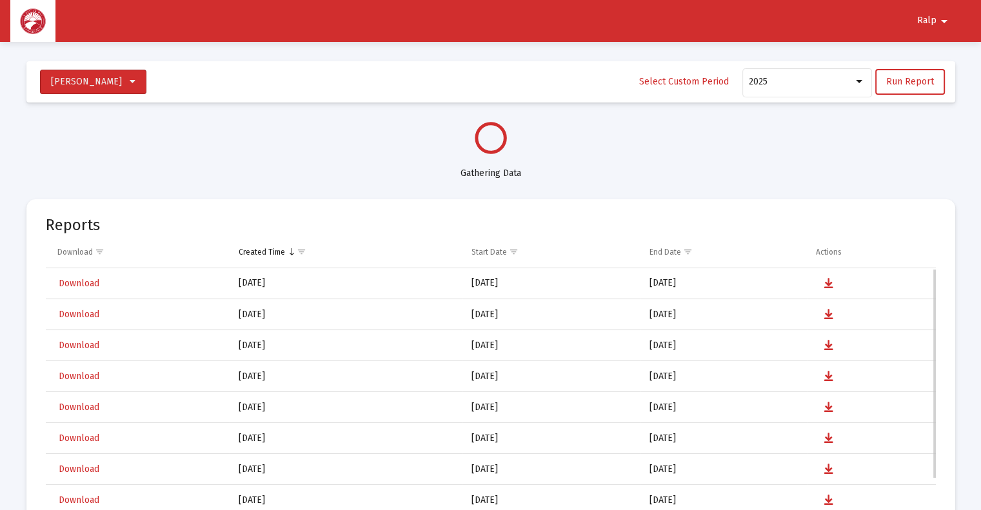
select select "View all"
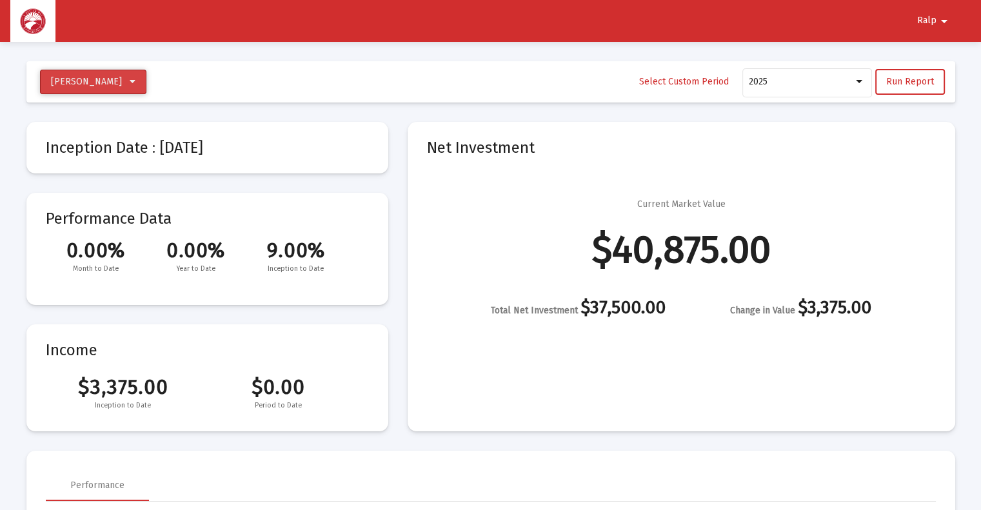
click at [146, 82] on button "[PERSON_NAME]" at bounding box center [93, 82] width 106 height 25
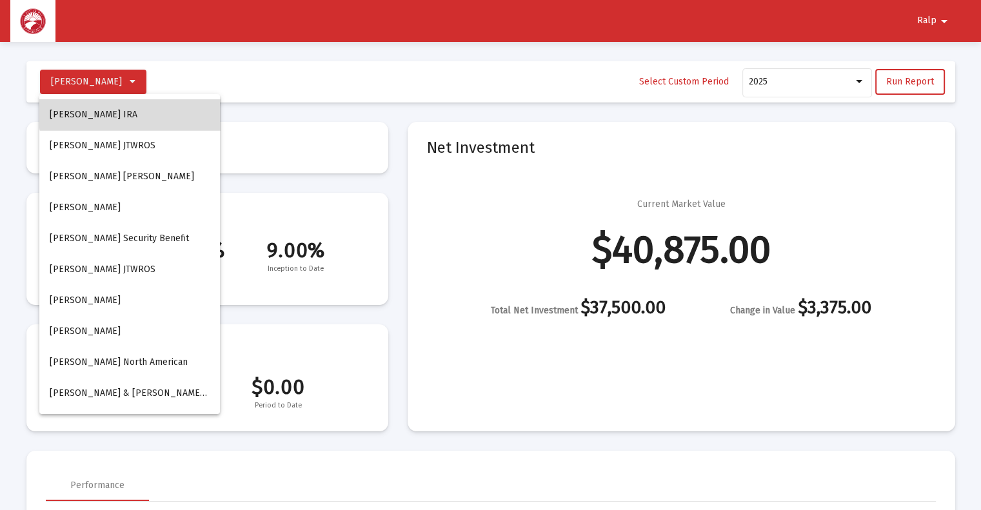
click at [132, 113] on button "[PERSON_NAME] IRA" at bounding box center [129, 114] width 181 height 31
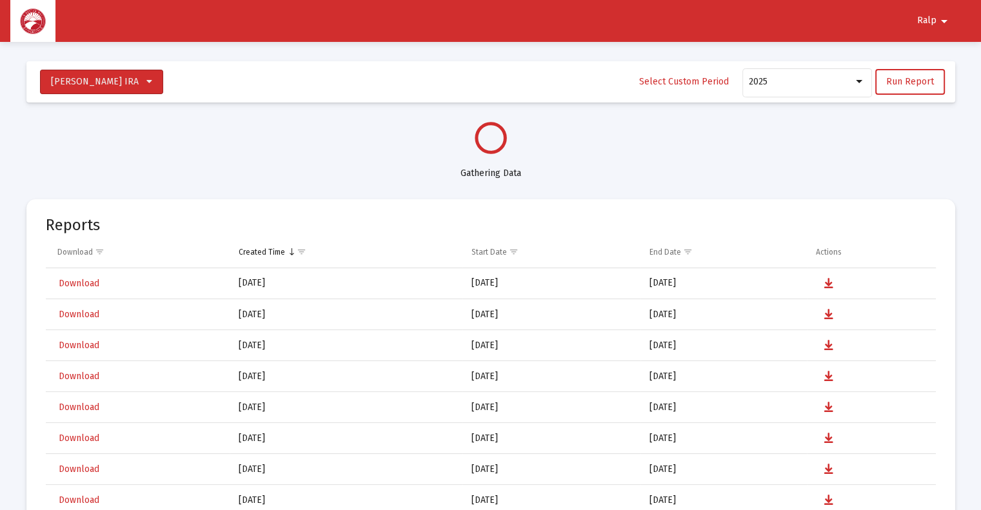
select select "View all"
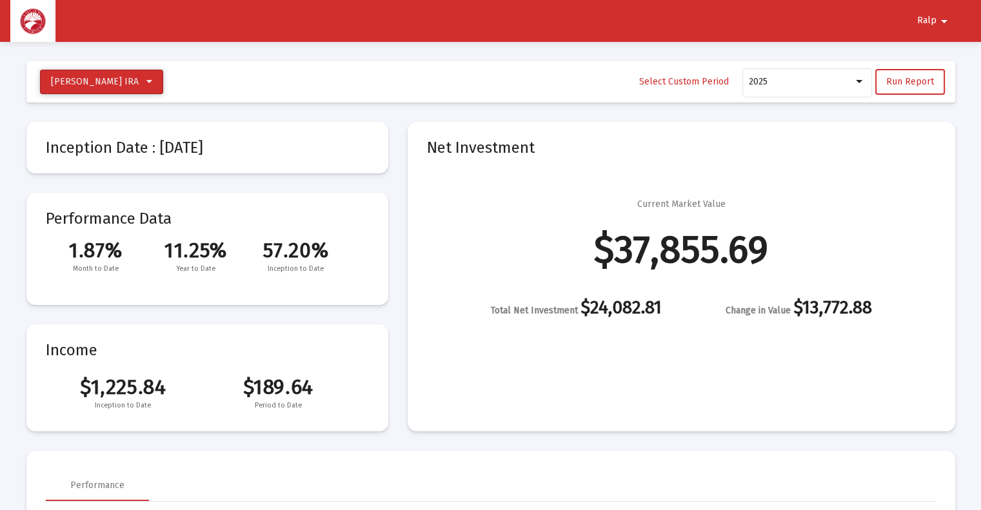
click at [163, 81] on button "[PERSON_NAME] IRA" at bounding box center [101, 82] width 123 height 25
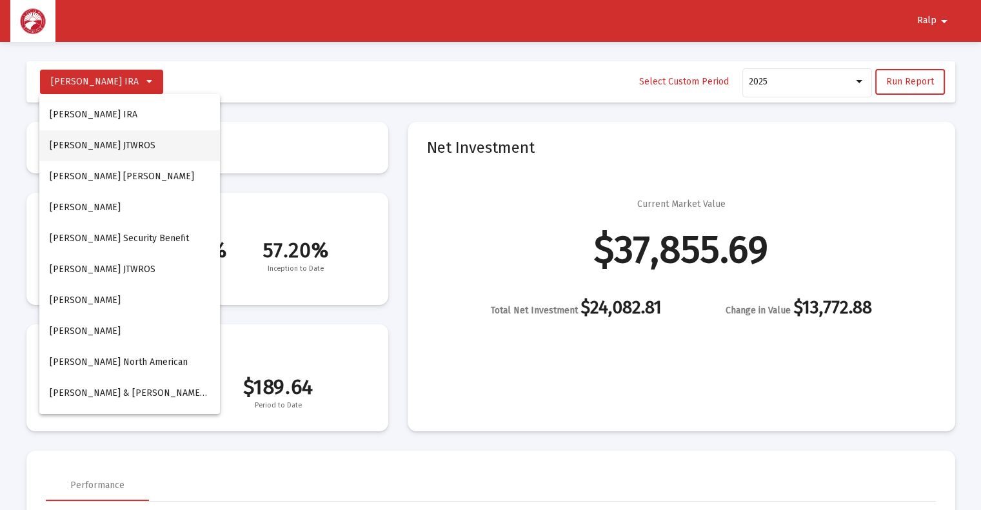
click at [152, 150] on button "[PERSON_NAME] JTWROS" at bounding box center [129, 145] width 181 height 31
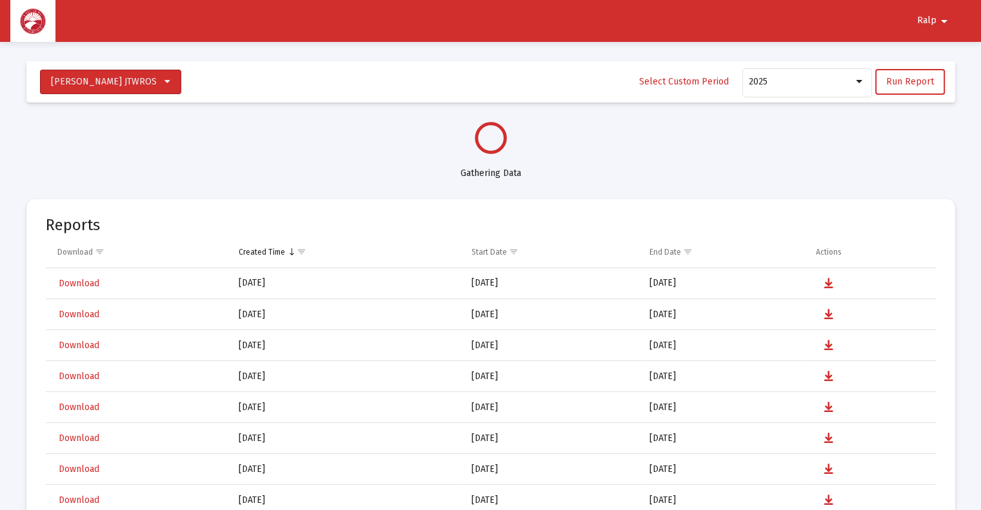
select select "View all"
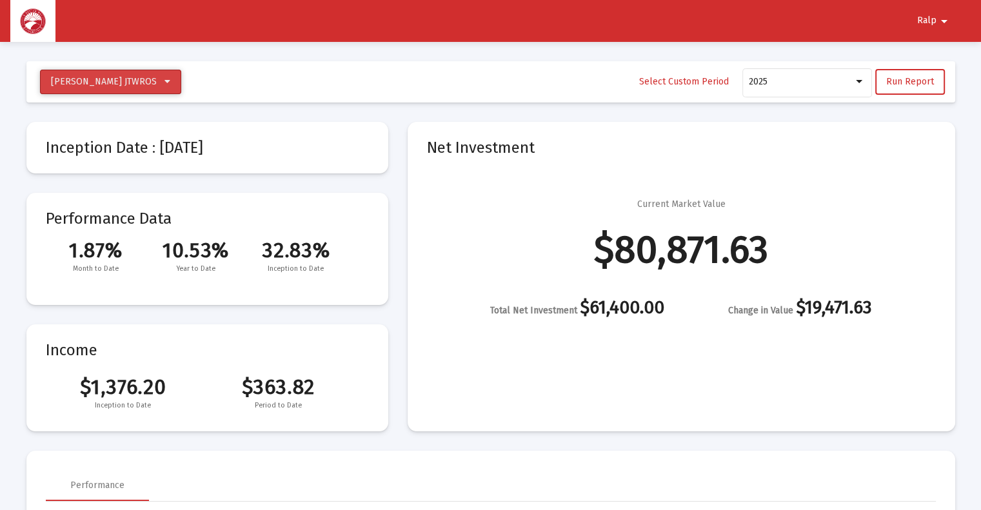
click at [164, 84] on icon at bounding box center [167, 81] width 6 height 9
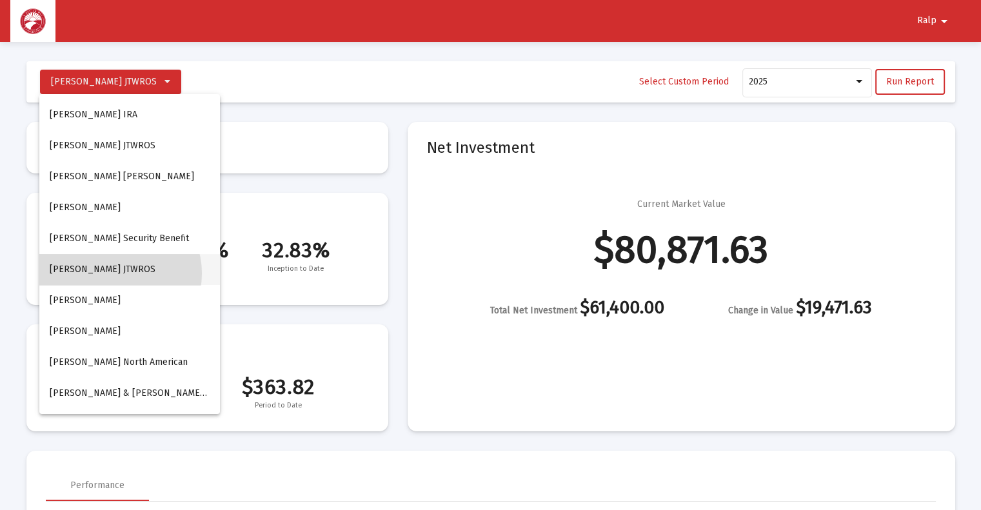
click at [117, 273] on button "[PERSON_NAME] JTWROS" at bounding box center [129, 269] width 181 height 31
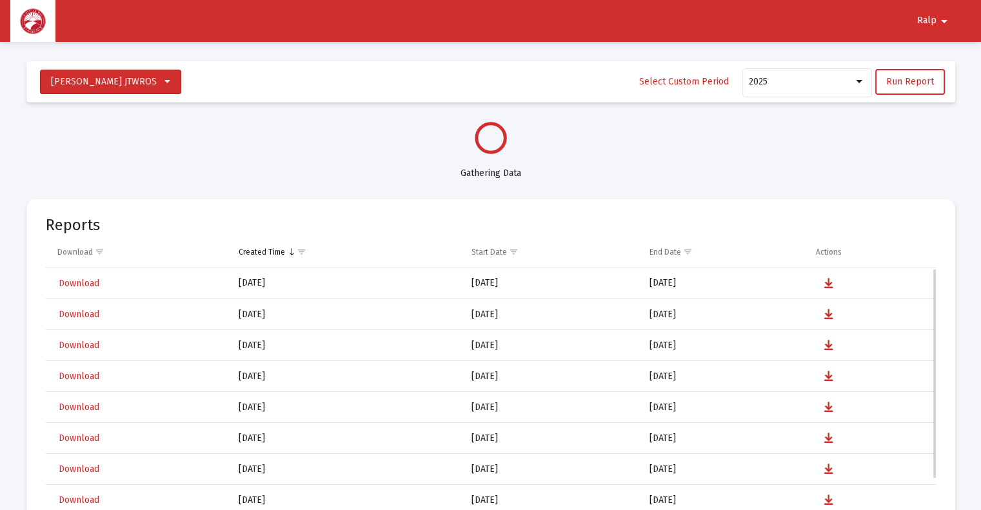
select select "View all"
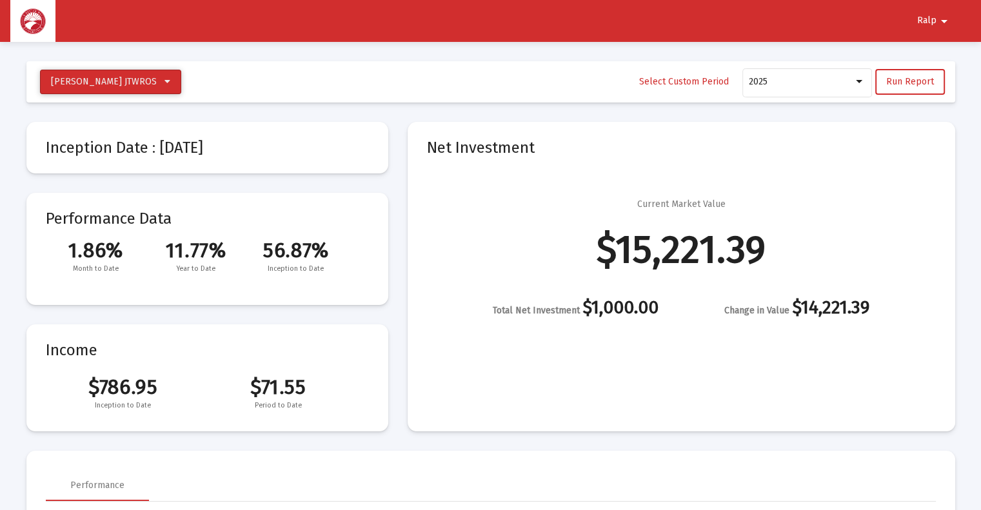
click at [164, 82] on icon at bounding box center [167, 81] width 6 height 9
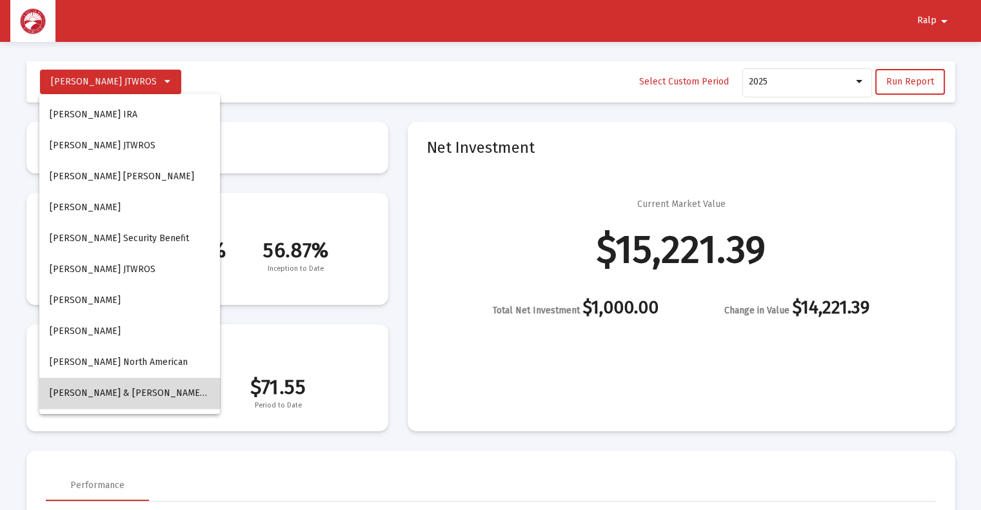
click at [156, 399] on button "[PERSON_NAME] & [PERSON_NAME] Household" at bounding box center [129, 393] width 181 height 31
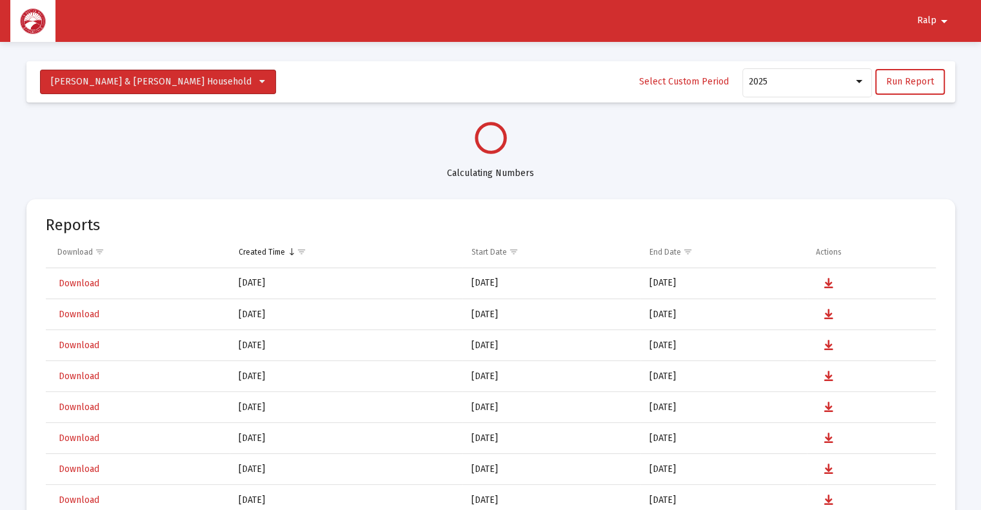
select select "View all"
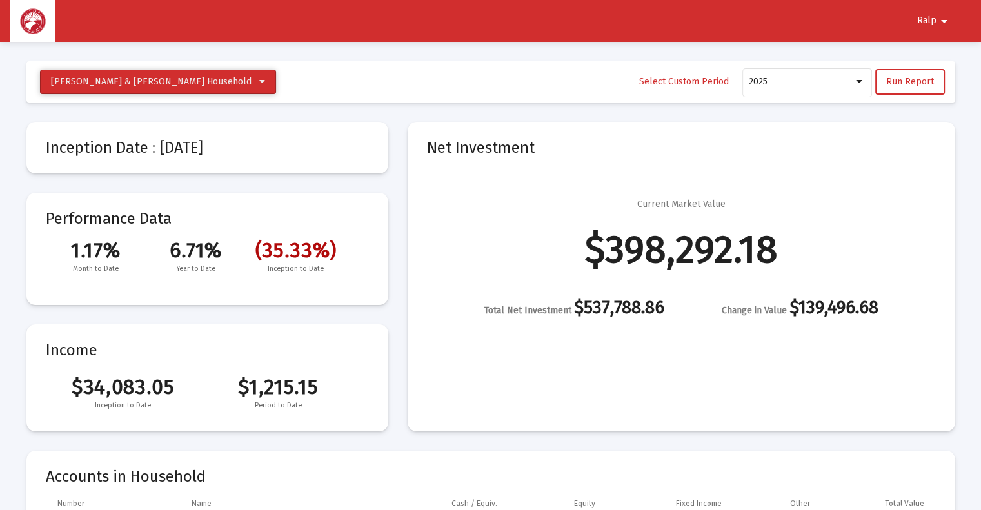
click at [203, 84] on button "[PERSON_NAME] & [PERSON_NAME] Household" at bounding box center [158, 82] width 236 height 25
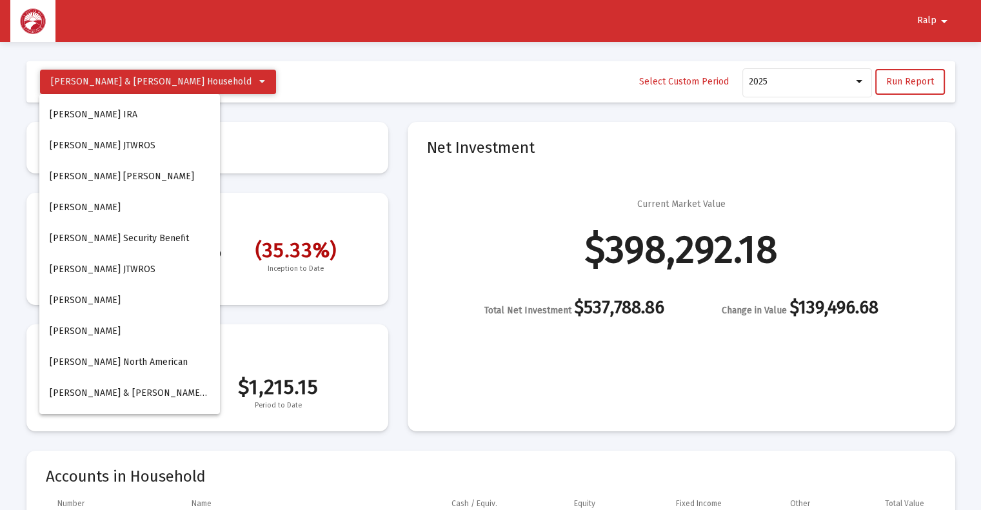
click at [203, 84] on div at bounding box center [490, 255] width 981 height 510
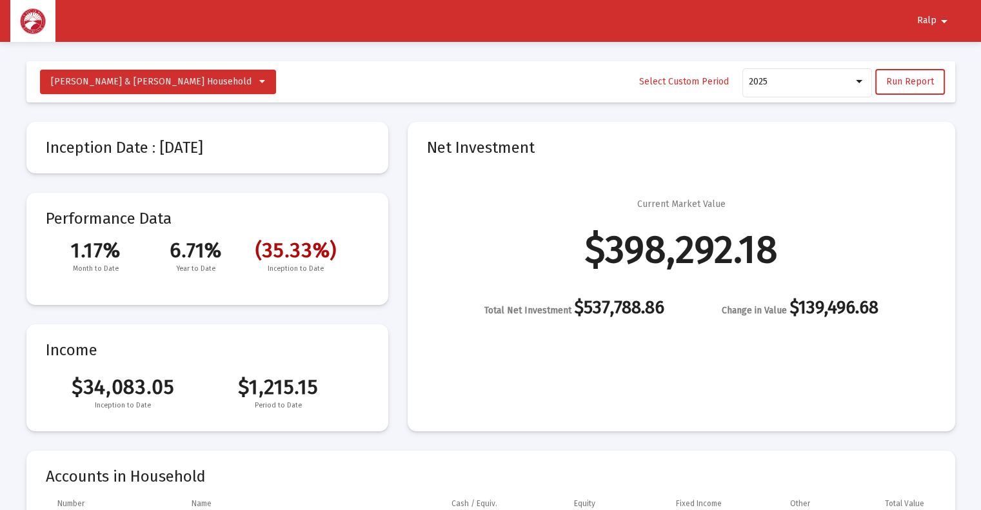
click at [944, 20] on mat-icon "arrow_drop_down" at bounding box center [943, 21] width 15 height 26
click at [934, 61] on button "Logout" at bounding box center [939, 54] width 72 height 31
